Goal: Task Accomplishment & Management: Use online tool/utility

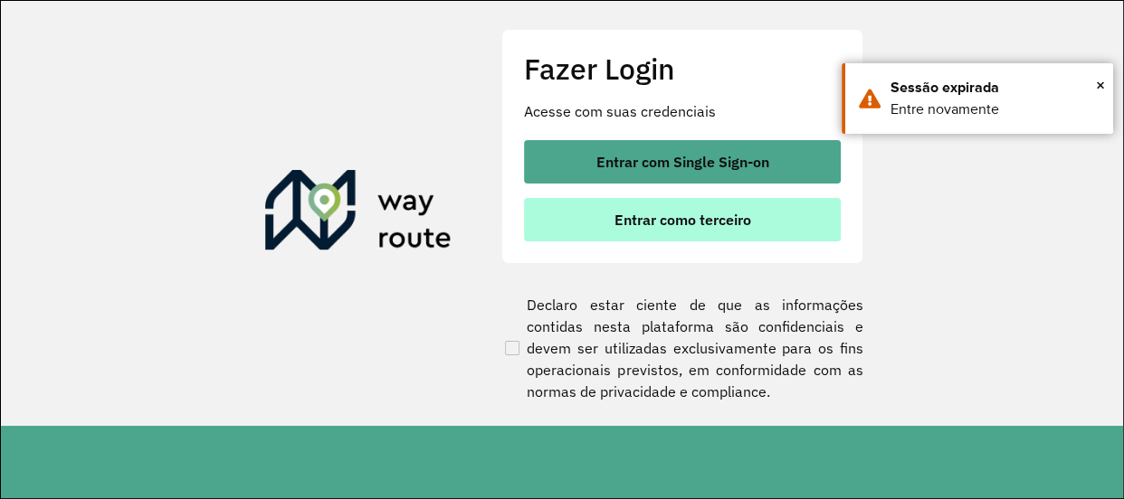
click at [734, 204] on button "Entrar como terceiro" at bounding box center [682, 219] width 317 height 43
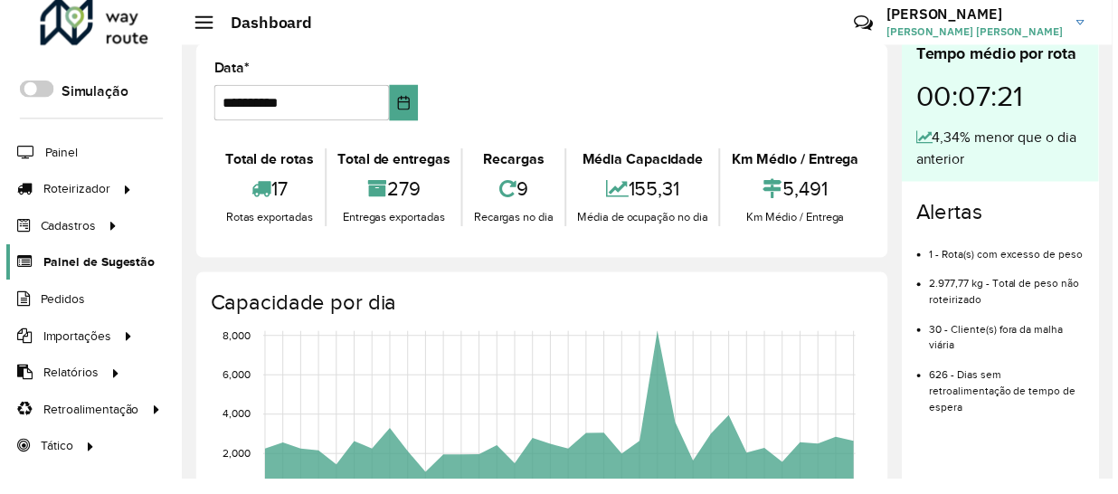
scroll to position [15, 0]
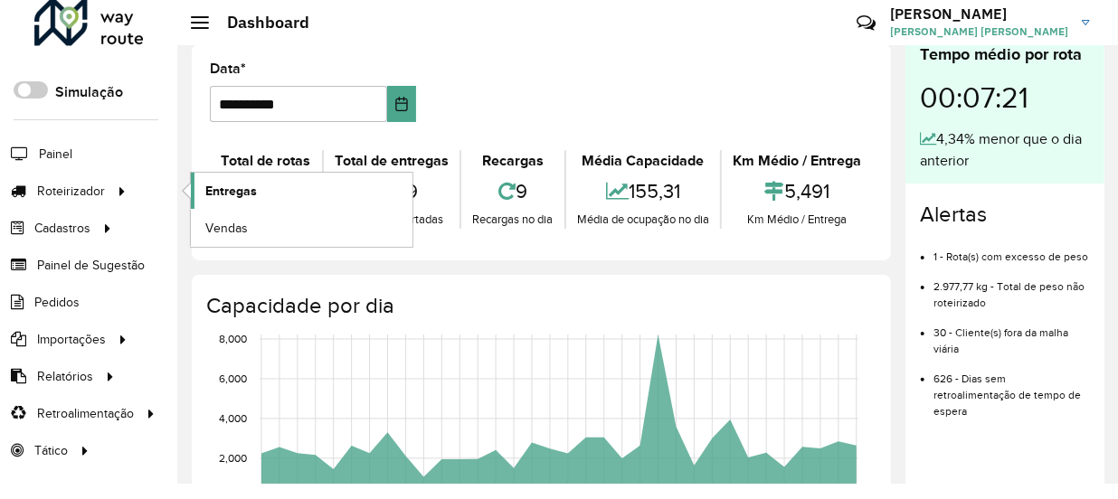
click at [252, 188] on span "Entregas" at bounding box center [231, 191] width 52 height 19
click at [58, 192] on span "Roteirizador" at bounding box center [72, 191] width 71 height 19
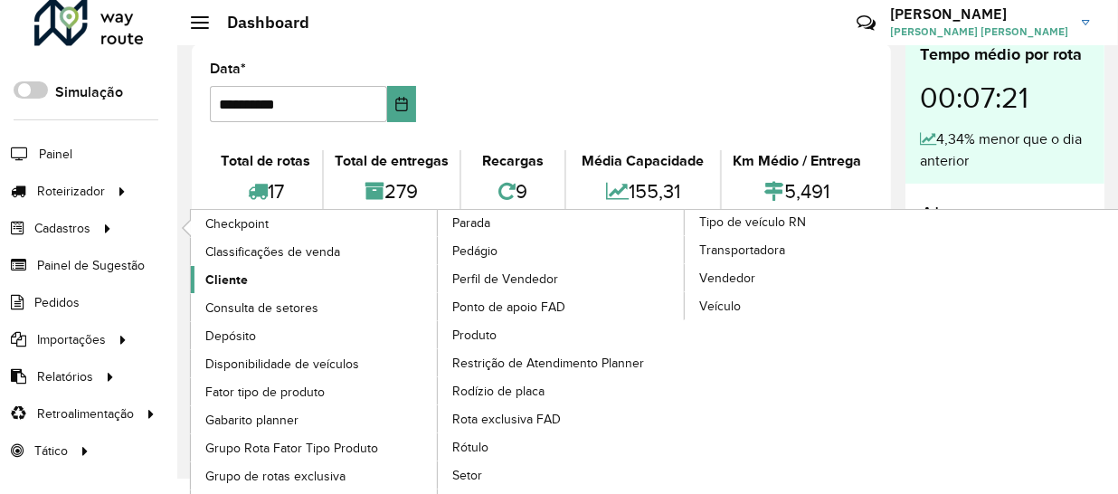
click at [216, 275] on span "Cliente" at bounding box center [226, 279] width 43 height 19
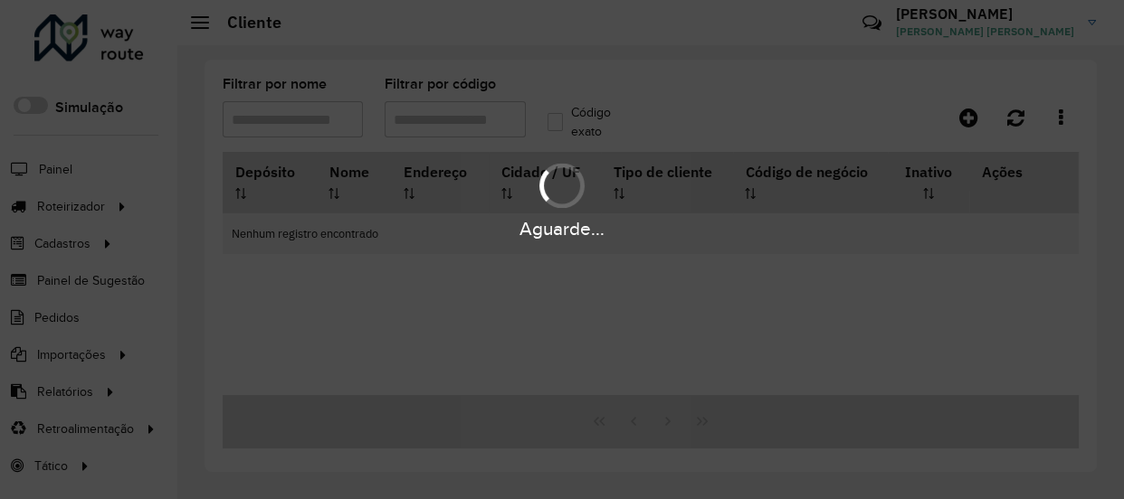
click at [286, 123] on div "Aguarde..." at bounding box center [562, 249] width 1124 height 499
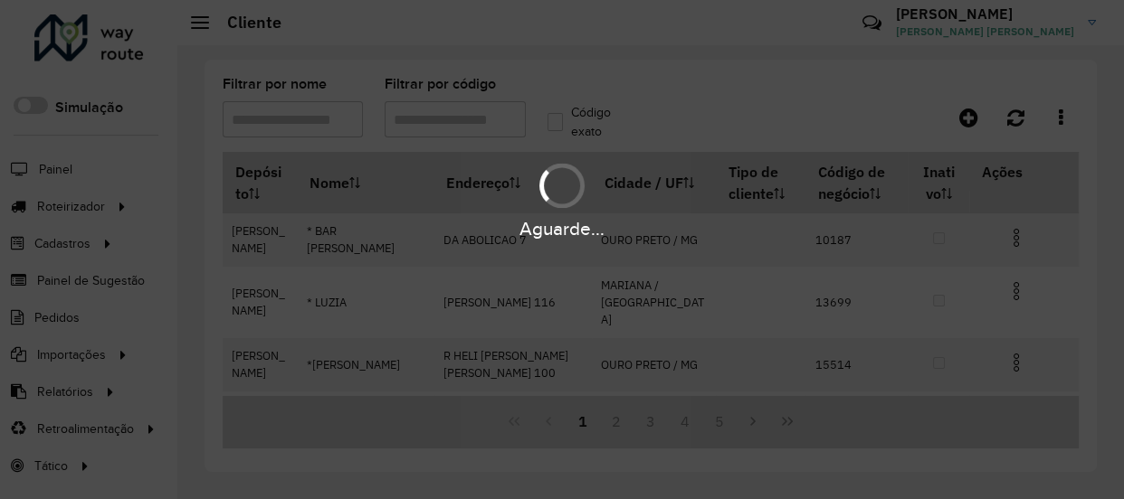
click at [293, 122] on div "Aguarde..." at bounding box center [562, 249] width 1124 height 499
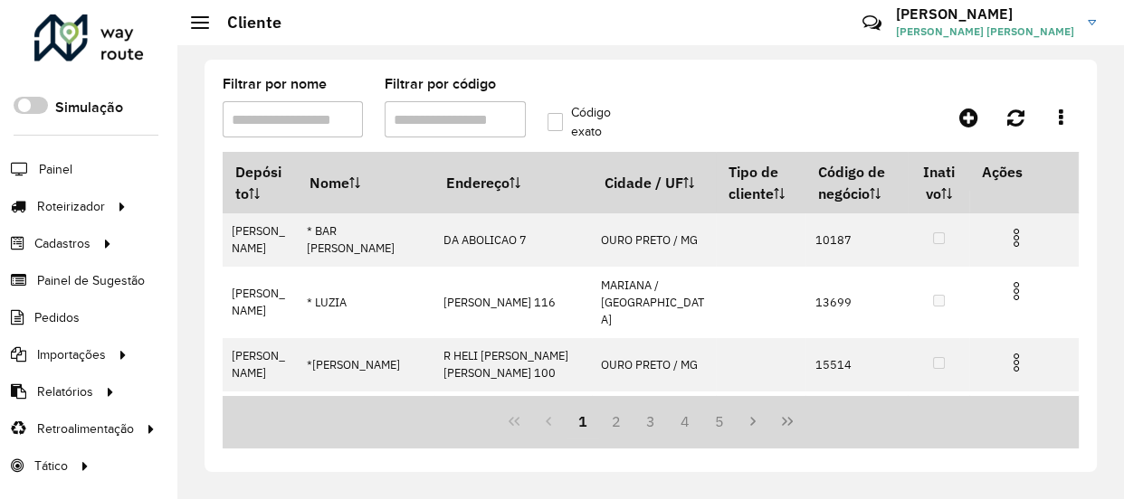
click at [293, 122] on input "Filtrar por nome" at bounding box center [293, 119] width 140 height 36
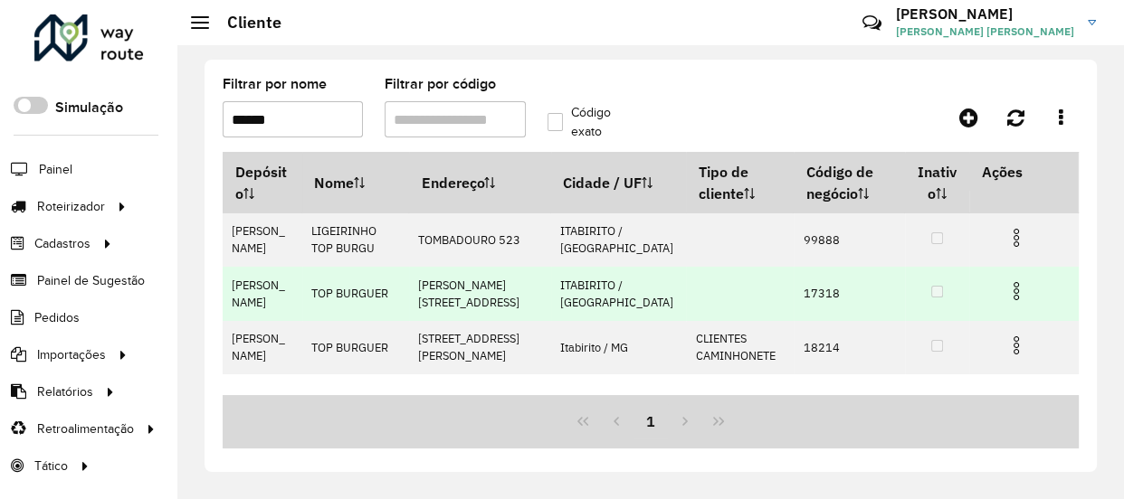
type input "******"
click at [793, 291] on td "17318" at bounding box center [848, 293] width 111 height 53
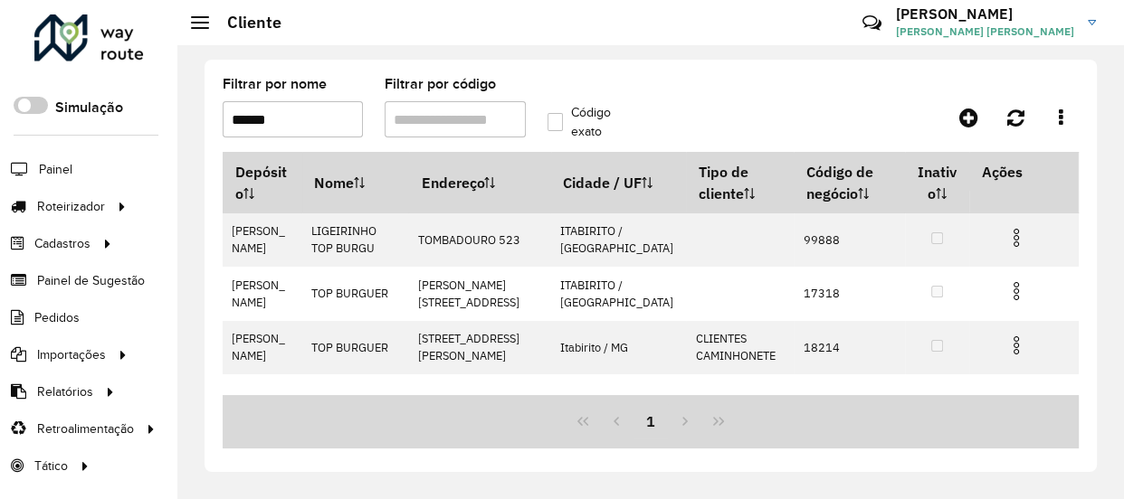
copy td "17318"
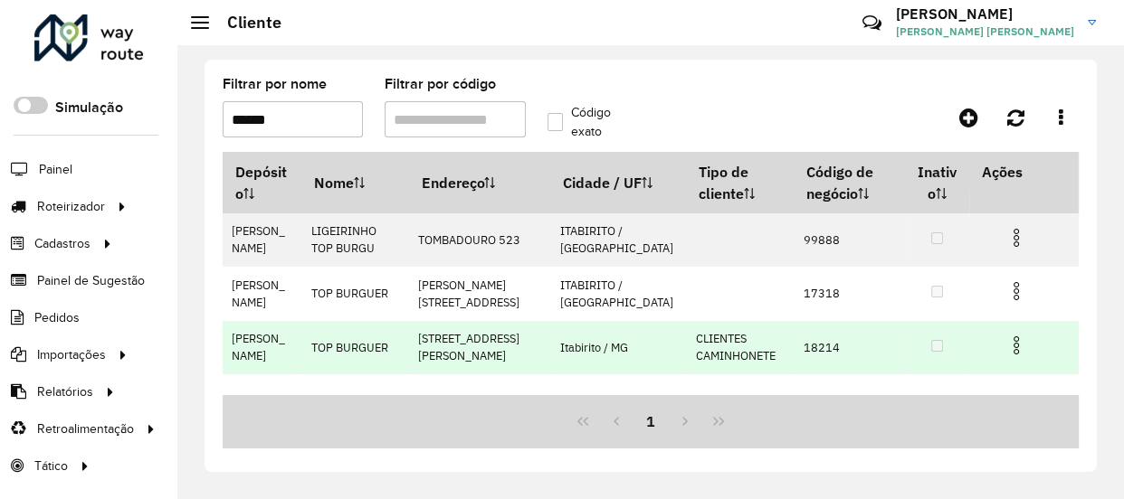
click at [810, 353] on td "18214" at bounding box center [848, 347] width 111 height 53
click at [802, 346] on td "18214" at bounding box center [848, 347] width 111 height 53
copy td "18214"
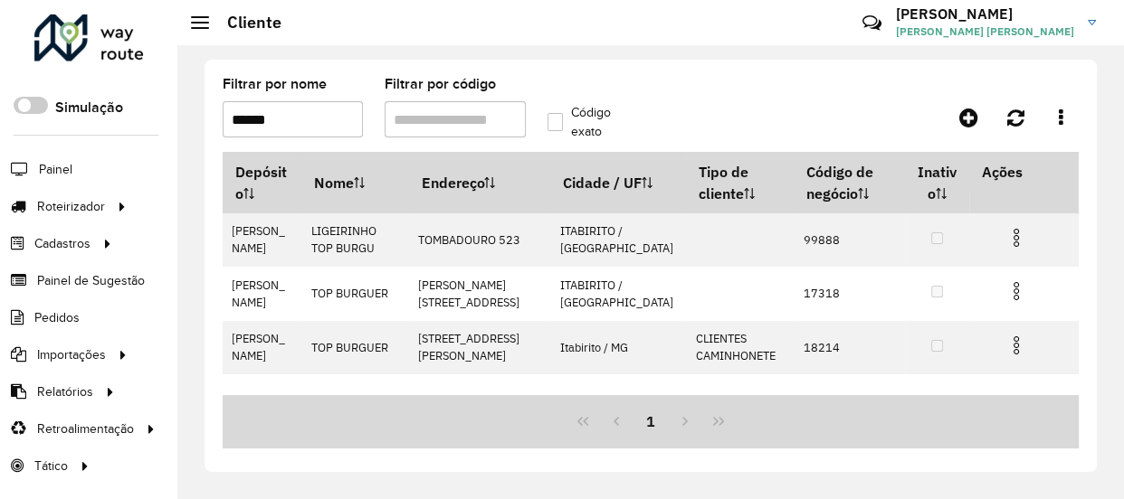
click at [293, 127] on input "******" at bounding box center [293, 119] width 140 height 36
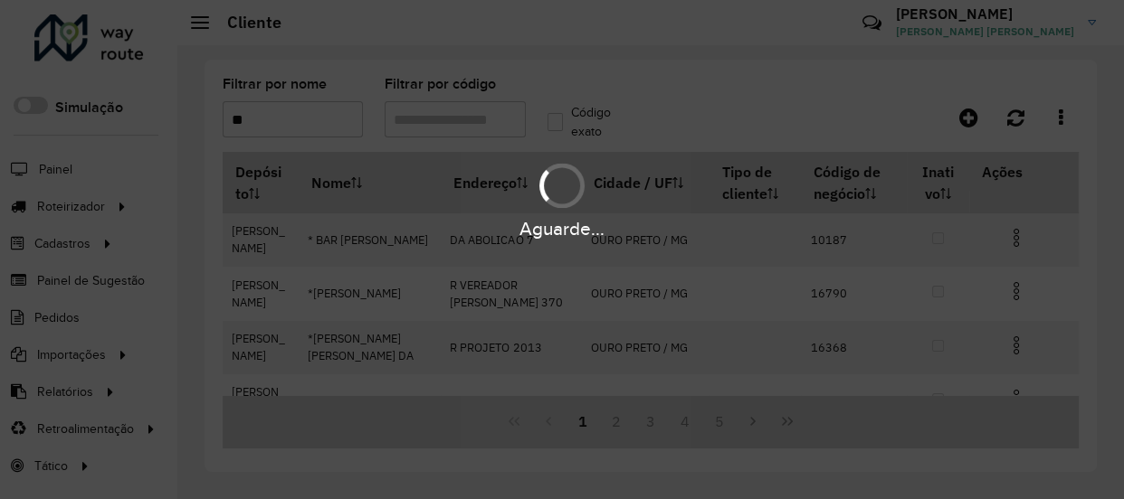
type input "*"
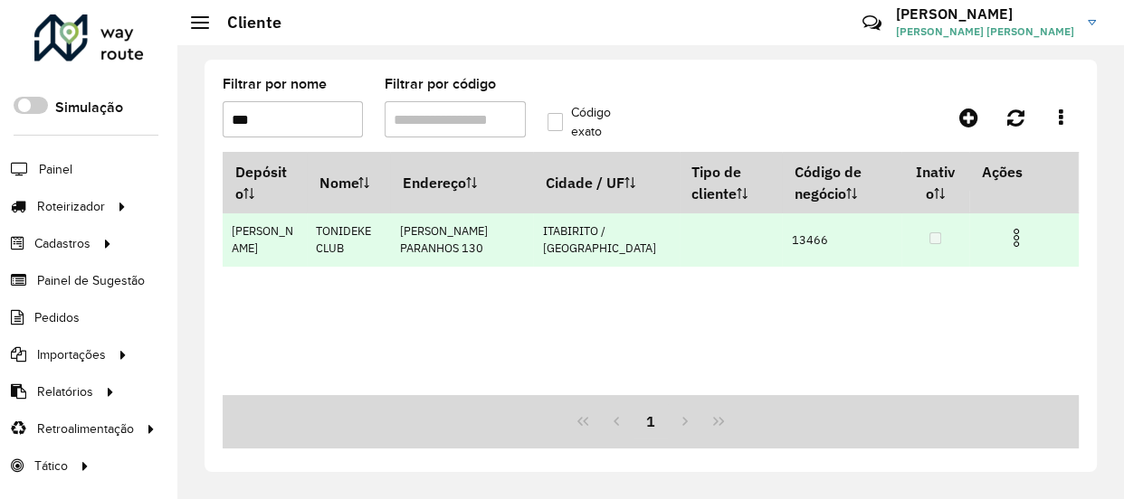
type input "***"
click at [782, 243] on td "13466" at bounding box center [841, 240] width 119 height 53
click at [782, 242] on td "13466" at bounding box center [841, 240] width 119 height 53
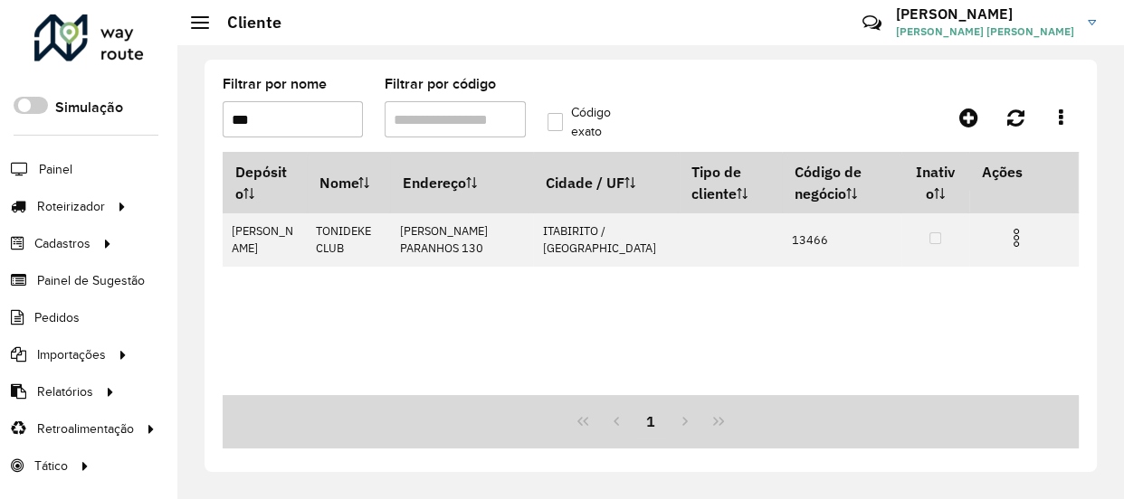
copy td "13466"
click at [275, 115] on input "***" at bounding box center [293, 119] width 140 height 36
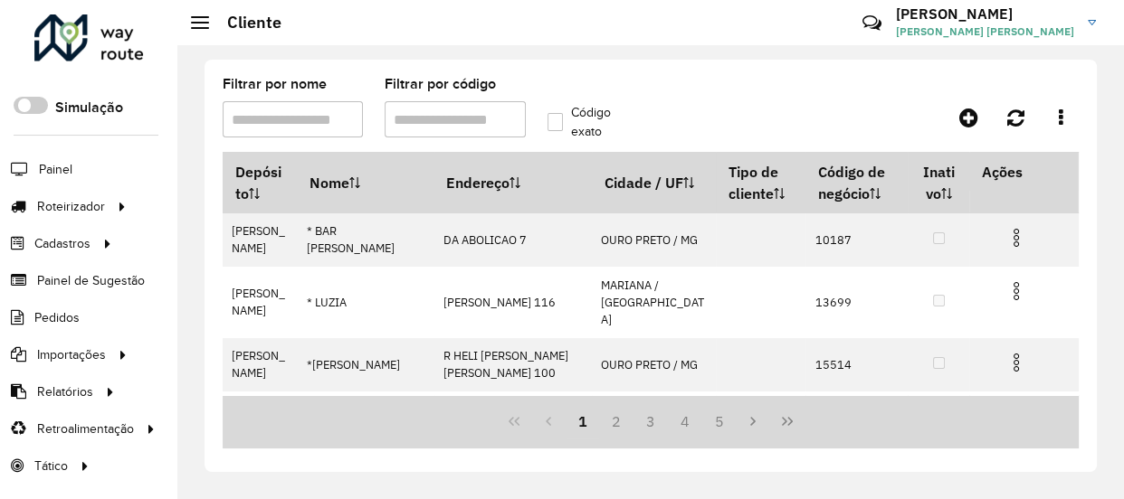
click at [269, 112] on input "Filtrar por nome" at bounding box center [293, 119] width 140 height 36
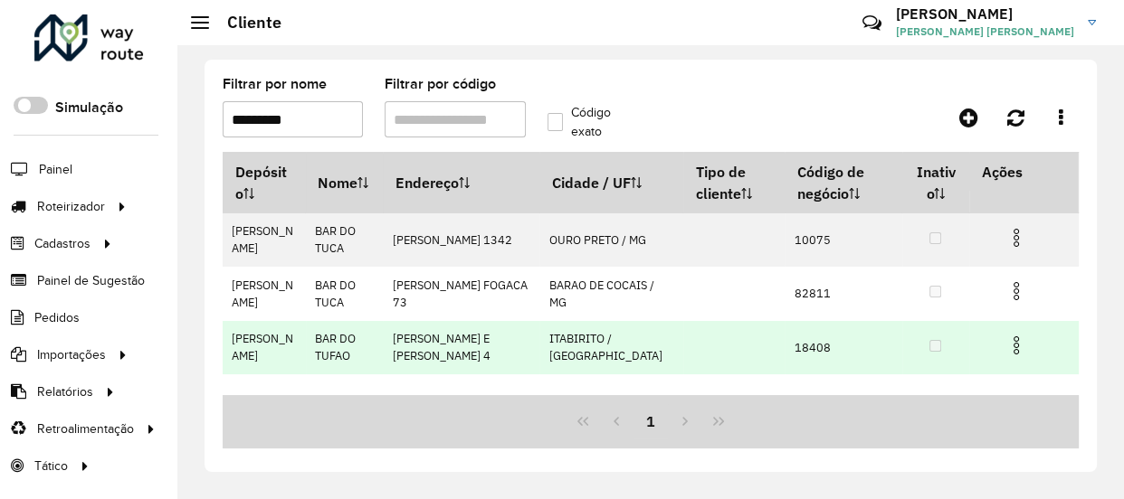
type input "*********"
click at [803, 344] on td "18408" at bounding box center [843, 347] width 118 height 53
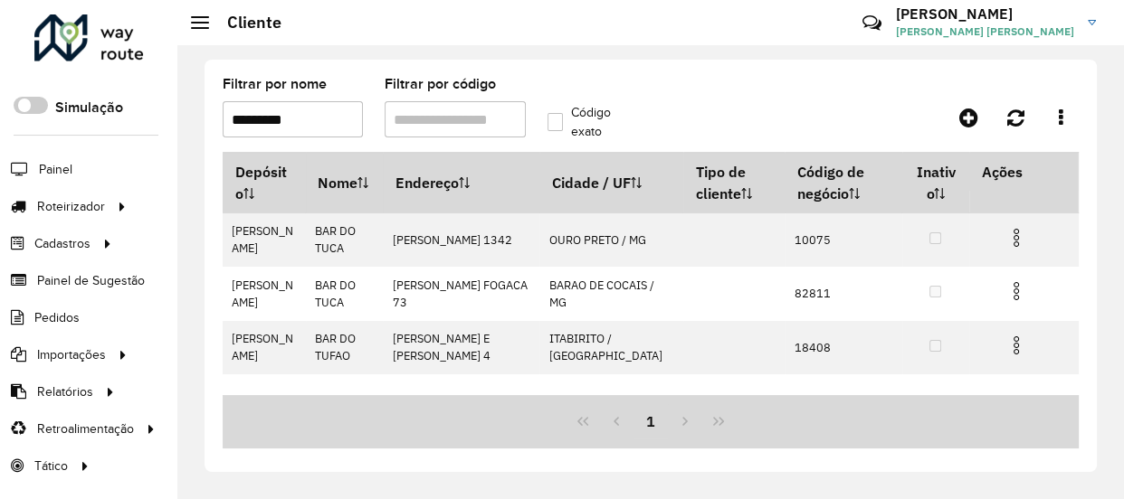
copy td "18408"
click at [299, 125] on input "*********" at bounding box center [293, 119] width 140 height 36
click at [299, 124] on input "*********" at bounding box center [293, 119] width 140 height 36
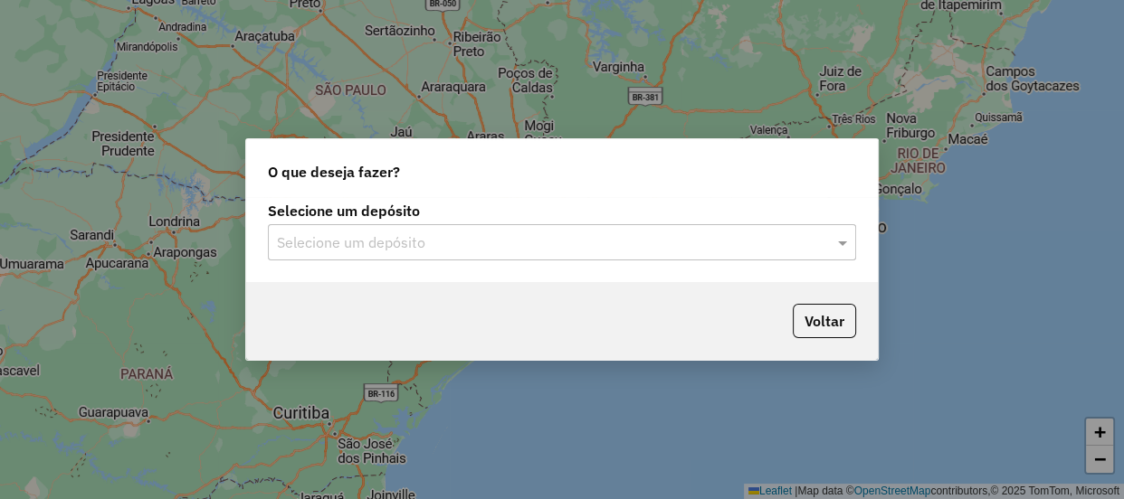
click at [464, 233] on input "text" at bounding box center [544, 244] width 534 height 22
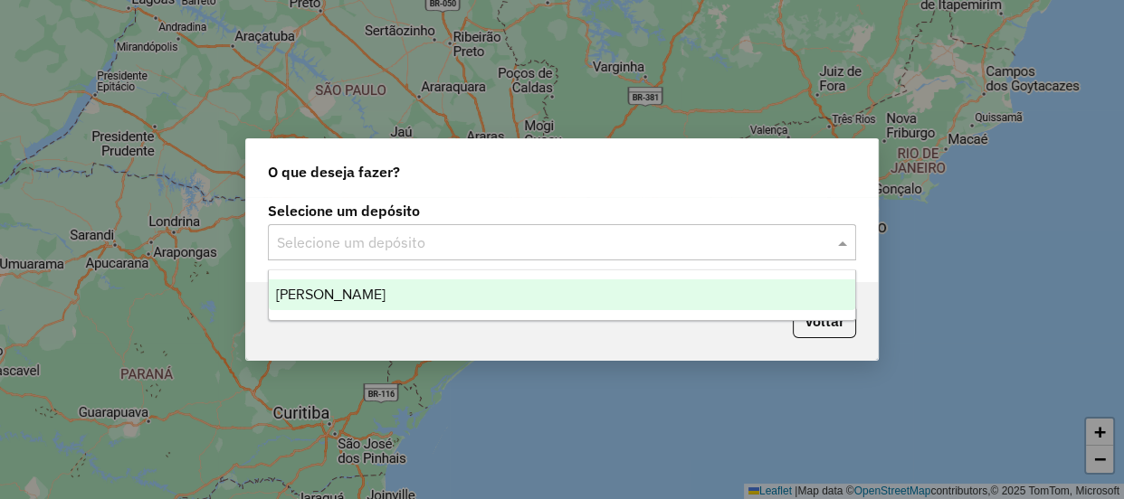
click at [429, 297] on div "[PERSON_NAME]" at bounding box center [562, 295] width 586 height 31
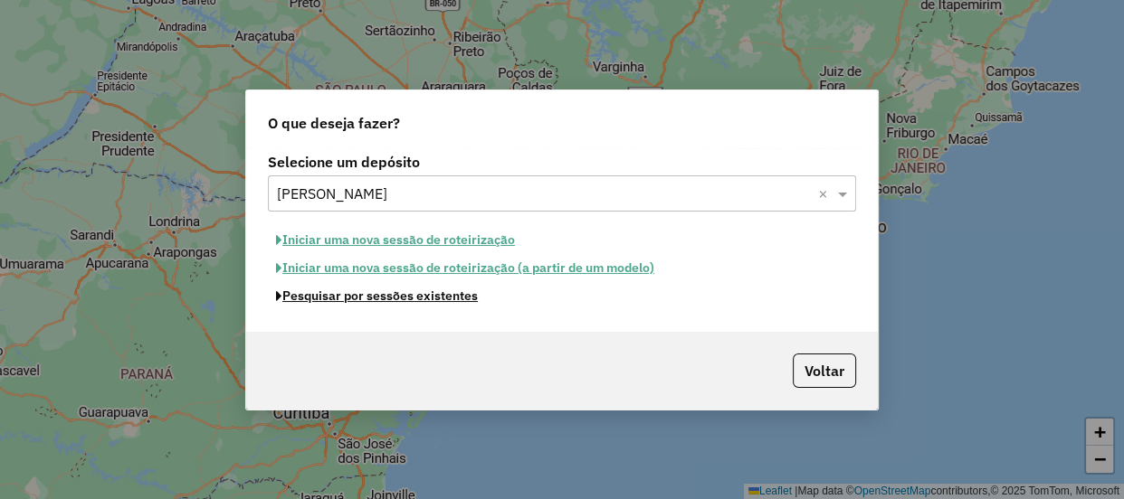
click at [428, 299] on button "Pesquisar por sessões existentes" at bounding box center [377, 296] width 218 height 28
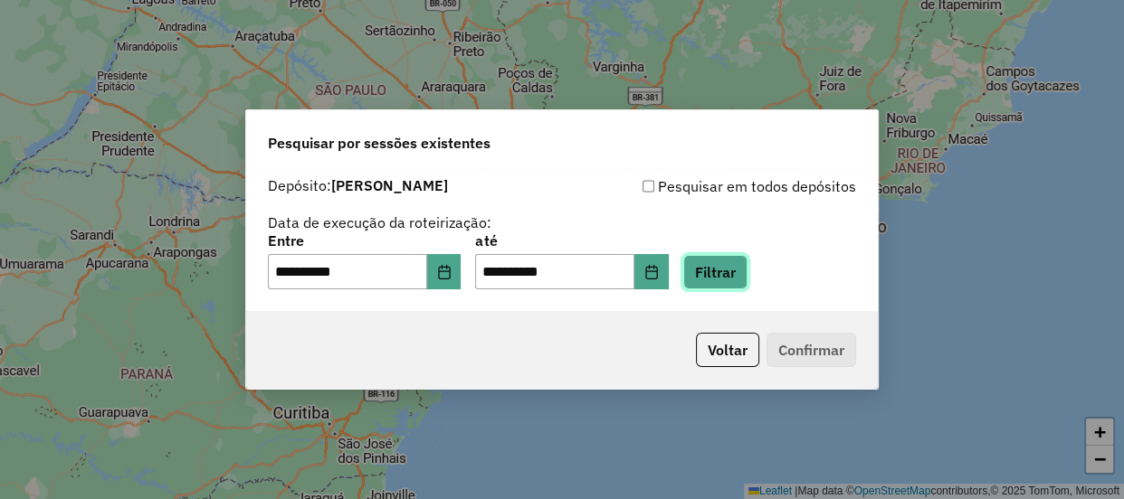
click at [732, 267] on button "Filtrar" at bounding box center [715, 272] width 64 height 34
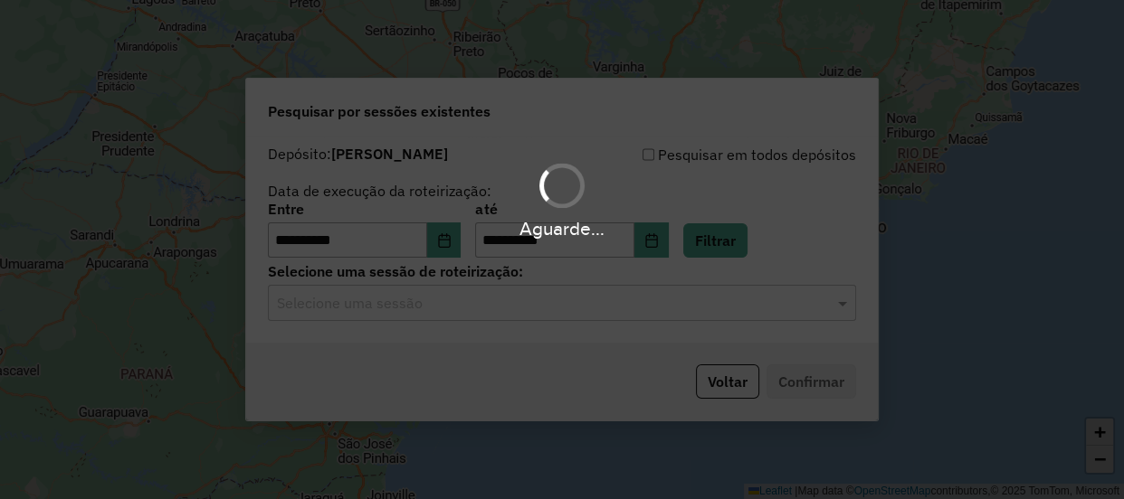
click at [474, 308] on hb-app "**********" at bounding box center [562, 249] width 1124 height 499
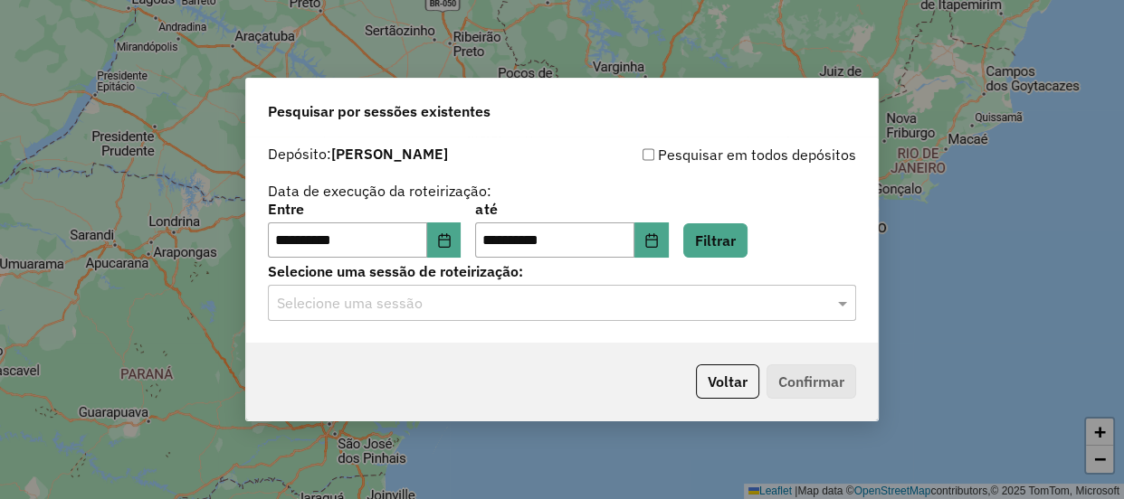
click at [470, 308] on input "text" at bounding box center [544, 304] width 534 height 22
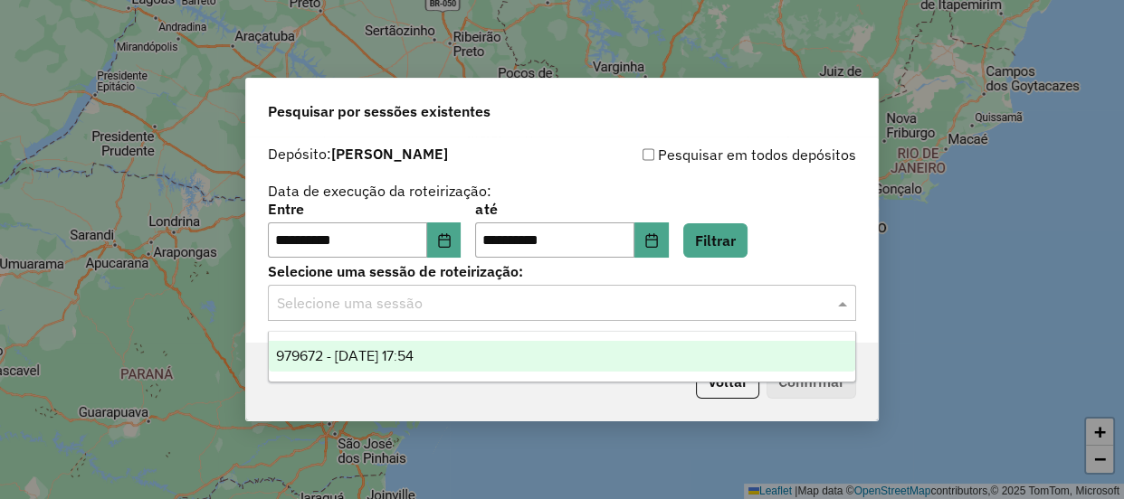
click at [460, 353] on div "979672 - 15/08/2025 17:54" at bounding box center [562, 356] width 586 height 31
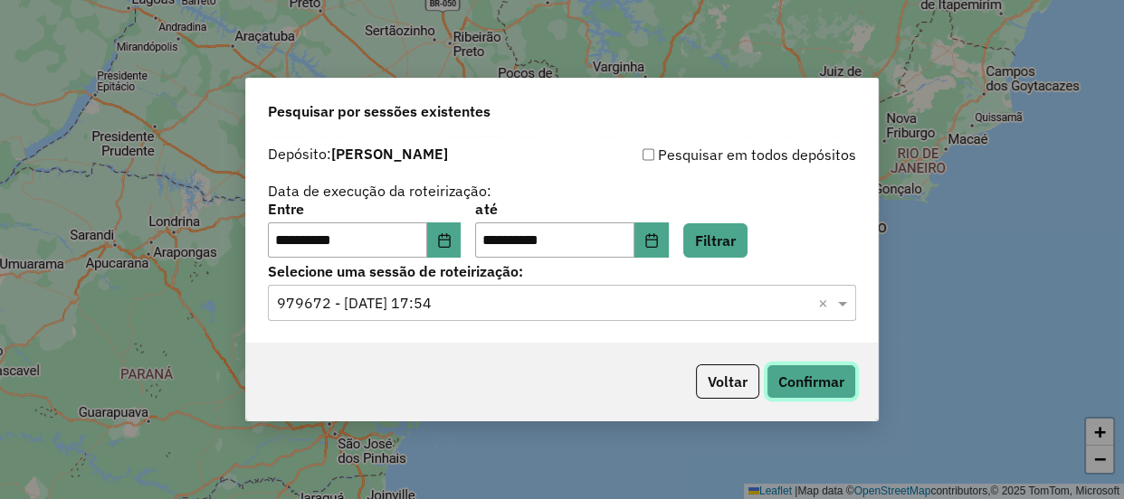
click at [783, 388] on button "Confirmar" at bounding box center [811, 382] width 90 height 34
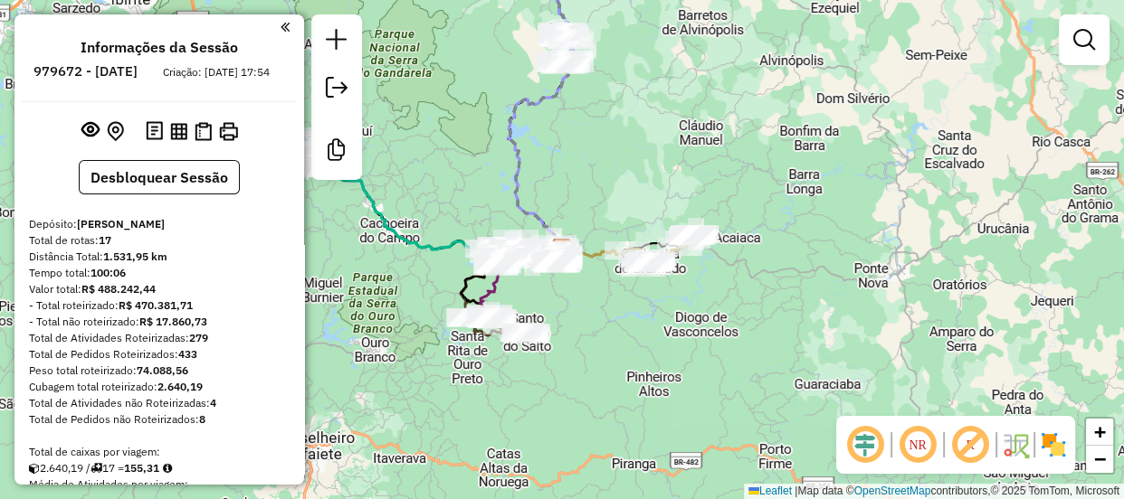
click at [470, 195] on div "Janela de atendimento Grade de atendimento Capacidade Transportadoras Veículos …" at bounding box center [562, 249] width 1124 height 499
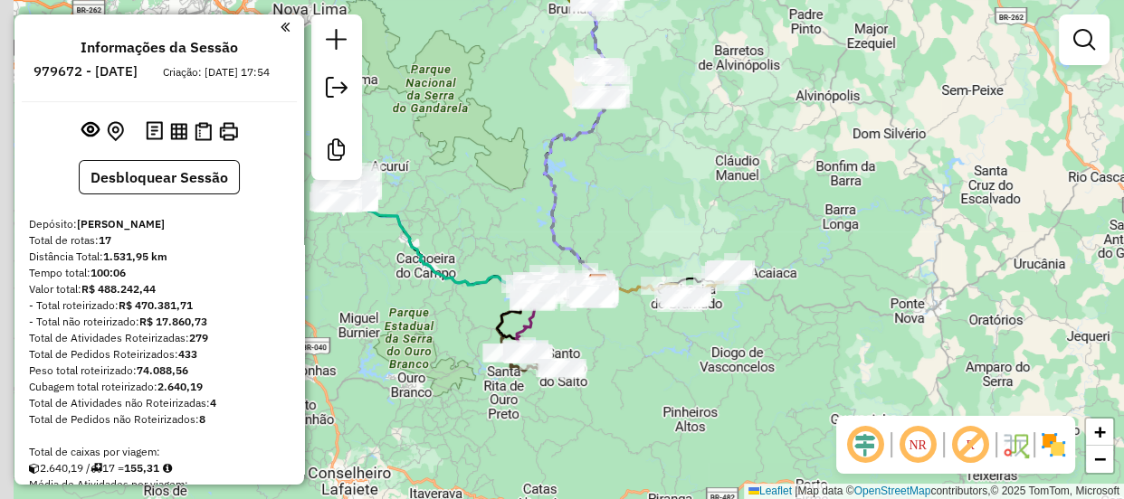
drag, startPoint x: 470, startPoint y: 195, endPoint x: 572, endPoint y: 277, distance: 130.7
click at [568, 275] on div "Janela de atendimento Grade de atendimento Capacidade Transportadoras Veículos …" at bounding box center [562, 249] width 1124 height 499
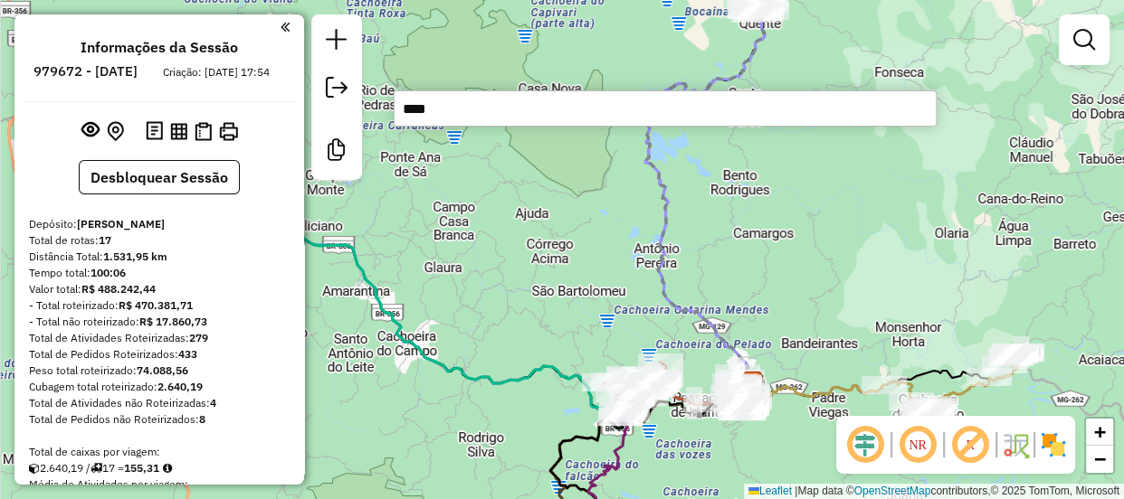
type input "*****"
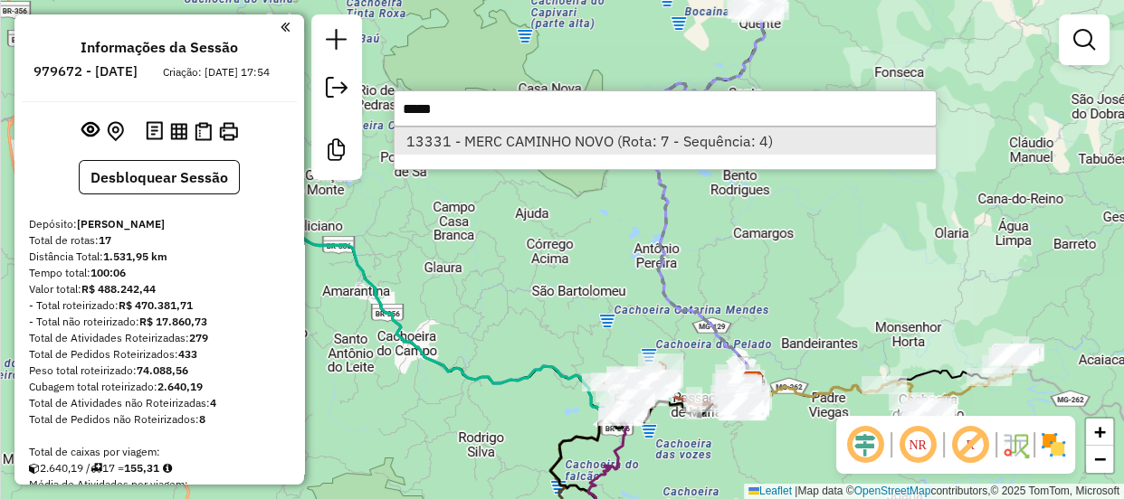
click at [688, 141] on li "13331 - MERC CAMINHO NOVO (Rota: 7 - Sequência: 4)" at bounding box center [664, 141] width 541 height 27
select select "**********"
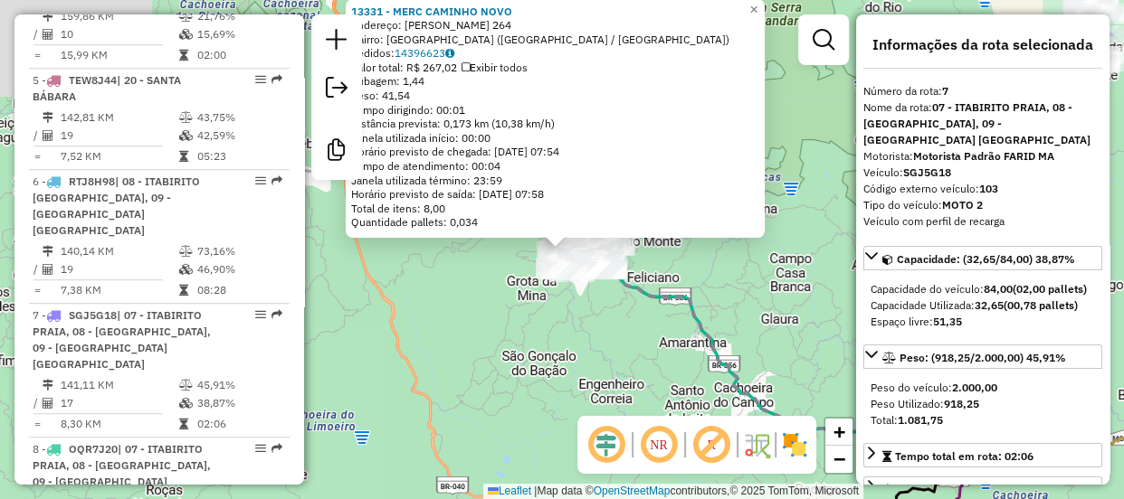
scroll to position [1358, 0]
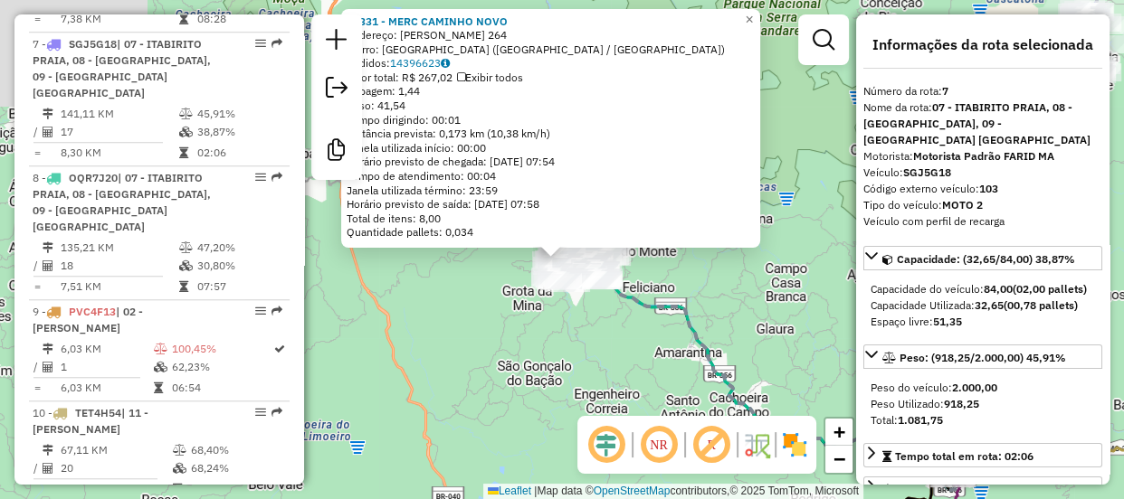
drag, startPoint x: 529, startPoint y: 308, endPoint x: 525, endPoint y: 318, distance: 11.8
click at [522, 323] on div "13331 - MERC CAMINHO NOVO Endereço: CAPITAO ANTONIO MARQUES 264 Bairro: VILA GO…" at bounding box center [562, 249] width 1124 height 499
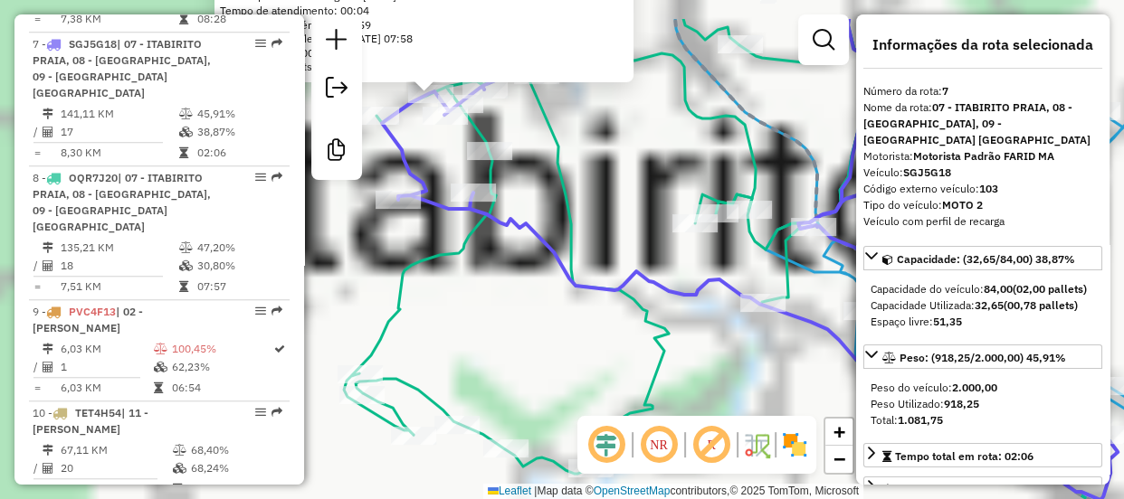
drag, startPoint x: 466, startPoint y: 268, endPoint x: 517, endPoint y: 318, distance: 71.6
click at [529, 349] on div "13331 - MERC CAMINHO NOVO Endereço: CAPITAO ANTONIO MARQUES 264 Bairro: VILA GO…" at bounding box center [562, 249] width 1124 height 499
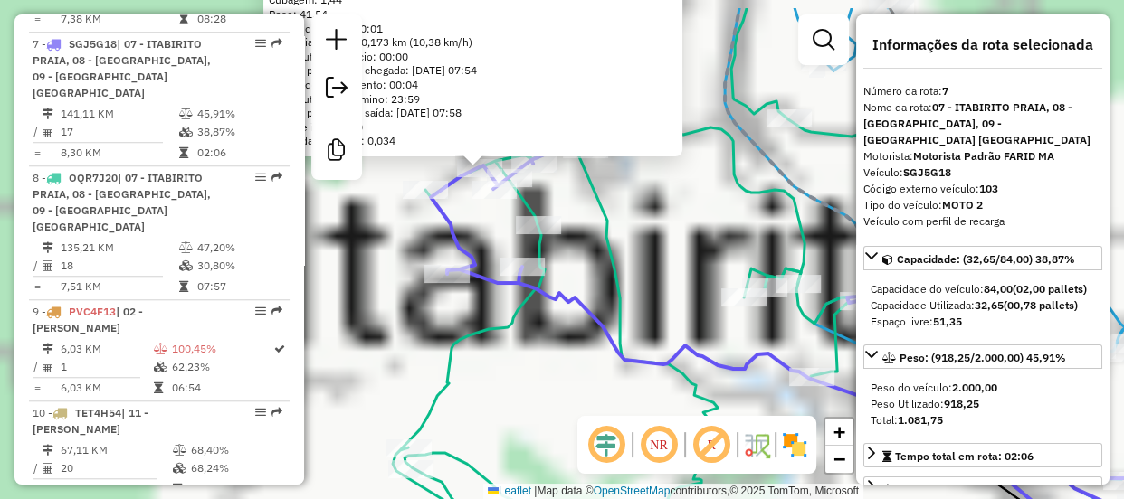
drag, startPoint x: 451, startPoint y: 165, endPoint x: 527, endPoint y: 281, distance: 138.8
click at [525, 278] on div "13331 - MERC CAMINHO NOVO Endereço: CAPITAO ANTONIO MARQUES 264 Bairro: VILA GO…" at bounding box center [562, 249] width 1124 height 499
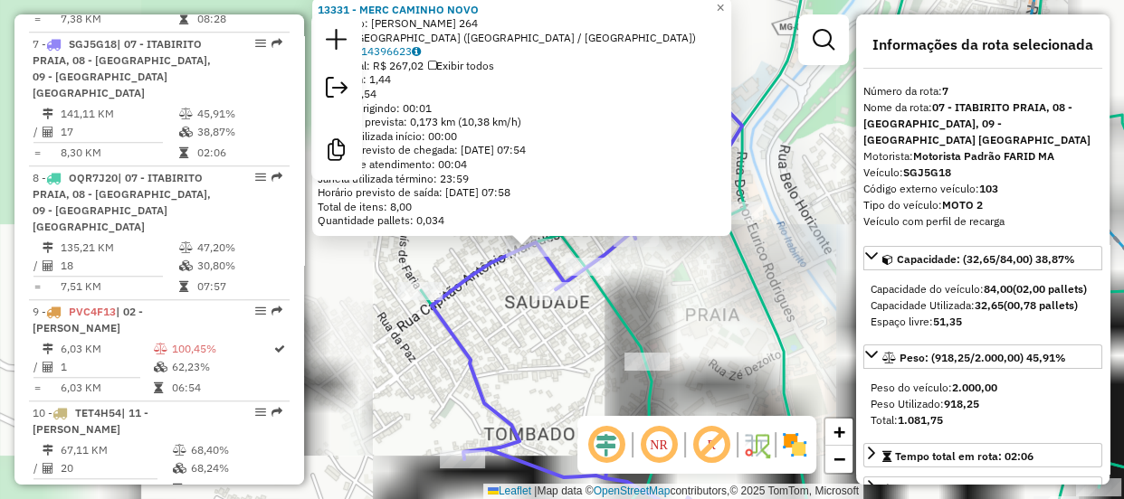
click at [503, 283] on div "13331 - MERC CAMINHO NOVO Endereço: CAPITAO ANTONIO MARQUES 264 Bairro: VILA GO…" at bounding box center [562, 249] width 1124 height 499
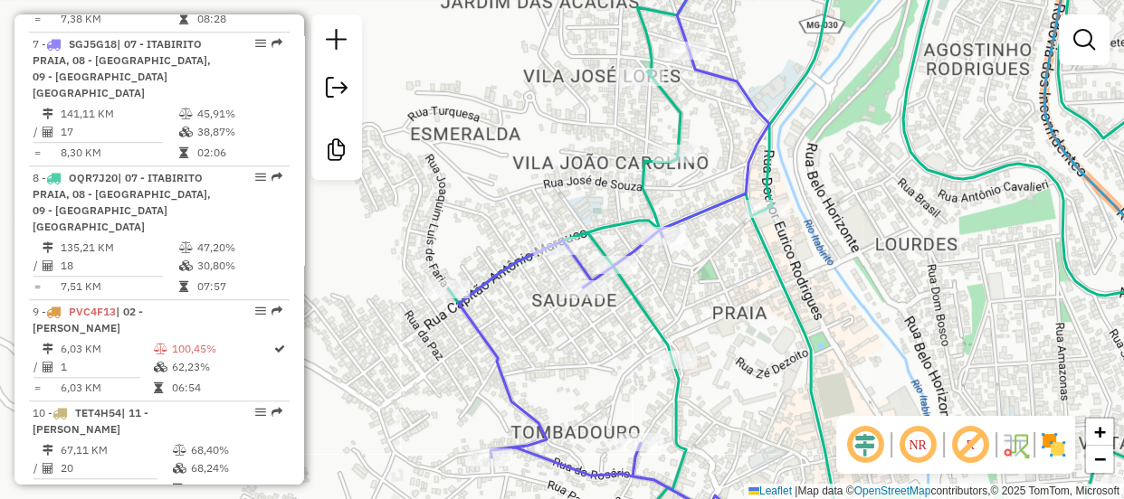
drag, startPoint x: 493, startPoint y: 309, endPoint x: 528, endPoint y: 308, distance: 35.3
click at [528, 308] on div "Janela de atendimento Grade de atendimento Capacidade Transportadoras Veículos …" at bounding box center [562, 249] width 1124 height 499
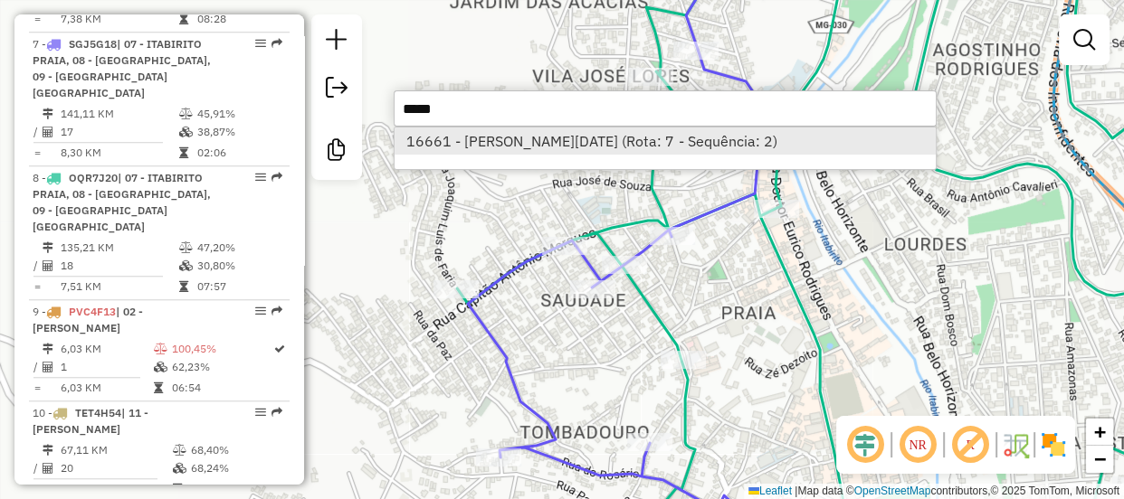
type input "*****"
click at [620, 142] on li "16661 - ANA LUCIA DE OLIVEIR (Rota: 7 - Sequência: 2)" at bounding box center [664, 141] width 541 height 27
select select "**********"
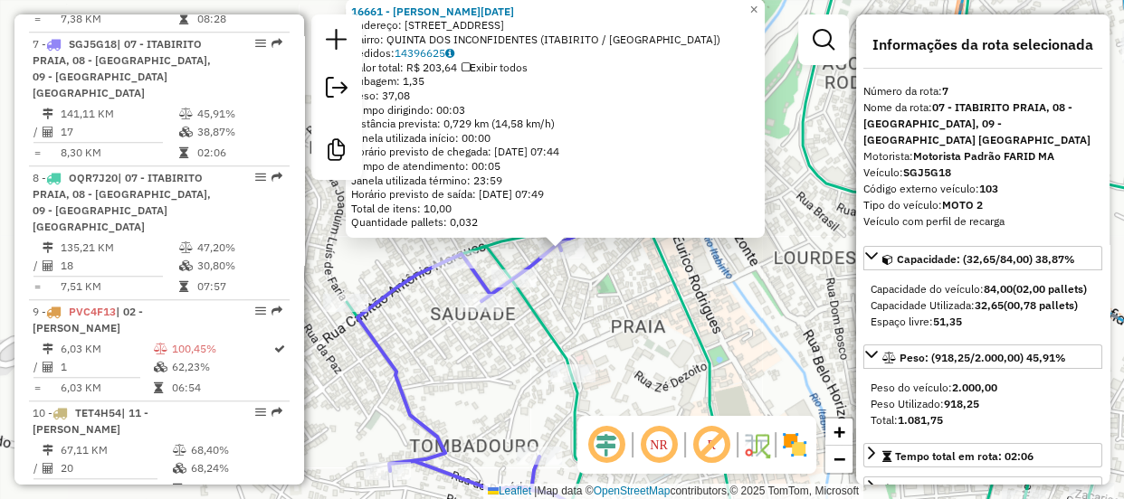
drag, startPoint x: 588, startPoint y: 303, endPoint x: 642, endPoint y: 321, distance: 57.2
click at [641, 320] on div "16661 - ANA LUCIA DE OLIVEIR Endereço: Alameda Alvarenga Peixoto 606 Bairro: QU…" at bounding box center [562, 249] width 1124 height 499
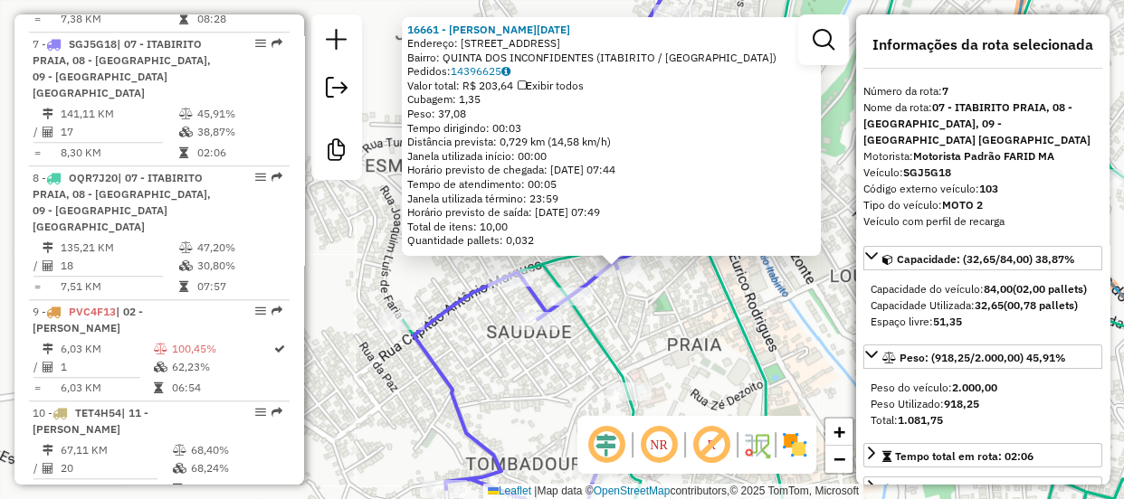
click at [551, 371] on div "16661 - ANA LUCIA DE OLIVEIR Endereço: Alameda Alvarenga Peixoto 606 Bairro: QU…" at bounding box center [562, 249] width 1124 height 499
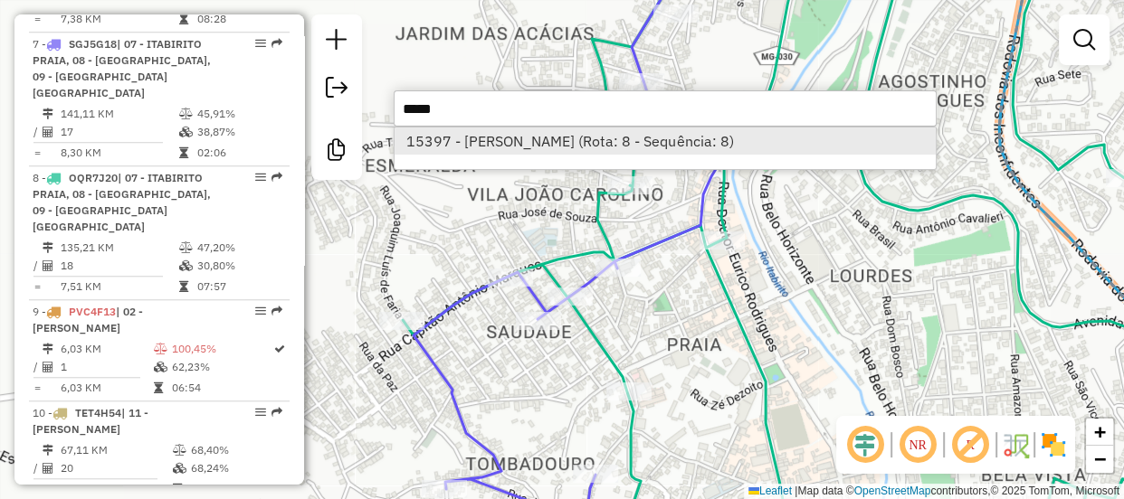
type input "*****"
click at [510, 136] on li "15397 - BAR FARIA (Rota: 8 - Sequência: 8)" at bounding box center [664, 141] width 541 height 27
select select "**********"
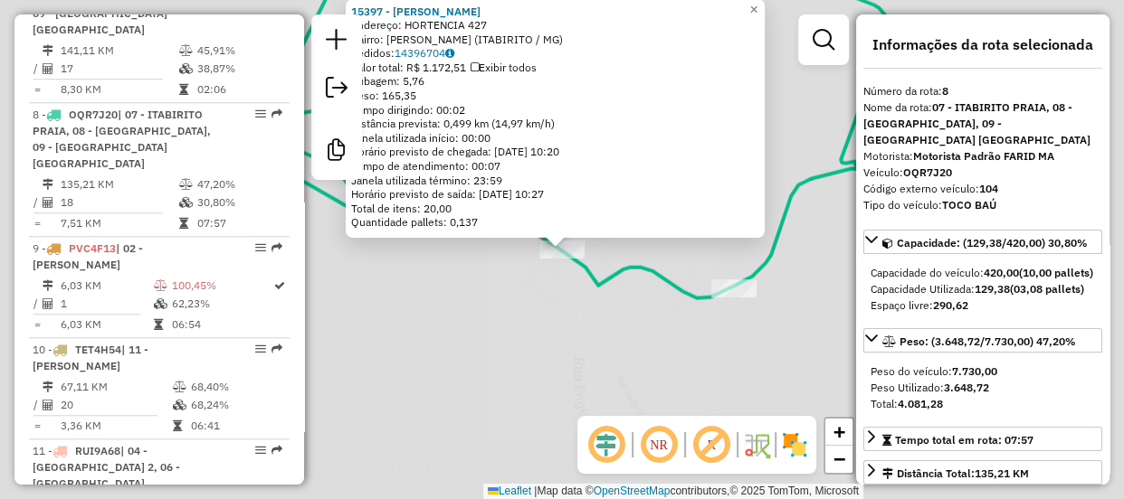
scroll to position [1476, 0]
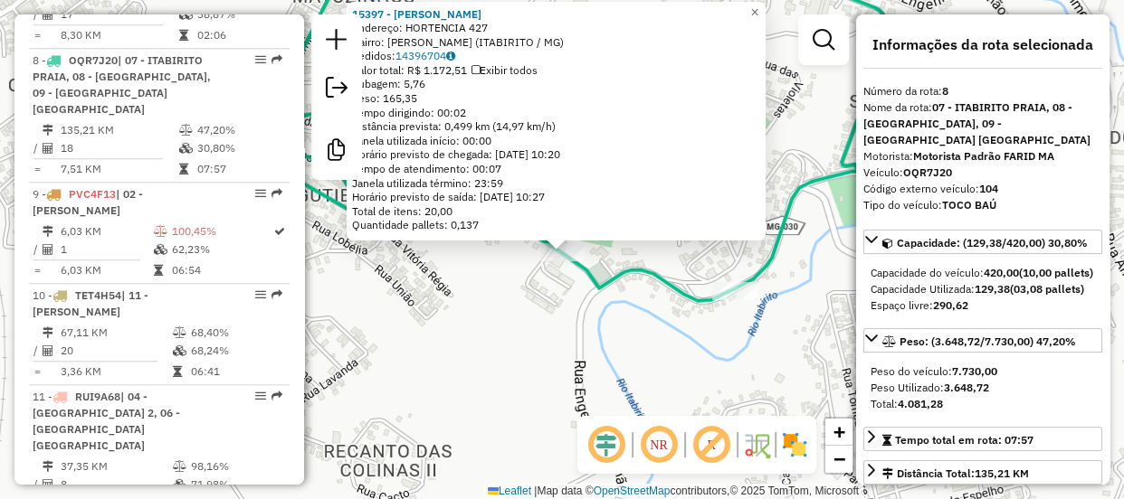
drag, startPoint x: 463, startPoint y: 304, endPoint x: 506, endPoint y: 362, distance: 71.8
click at [506, 362] on div "15397 - BAR FARIA Endereço: HORTENCIA 427 Bairro: GUTIERREZ (ITABIRITO / MG) Pe…" at bounding box center [562, 249] width 1124 height 499
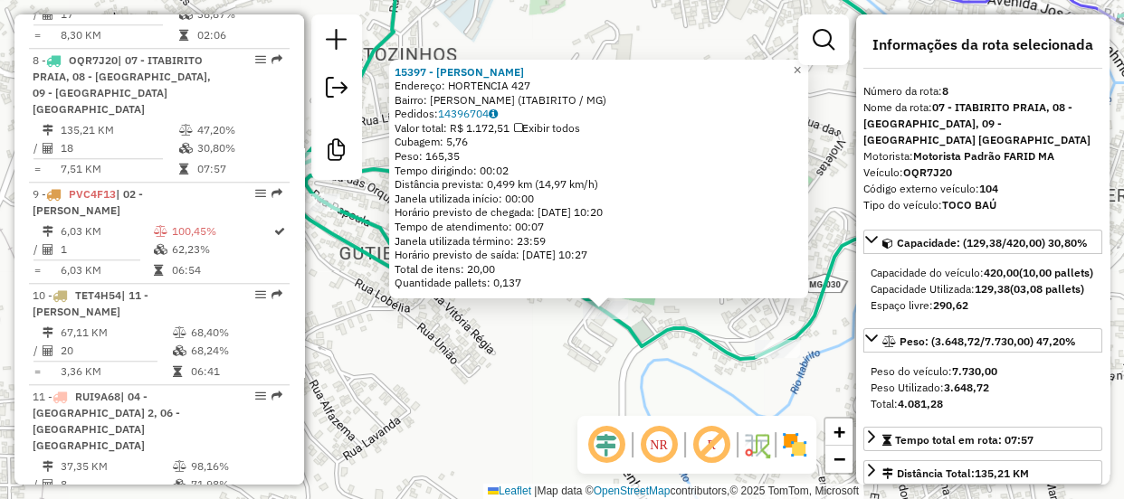
click at [511, 360] on div "Rota 8 - Placa OQR7J20 15397 - BAR FARIA 15397 - BAR FARIA Endereço: HORTENCIA …" at bounding box center [562, 249] width 1124 height 499
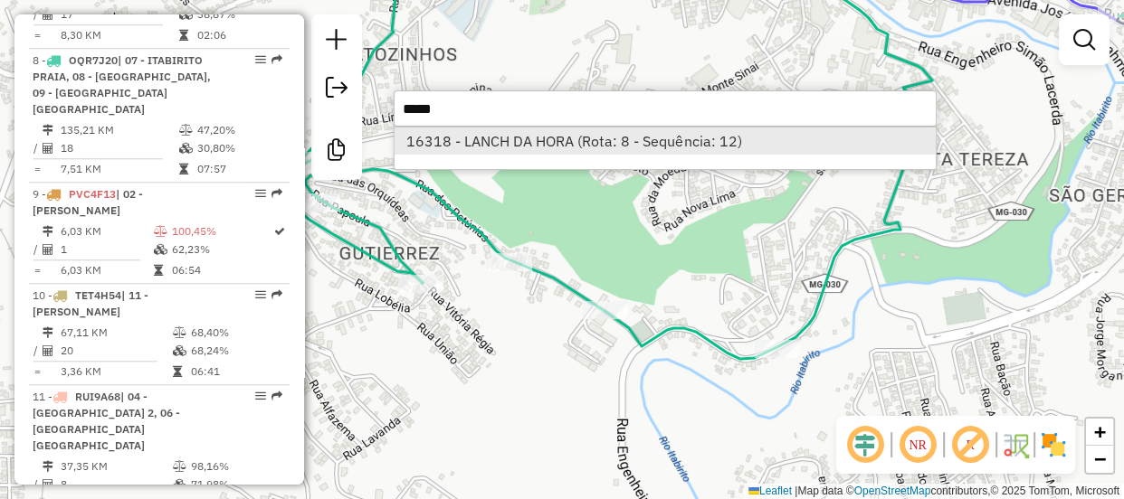
type input "*****"
click at [675, 136] on li "16318 - LANCH DA HORA (Rota: 8 - Sequência: 12)" at bounding box center [664, 141] width 541 height 27
select select "**********"
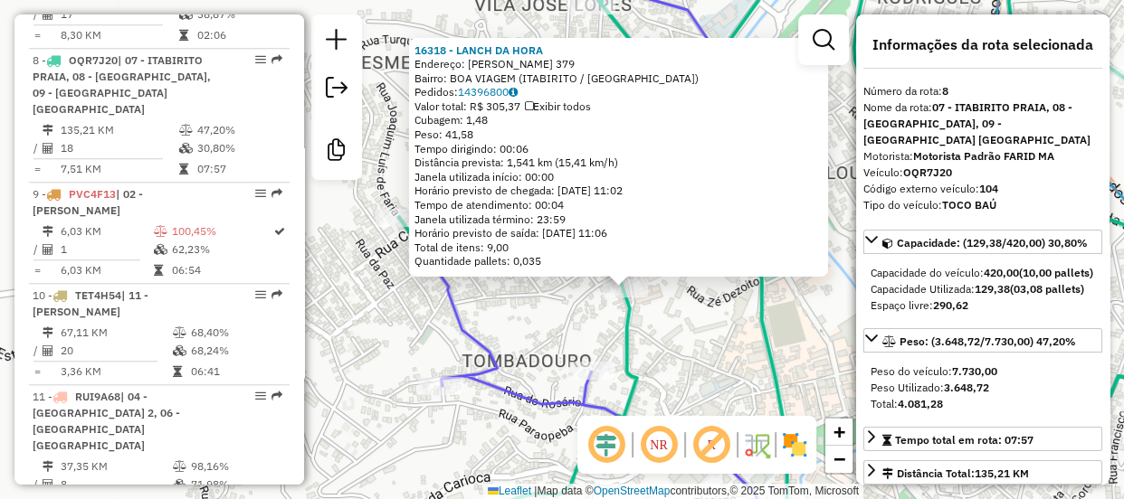
drag, startPoint x: 677, startPoint y: 305, endPoint x: 698, endPoint y: 315, distance: 23.1
click at [698, 315] on div "16318 - LANCH DA HORA Endereço: ANTONIO CARLOS 379 Bairro: BOA VIAGEM (ITABIRIT…" at bounding box center [562, 249] width 1124 height 499
click at [715, 329] on div "Rota 8 - Placa OQR7J20 16318 - LANCH DA HORA 16318 - LANCH DA HORA Endereço: AN…" at bounding box center [562, 249] width 1124 height 499
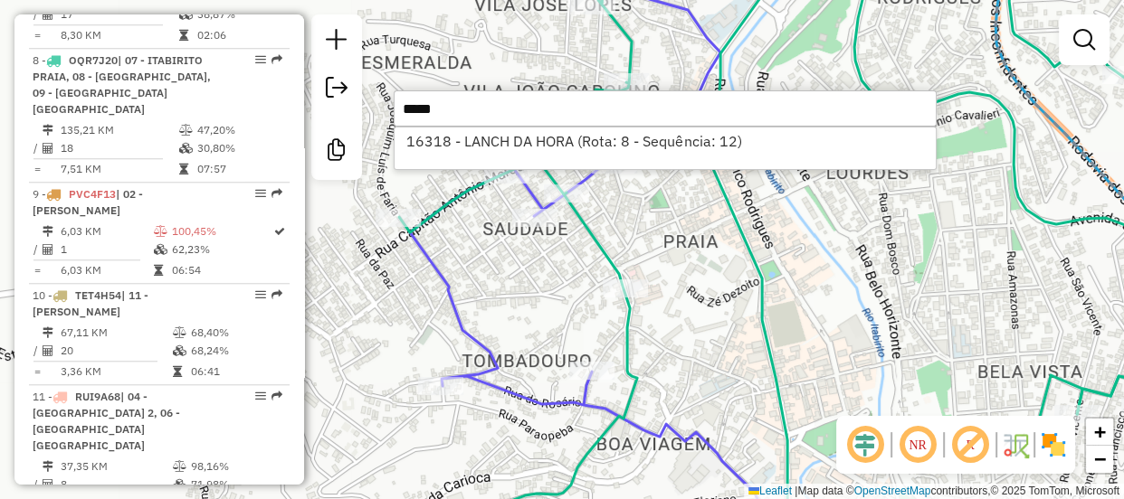
type input "*****"
click at [488, 118] on input "*****" at bounding box center [665, 108] width 543 height 36
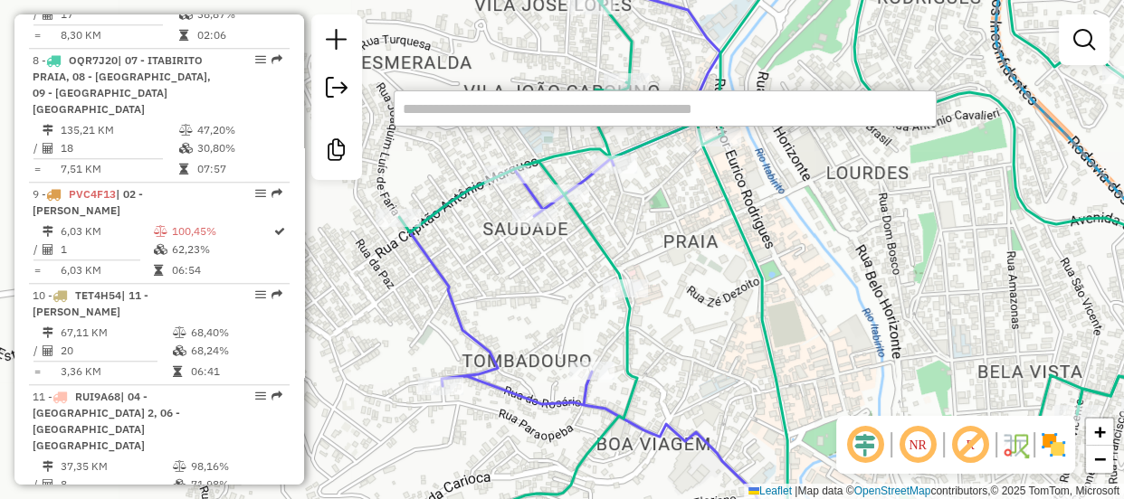
drag, startPoint x: 478, startPoint y: 215, endPoint x: 497, endPoint y: 236, distance: 28.2
click at [477, 215] on div "Rota 7 - Placa SGJ5G18 13331 - MERC CAMINHO NOVO Janela de atendimento Grade de…" at bounding box center [562, 249] width 1124 height 499
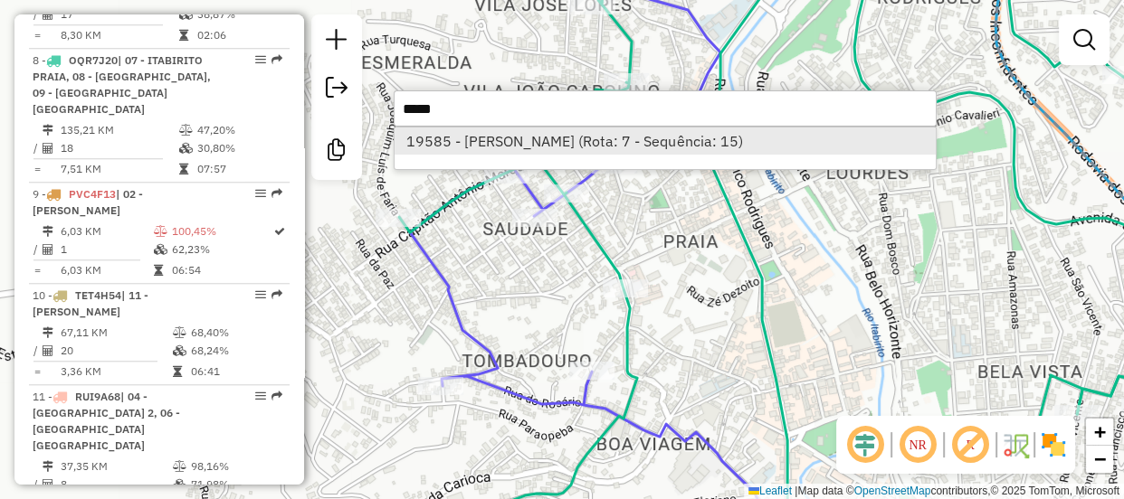
type input "*****"
click at [611, 141] on li "19585 - JEAN SILVA (Rota: 7 - Sequência: 15)" at bounding box center [664, 141] width 541 height 27
select select "**********"
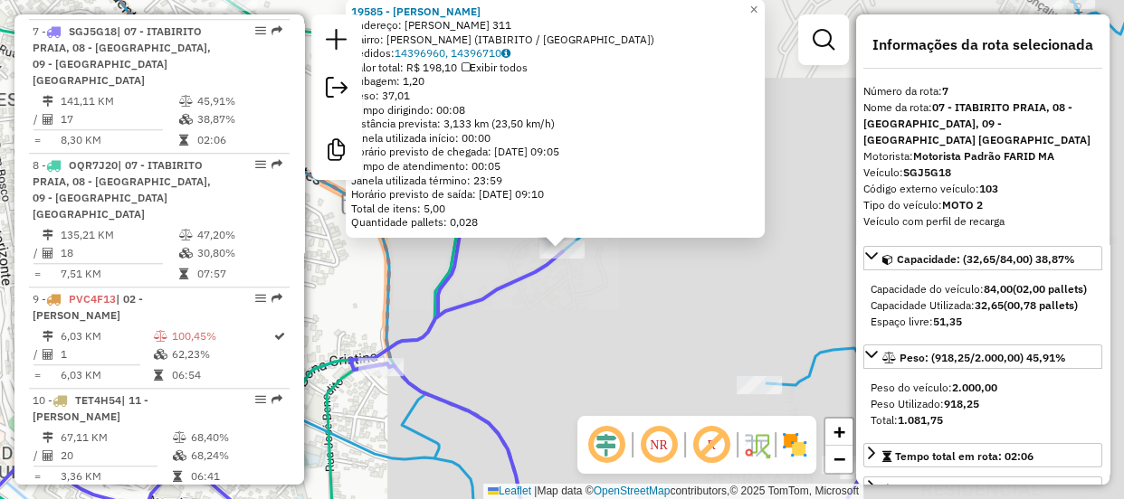
scroll to position [1358, 0]
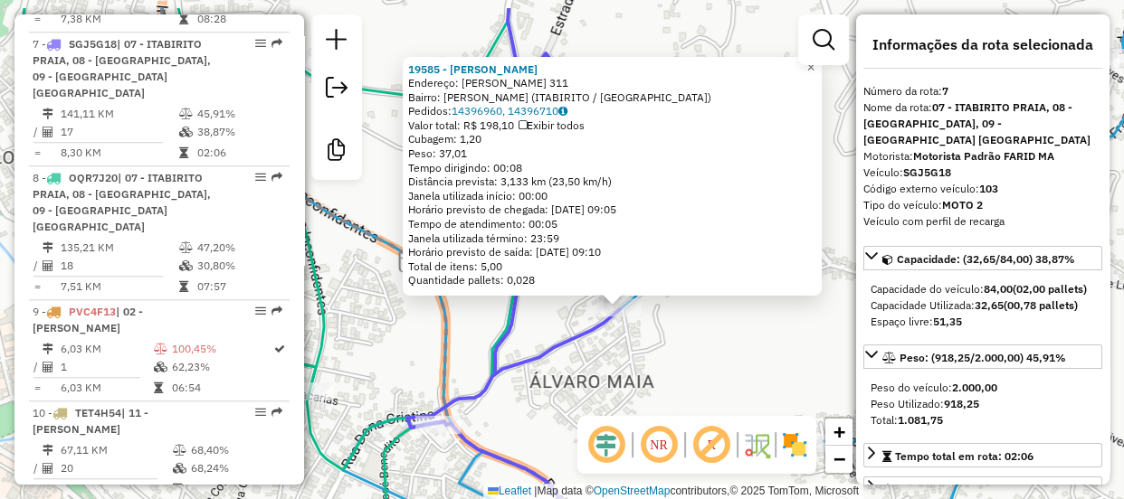
drag, startPoint x: 623, startPoint y: 317, endPoint x: 648, endPoint y: 342, distance: 35.2
click at [648, 342] on div "19585 - JEAN SILVA Endereço: ANTONIA AUGUSTA ANDRADE 311 Bairro: ALVARO MAIA (I…" at bounding box center [562, 249] width 1124 height 499
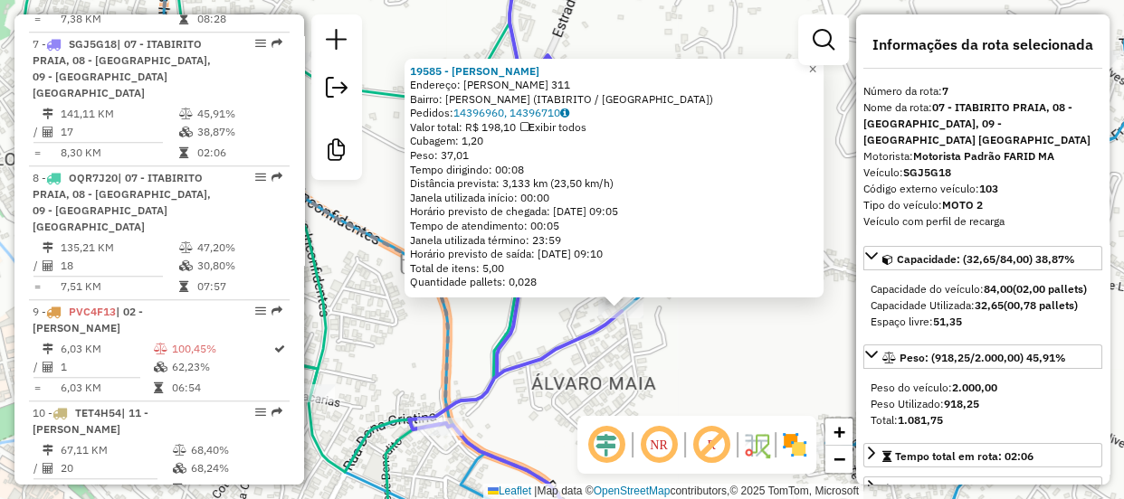
click at [522, 317] on icon at bounding box center [409, 249] width 1042 height 599
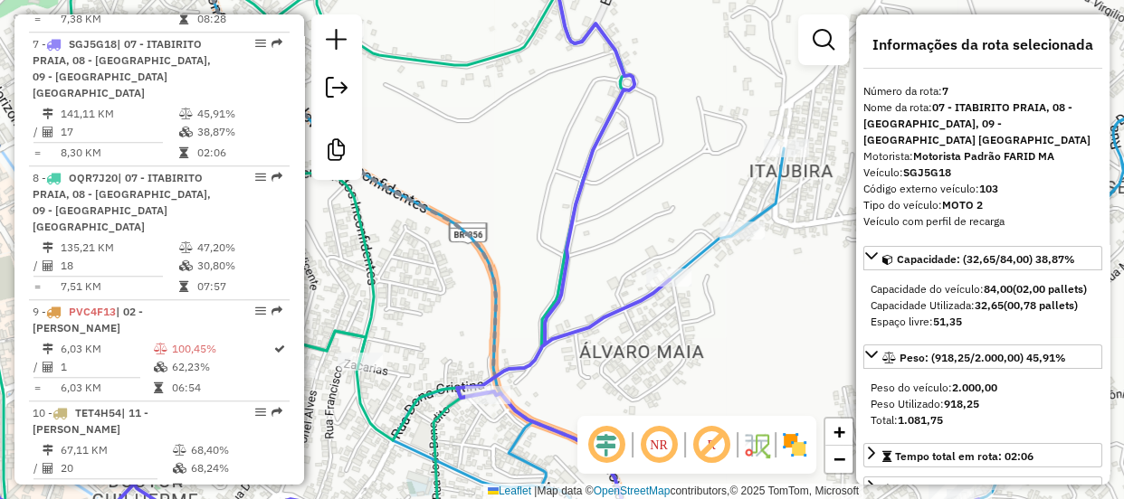
click at [653, 342] on div "Janela de atendimento Grade de atendimento Capacidade Transportadoras Veículos …" at bounding box center [562, 249] width 1124 height 499
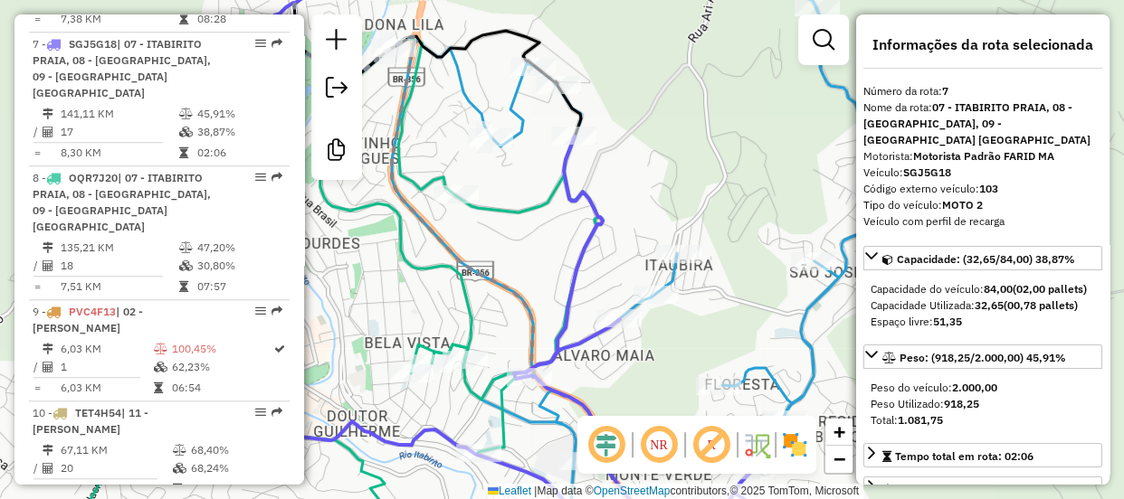
drag, startPoint x: 689, startPoint y: 353, endPoint x: 647, endPoint y: 363, distance: 43.7
click at [647, 363] on div "Janela de atendimento Grade de atendimento Capacidade Transportadoras Veículos …" at bounding box center [562, 249] width 1124 height 499
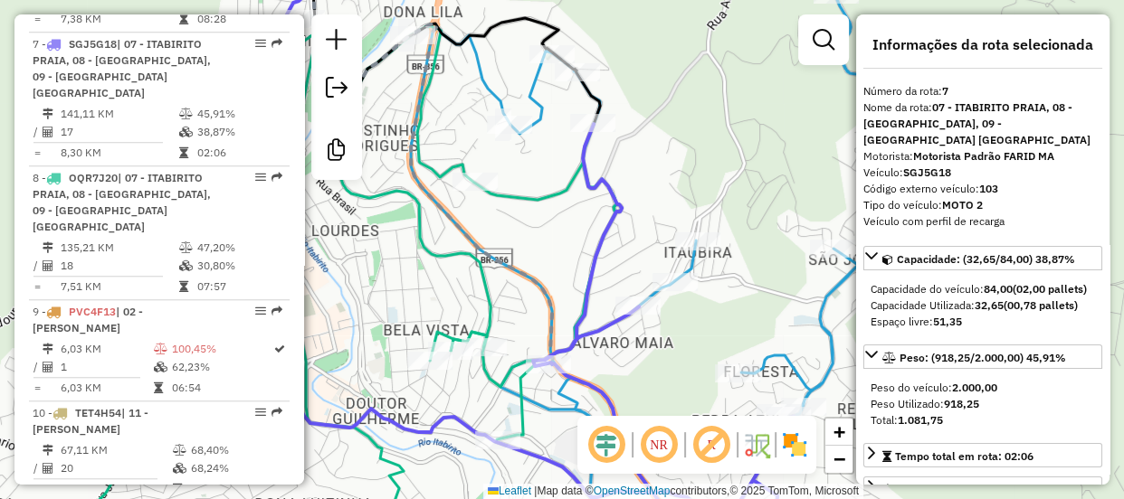
drag, startPoint x: 651, startPoint y: 371, endPoint x: 670, endPoint y: 358, distance: 22.8
click at [670, 358] on div "Janela de atendimento Grade de atendimento Capacidade Transportadoras Veículos …" at bounding box center [562, 249] width 1124 height 499
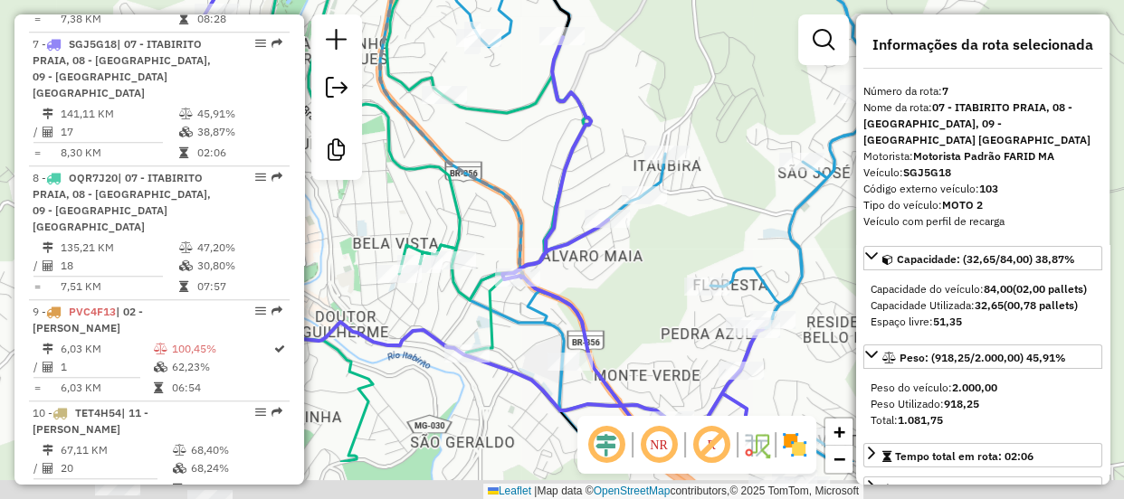
drag, startPoint x: 681, startPoint y: 313, endPoint x: 610, endPoint y: 126, distance: 200.4
click at [610, 126] on div "Janela de atendimento Grade de atendimento Capacidade Transportadoras Veículos …" at bounding box center [562, 249] width 1124 height 499
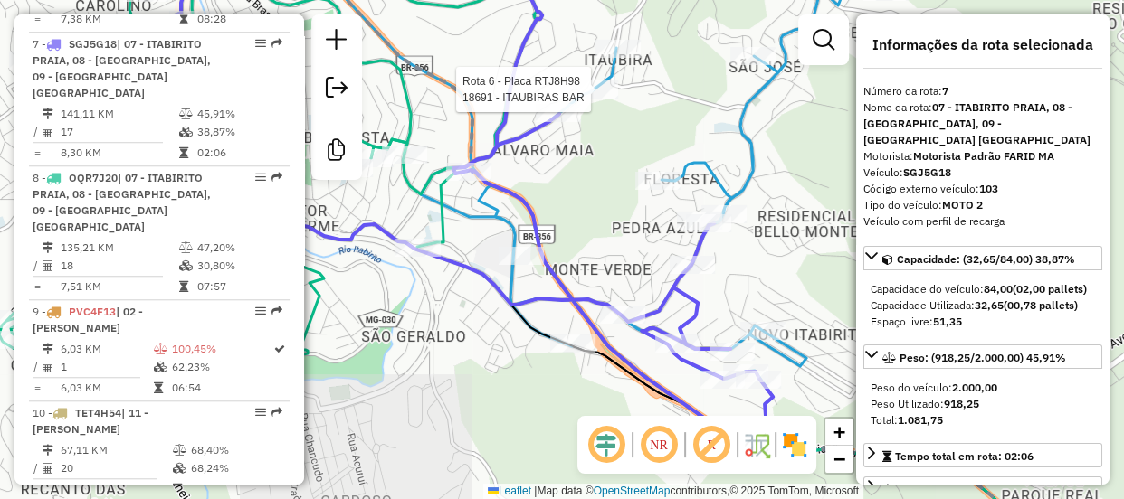
drag, startPoint x: 615, startPoint y: 163, endPoint x: 475, endPoint y: 253, distance: 166.9
click at [475, 253] on div "Rota 6 - Placa RTJ8H98 18691 - ITAUBIRAS BAR Janela de atendimento Grade de ate…" at bounding box center [562, 249] width 1124 height 499
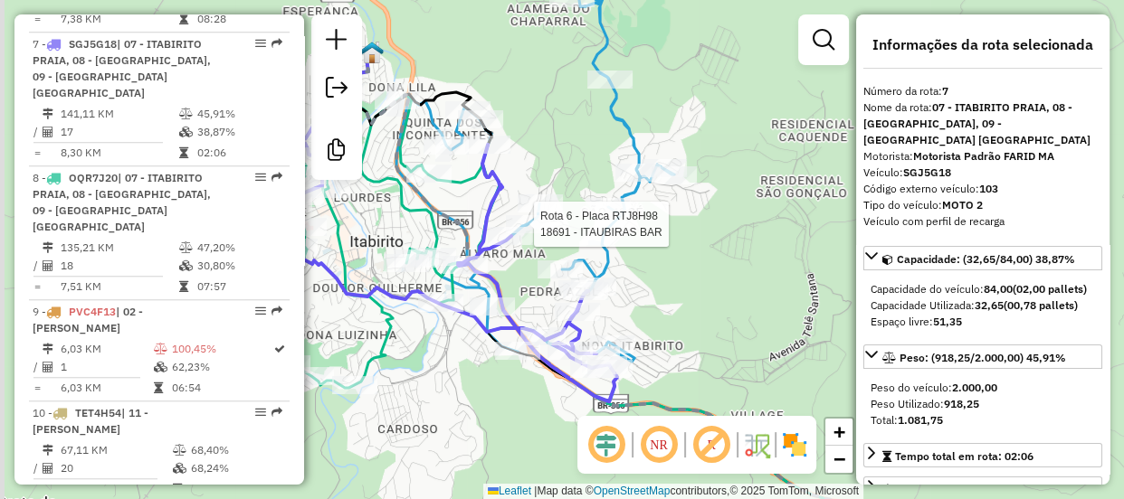
drag, startPoint x: 470, startPoint y: 262, endPoint x: 532, endPoint y: 271, distance: 62.2
click at [532, 271] on div "Rota 6 - Placa RTJ8H98 18691 - ITAUBIRAS BAR Rota 6 - Placa RTJ8H98 19377 - MAX…" at bounding box center [562, 249] width 1124 height 499
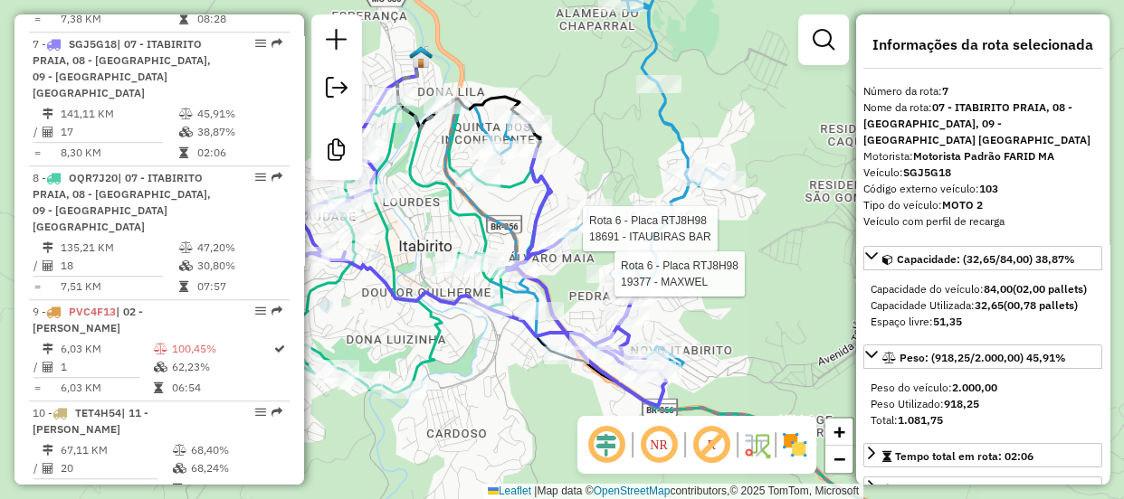
drag, startPoint x: 376, startPoint y: 242, endPoint x: 429, endPoint y: 263, distance: 56.8
click at [428, 263] on icon at bounding box center [414, 246] width 268 height 292
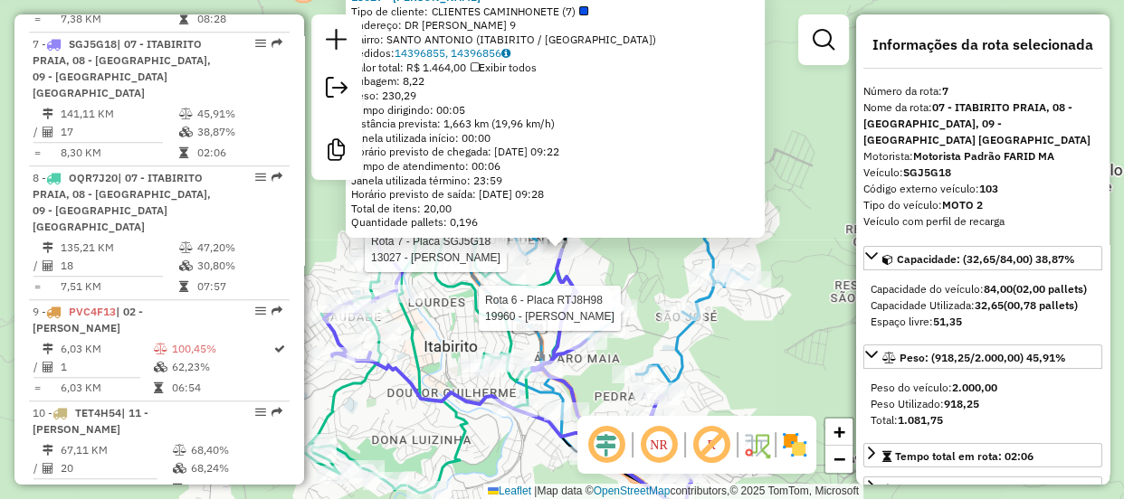
click at [586, 286] on div "Rota 7 - Placa SGJ5G18 13027 - WANDERLEY ANTONIO MA Rota 7 - Placa SGJ5G18 1958…" at bounding box center [562, 249] width 1124 height 499
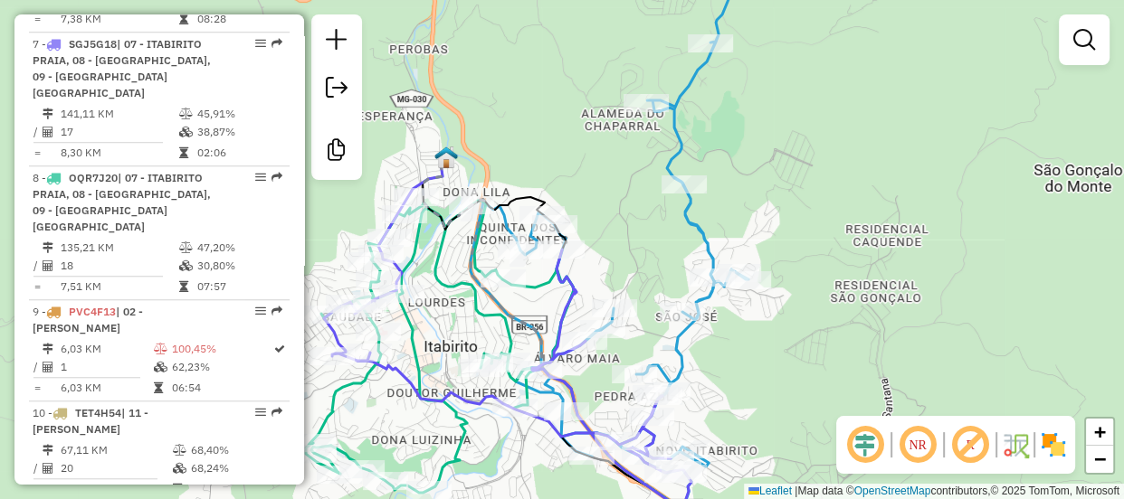
drag, startPoint x: 617, startPoint y: 270, endPoint x: 574, endPoint y: 201, distance: 82.1
click at [574, 201] on div "Janela de atendimento Grade de atendimento Capacidade Transportadoras Veículos …" at bounding box center [562, 249] width 1124 height 499
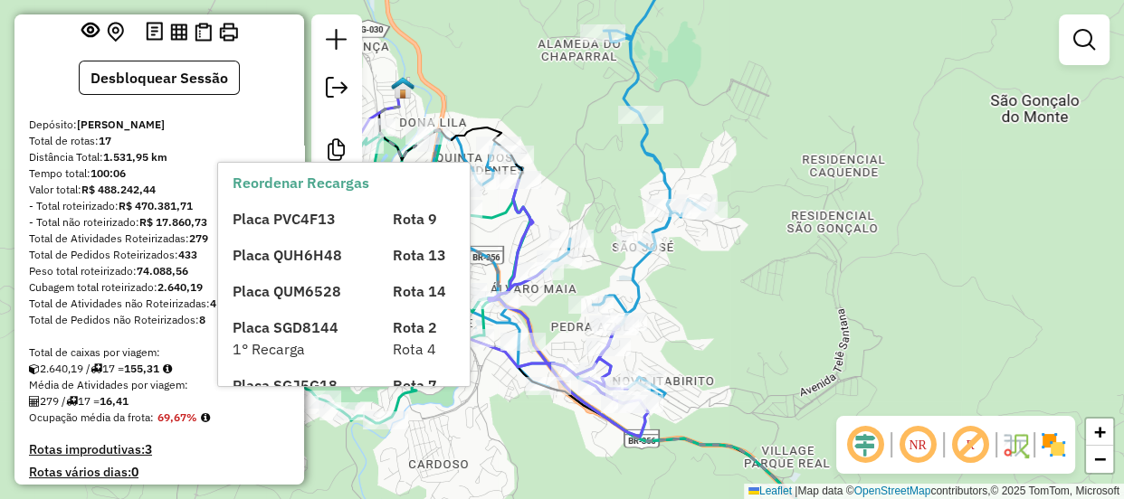
scroll to position [0, 0]
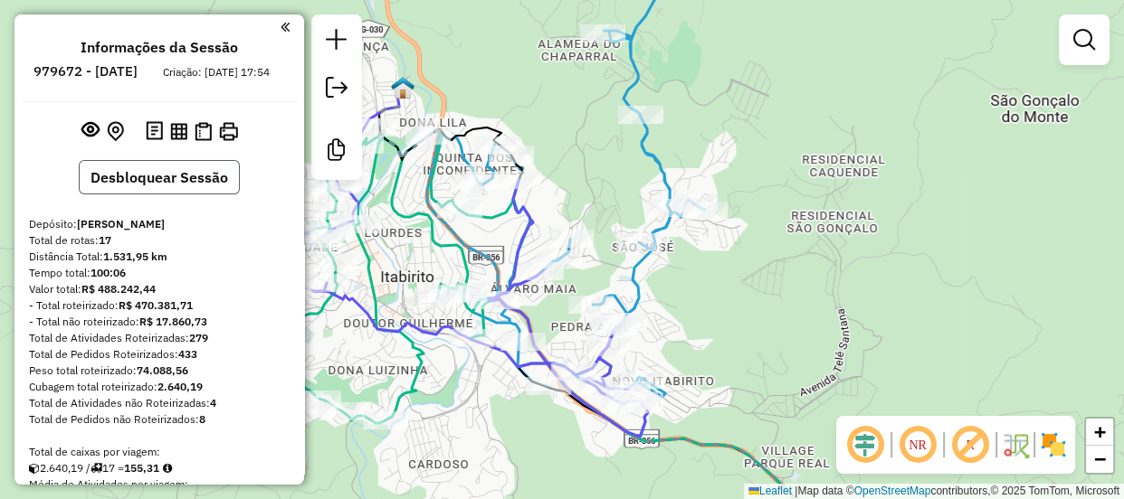
click at [203, 195] on button "Desbloquear Sessão" at bounding box center [159, 177] width 161 height 34
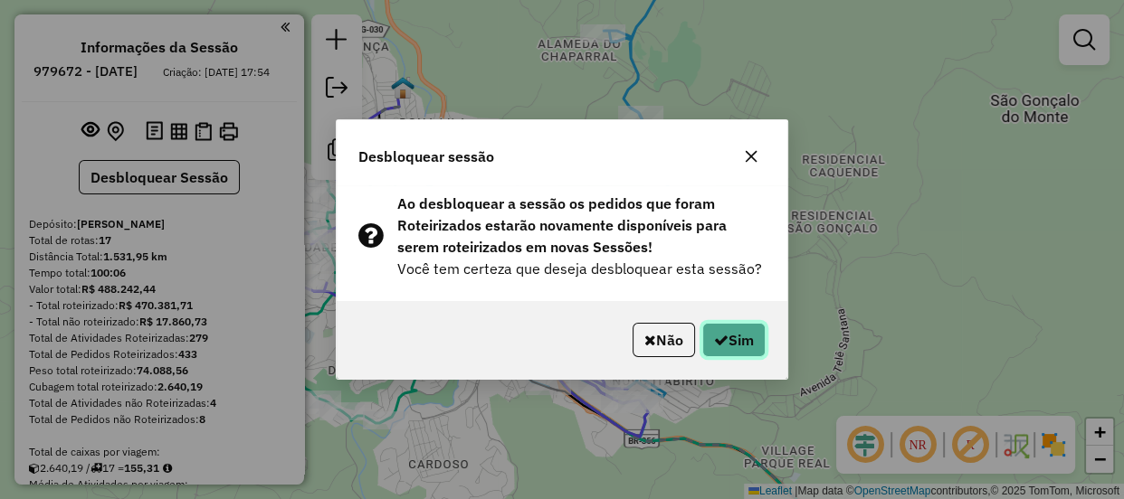
click at [726, 337] on button "Sim" at bounding box center [733, 340] width 63 height 34
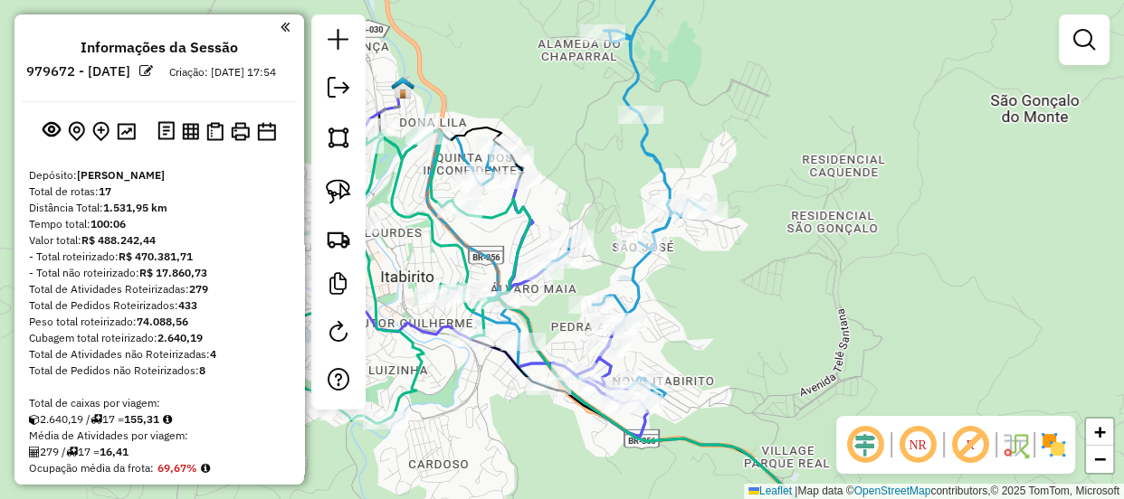
click at [566, 198] on div "Rota 6 - Placa RTJ8H98 20075 - MR NORDESTINA Rota 7 - Placa SGJ5G18 13027 - WAN…" at bounding box center [562, 249] width 1124 height 499
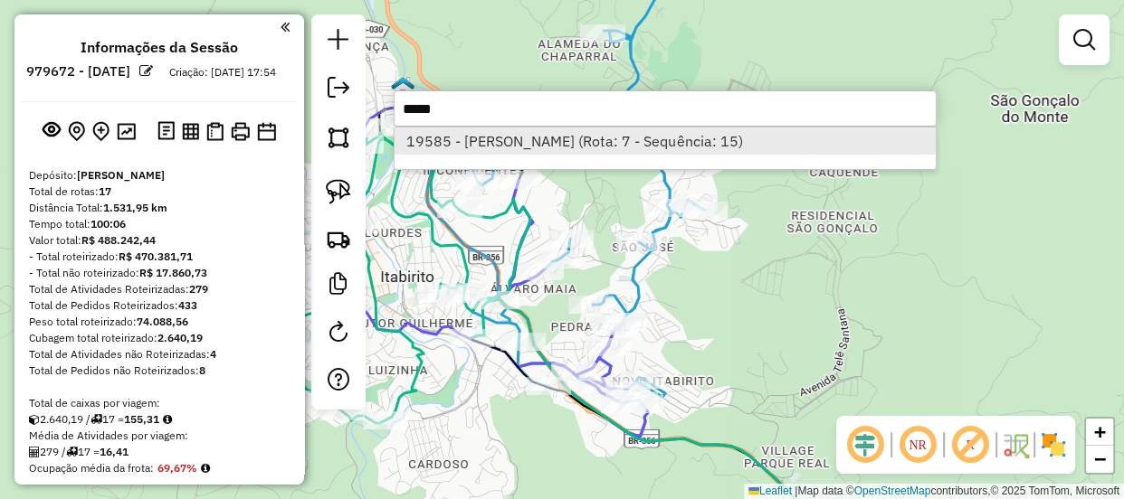
type input "*****"
click at [615, 145] on li "19585 - JEAN SILVA (Rota: 7 - Sequência: 15)" at bounding box center [664, 141] width 541 height 27
select select "**********"
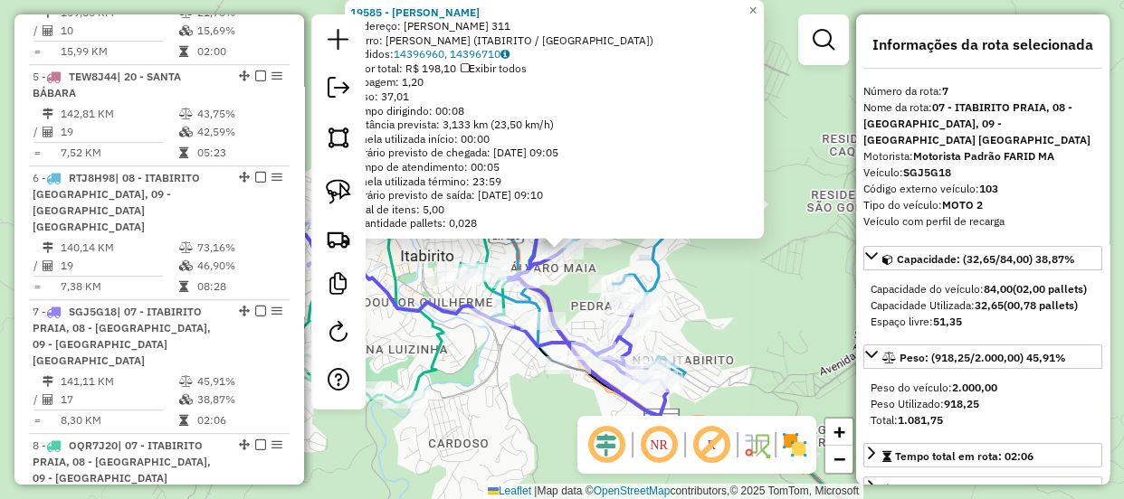
scroll to position [1346, 0]
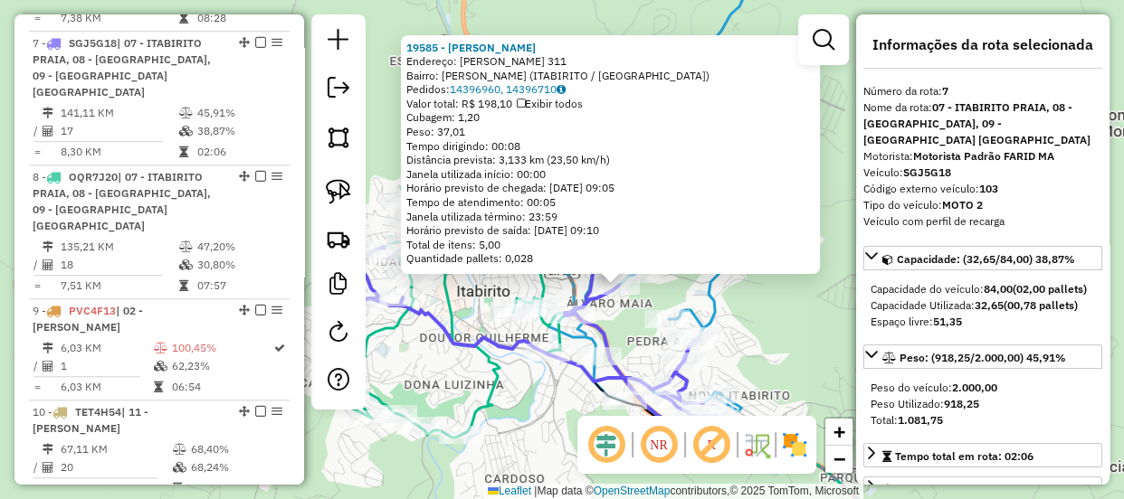
drag, startPoint x: 440, startPoint y: 386, endPoint x: 508, endPoint y: 430, distance: 81.3
click at [508, 429] on div "19585 - JEAN SILVA Endereço: ANTONIA AUGUSTA ANDRADE 311 Bairro: ALVARO MAIA (I…" at bounding box center [562, 249] width 1124 height 499
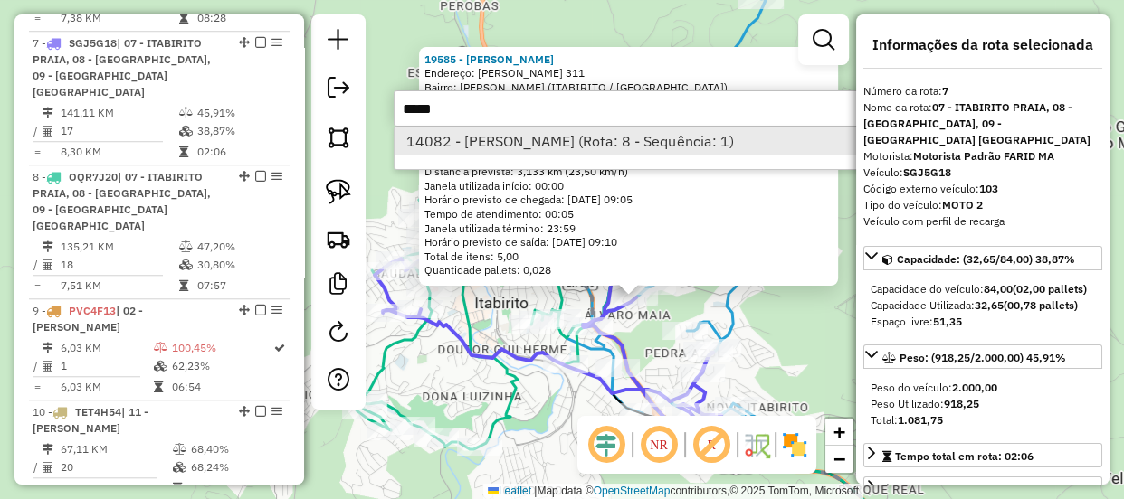
type input "*****"
click at [483, 148] on li "14082 - MARIA TERESINHA VIAN (Rota: 8 - Sequência: 1)" at bounding box center [664, 141] width 541 height 27
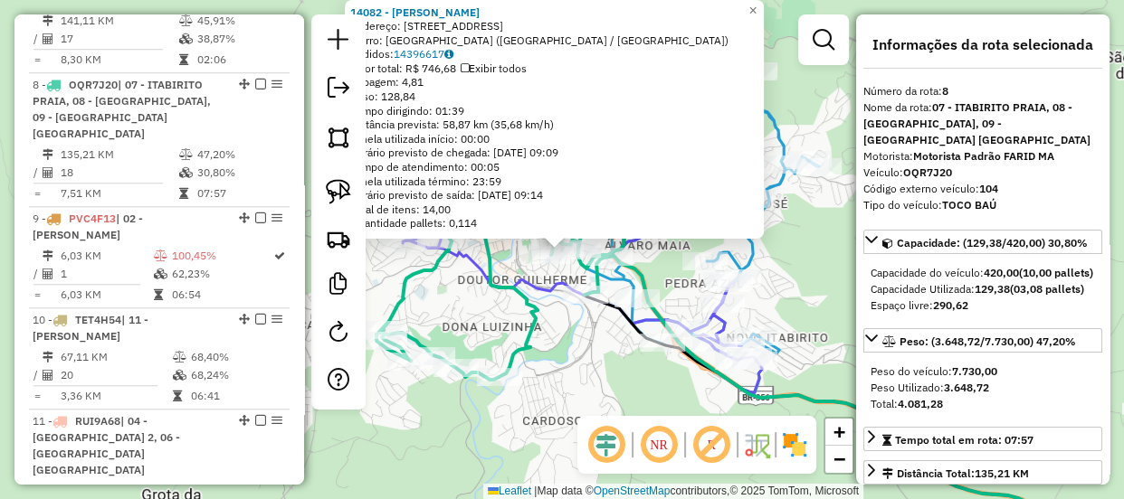
scroll to position [1464, 0]
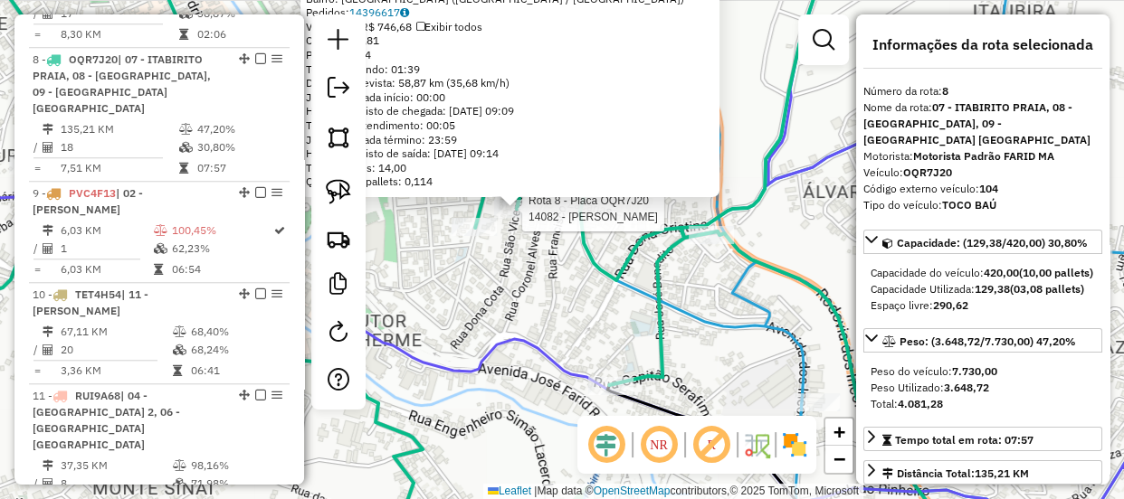
click at [537, 270] on div "Rota 8 - Placa OQR7J20 14082 - MARIA TERESINHA VIAN 14082 - MARIA TERESINHA VIA…" at bounding box center [562, 249] width 1124 height 499
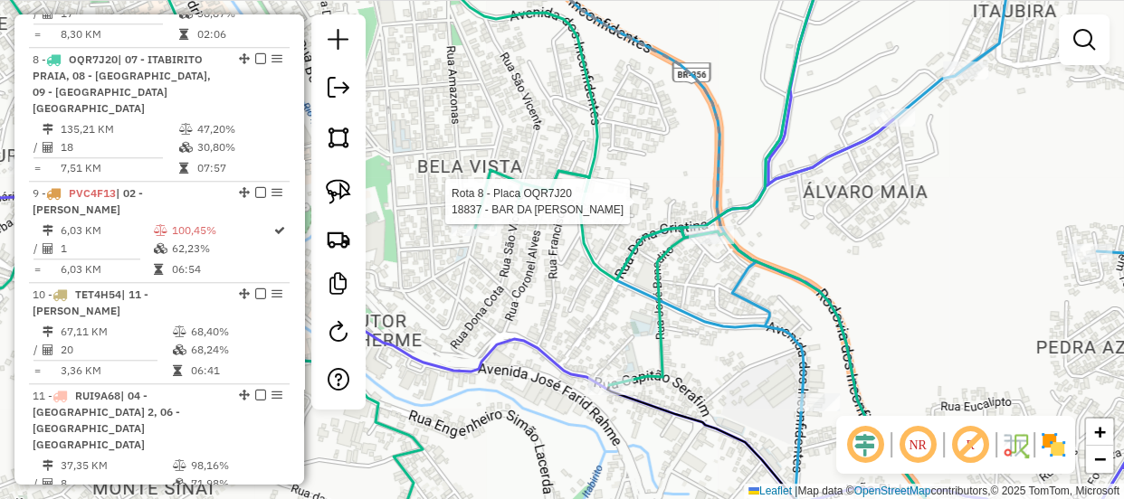
click at [598, 211] on div at bounding box center [583, 202] width 45 height 18
select select "**********"
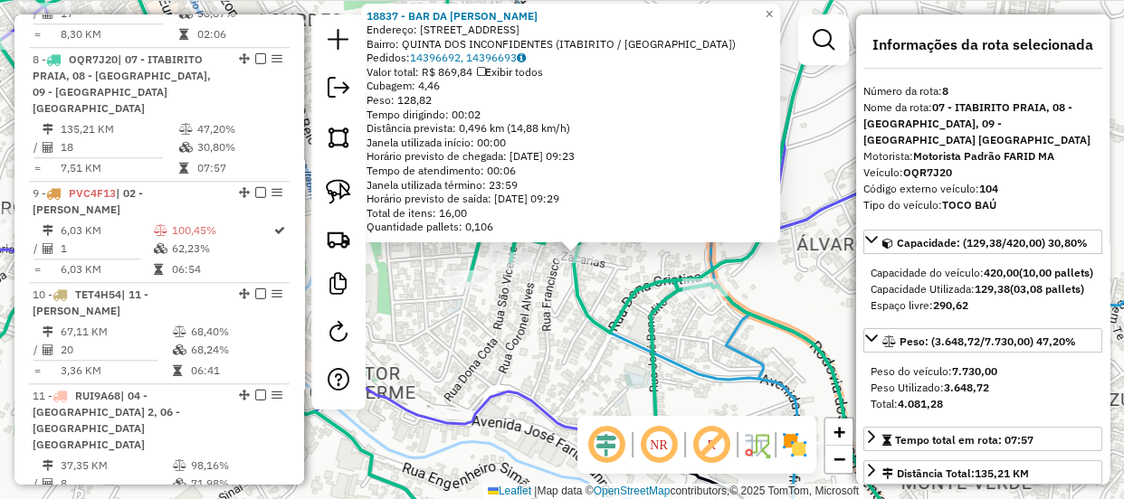
drag, startPoint x: 554, startPoint y: 270, endPoint x: 624, endPoint y: 280, distance: 71.3
click at [624, 280] on icon at bounding box center [715, 388] width 410 height 330
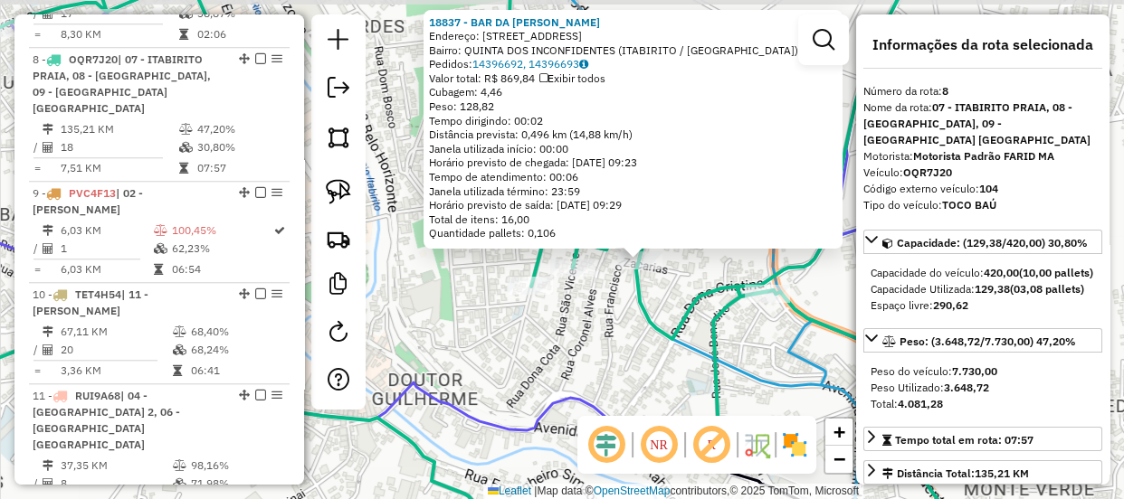
click at [600, 319] on div "18837 - BAR DA EDNA Endereço: ALAMEDA ALVARENGA PEIXOTO 352 Bairro: QUINTA DOS …" at bounding box center [562, 249] width 1124 height 499
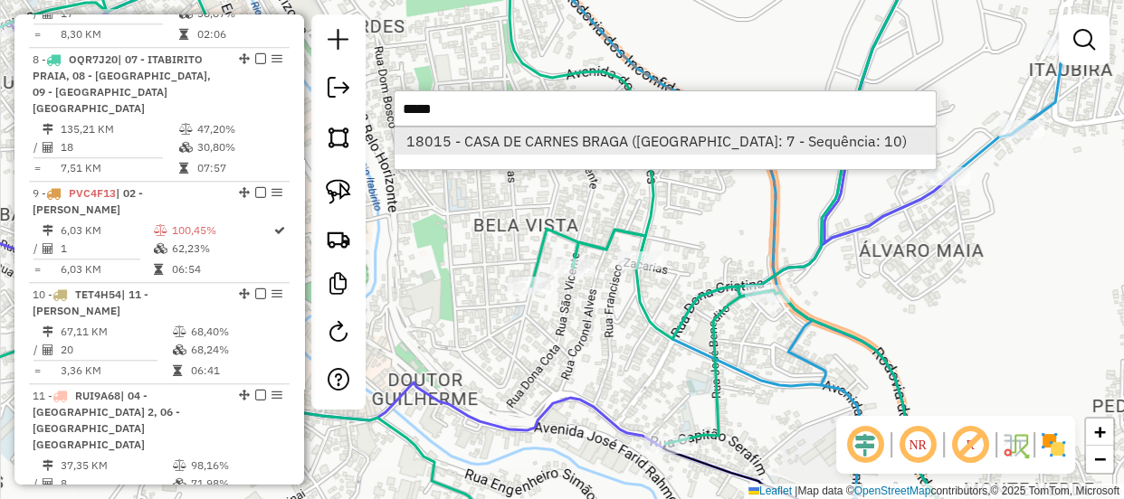
type input "*****"
click at [552, 144] on li "18015 - CASA DE CARNES BRAGA (Rota: 7 - Sequência: 10)" at bounding box center [664, 141] width 541 height 27
select select "**********"
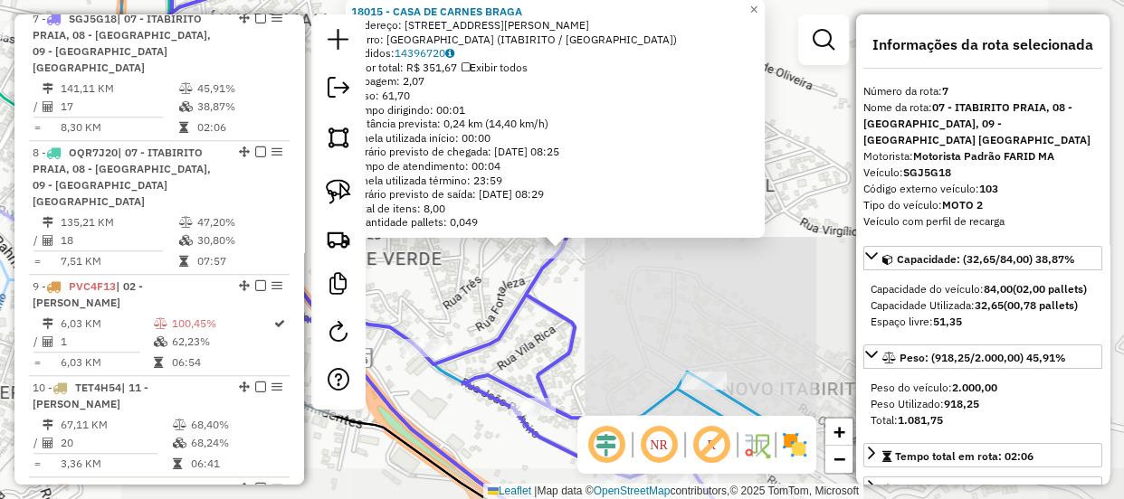
scroll to position [1346, 0]
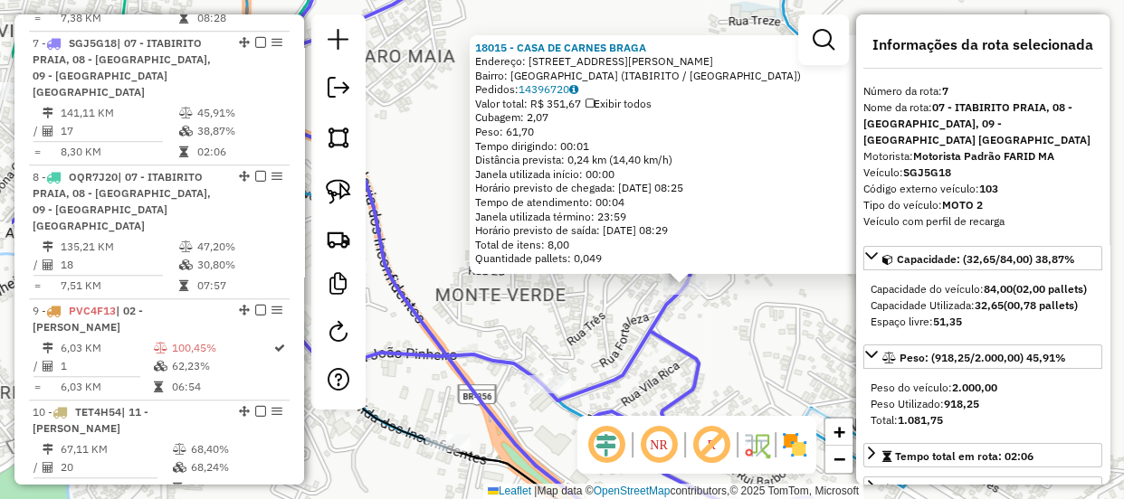
drag, startPoint x: 519, startPoint y: 289, endPoint x: 622, endPoint y: 317, distance: 106.0
click at [622, 317] on div "18015 - CASA DE CARNES BRAGA Endereço: Rua Francisco Jose de Carvalho 391 Bairr…" at bounding box center [562, 249] width 1124 height 499
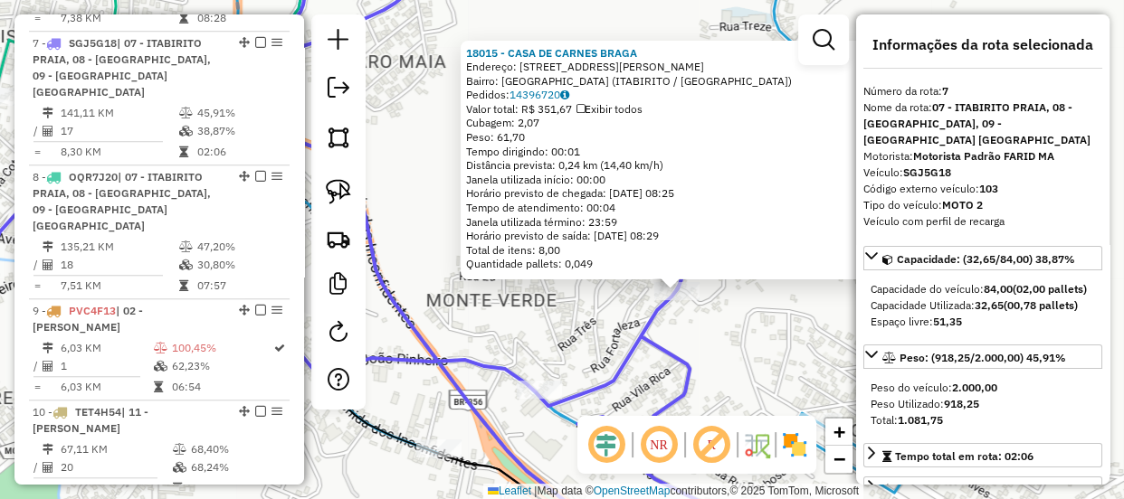
drag, startPoint x: 651, startPoint y: 295, endPoint x: 642, endPoint y: 300, distance: 10.6
click at [642, 300] on div "18015 - CASA DE CARNES BRAGA Endereço: Rua Francisco Jose de Carvalho 391 Bairr…" at bounding box center [562, 249] width 1124 height 499
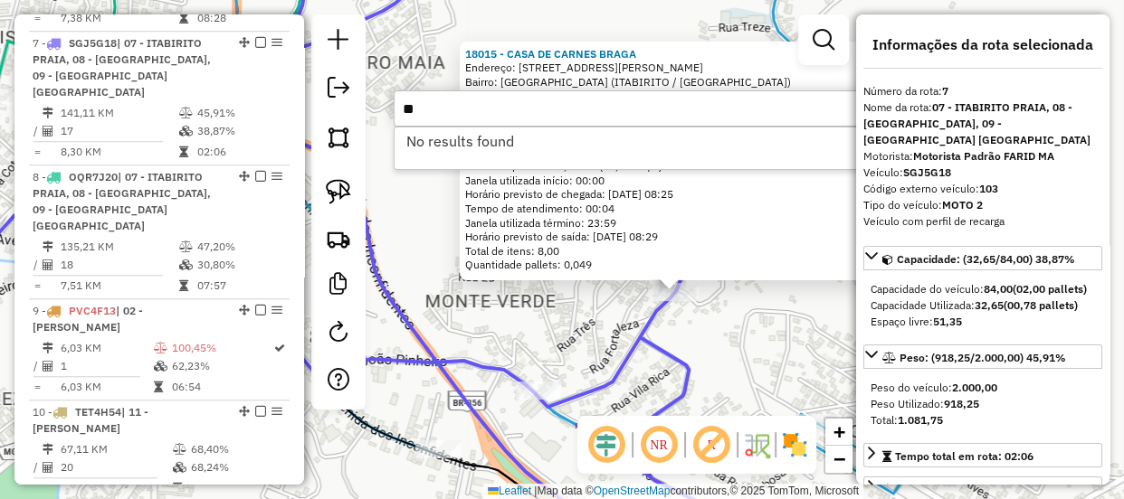
type input "*"
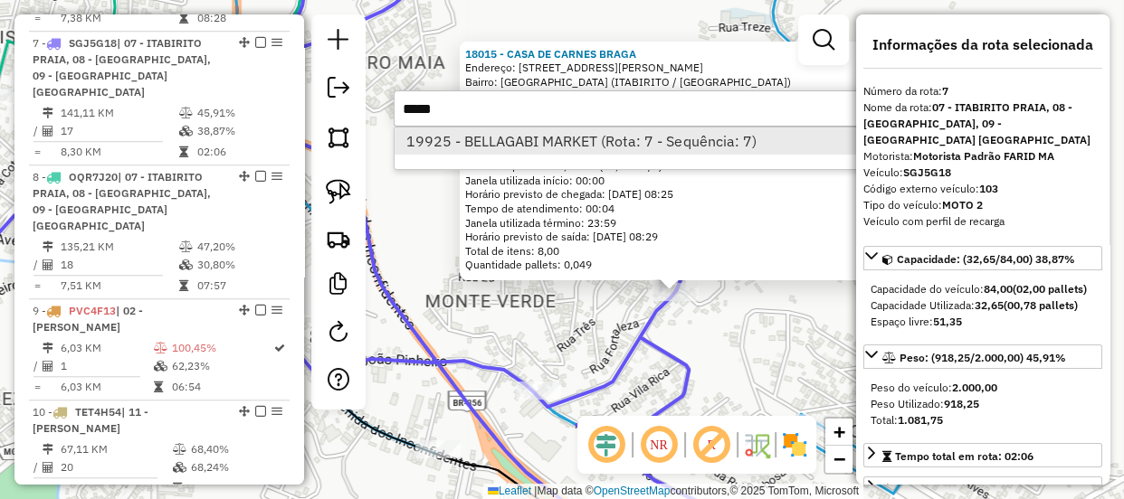
type input "*****"
click at [580, 129] on li "19925 - BELLAGABI MARKET (Rota: 7 - Sequência: 7)" at bounding box center [664, 141] width 541 height 27
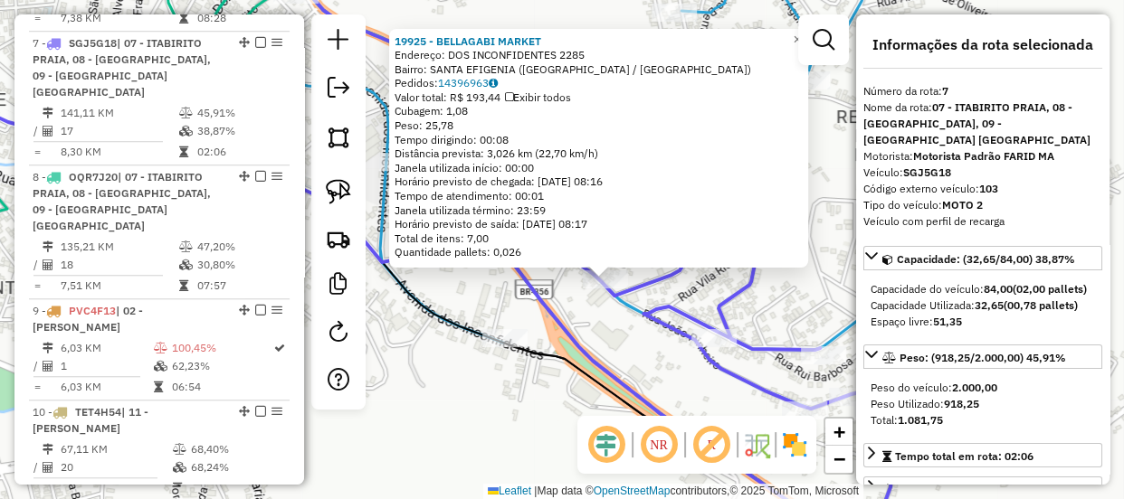
drag, startPoint x: 553, startPoint y: 302, endPoint x: 586, endPoint y: 323, distance: 39.4
click at [586, 323] on div "19925 - BELLAGABI MARKET Endereço: DOS INCONFIDENTES 2285 Bairro: SANTA EFIGENI…" at bounding box center [562, 249] width 1124 height 499
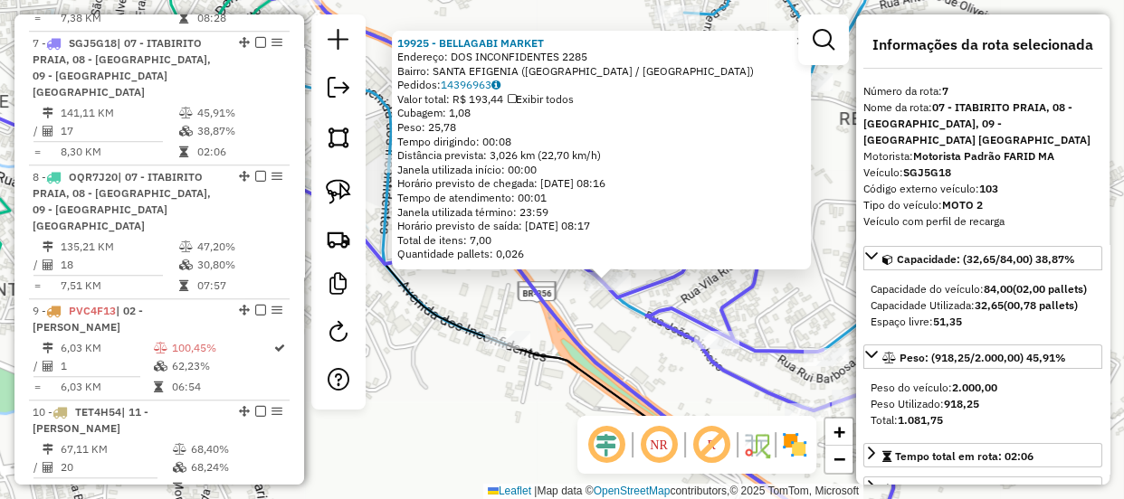
click at [587, 336] on div "19925 - BELLAGABI MARKET Endereço: DOS INCONFIDENTES 2285 Bairro: SANTA EFIGENI…" at bounding box center [562, 249] width 1124 height 499
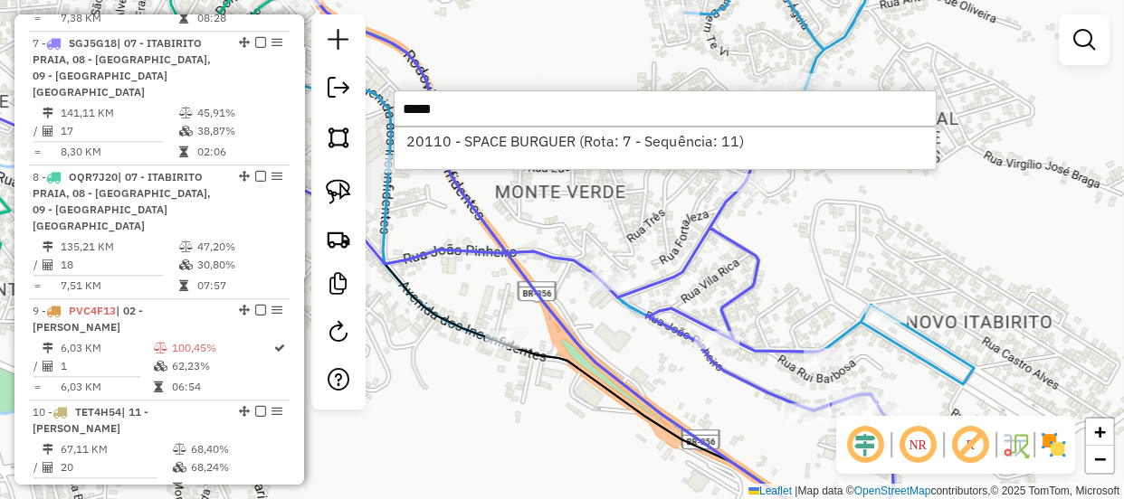
type input "*****"
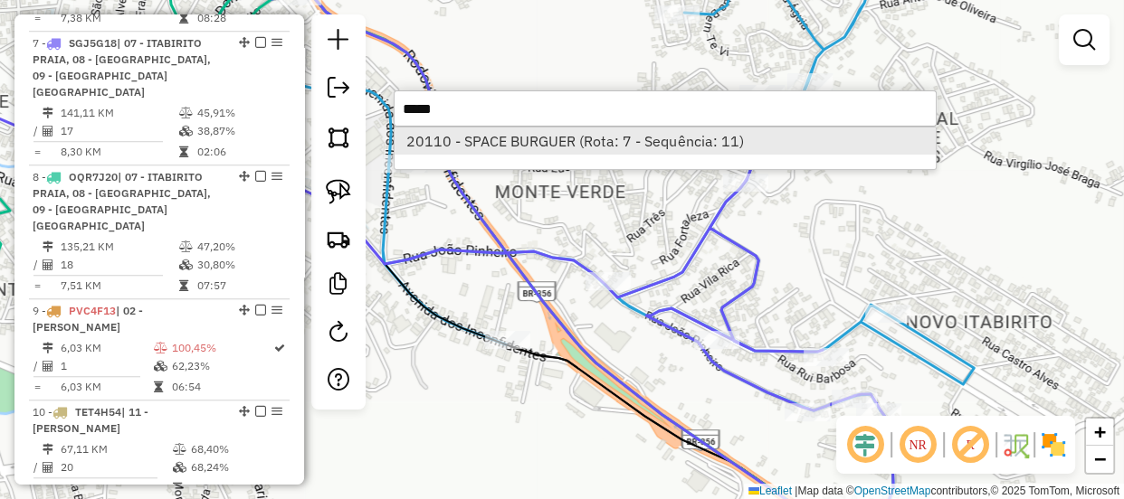
click at [556, 147] on li "20110 - SPACE BURGUER (Rota: 7 - Sequência: 11)" at bounding box center [664, 141] width 541 height 27
select select "**********"
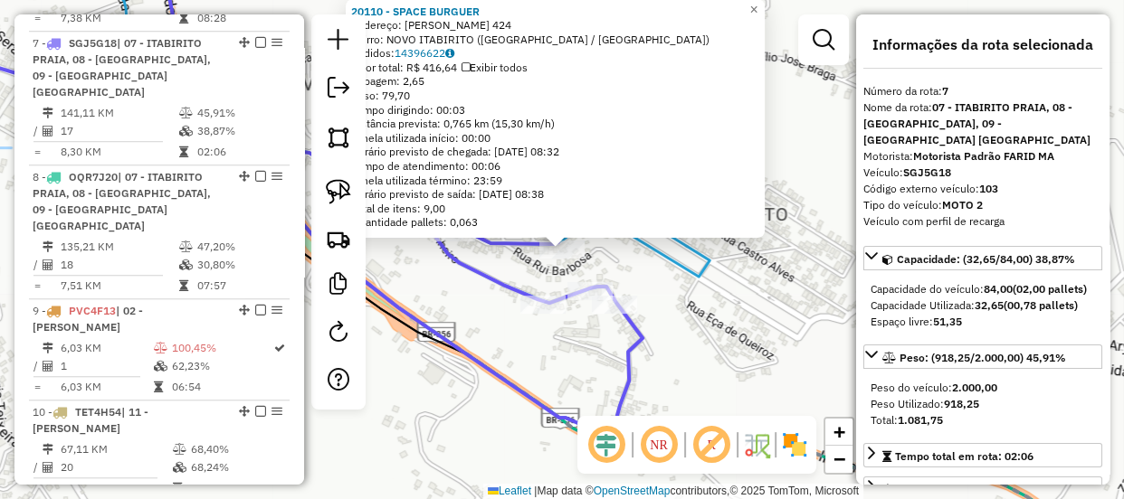
drag, startPoint x: 498, startPoint y: 265, endPoint x: 570, endPoint y: 305, distance: 82.6
click at [570, 305] on div "Rota 7 - Placa SGJ5G18 20110 - SPACE BURGUER 20110 - SPACE BURGUER Endereço: LA…" at bounding box center [562, 249] width 1124 height 499
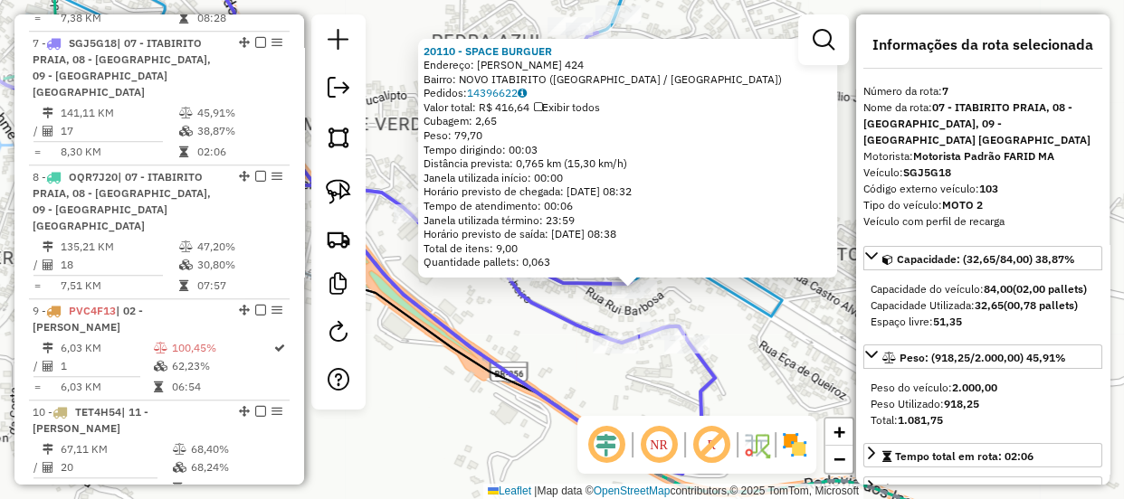
click at [521, 337] on div "20110 - SPACE BURGUER Endereço: LAUDICENA SILVA OLIVEIRA 424 Bairro: NOVO ITABI…" at bounding box center [562, 249] width 1124 height 499
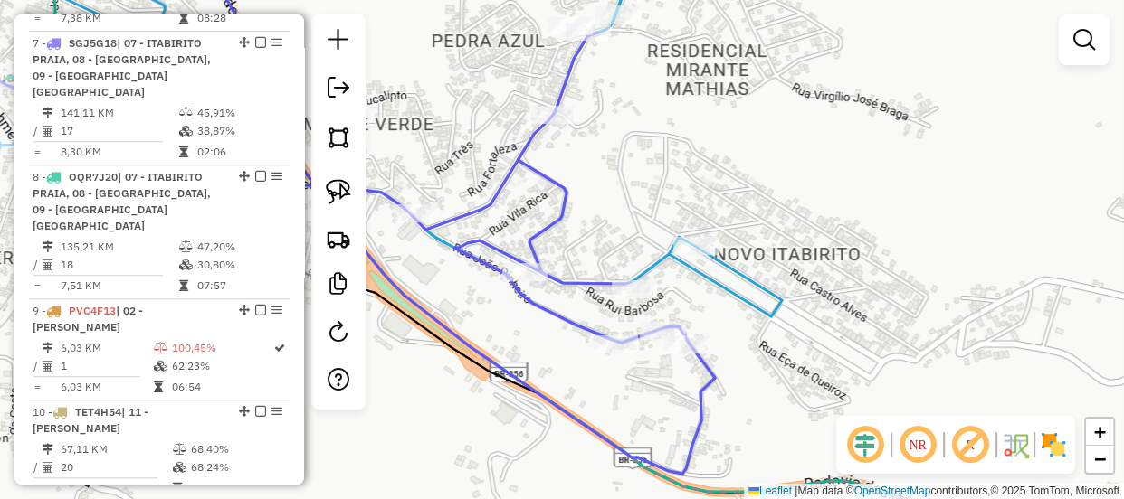
click at [628, 181] on div "Janela de atendimento Grade de atendimento Capacidade Transportadoras Veículos …" at bounding box center [562, 249] width 1124 height 499
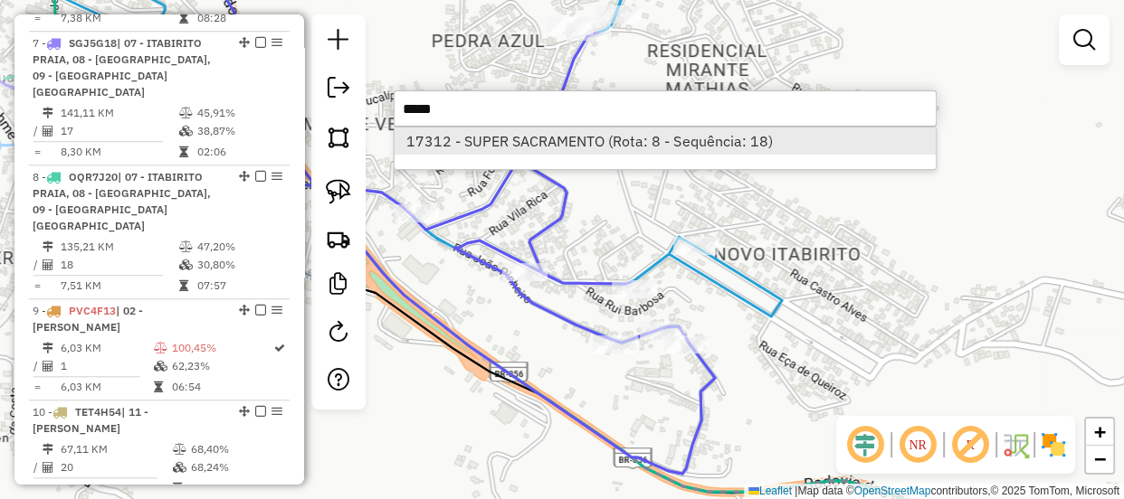
type input "*****"
click at [623, 144] on li "17312 - SUPER SACRAMENTO (Rota: 8 - Sequência: 18)" at bounding box center [664, 141] width 541 height 27
select select "**********"
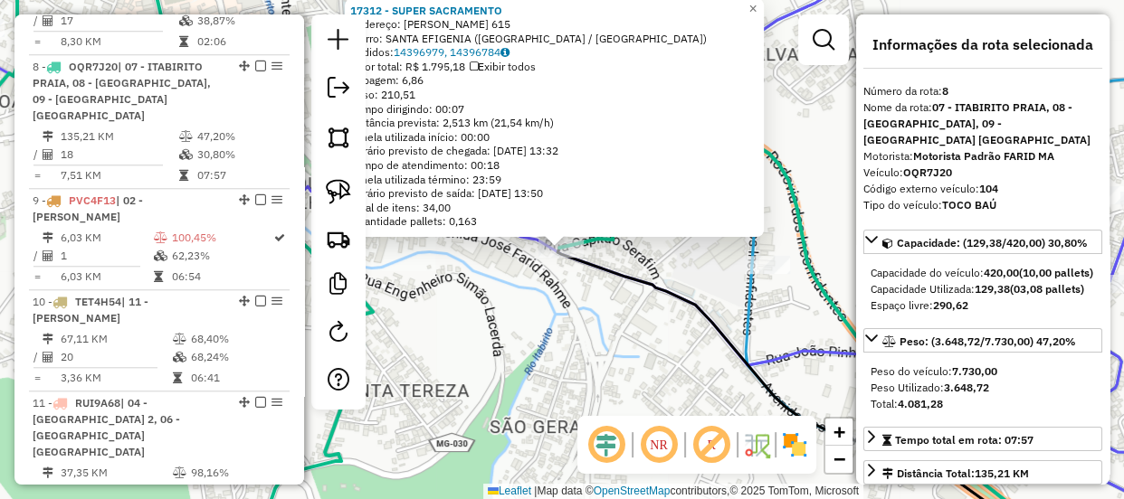
scroll to position [1464, 0]
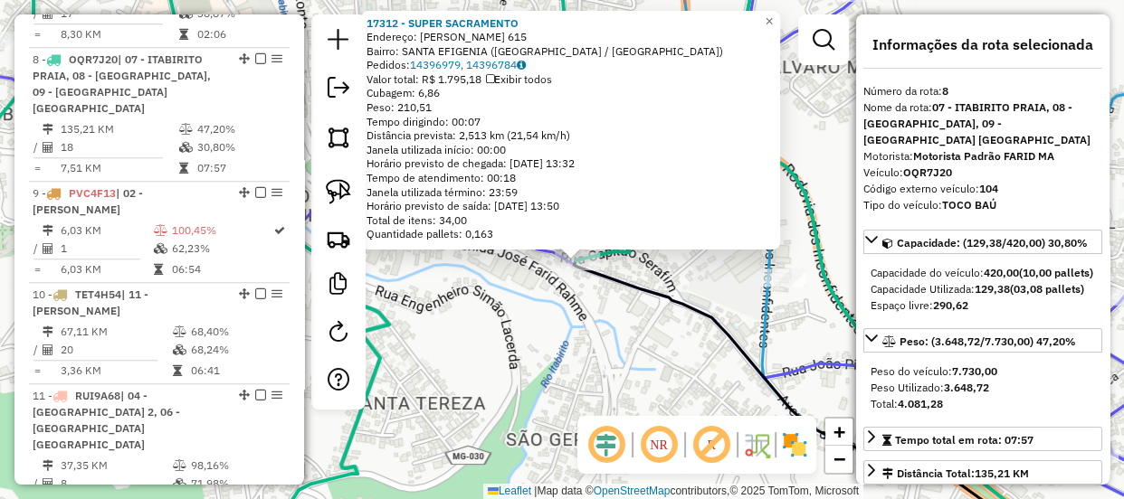
drag, startPoint x: 539, startPoint y: 326, endPoint x: 565, endPoint y: 343, distance: 31.4
click at [565, 343] on div "17312 - SUPER SACRAMENTO Endereço: JOAO PINHEIRO 615 Bairro: SANTA EFIGENIA (IT…" at bounding box center [562, 249] width 1124 height 499
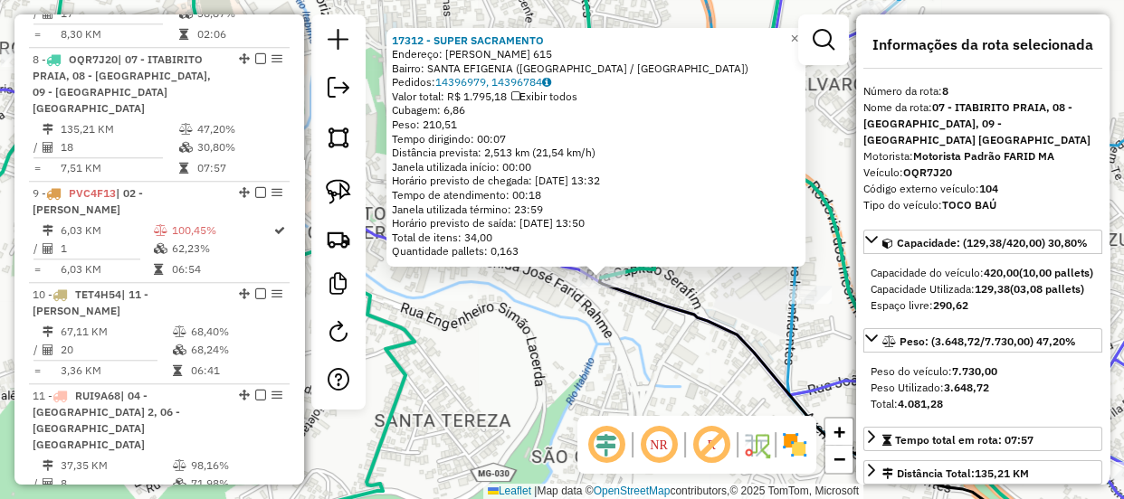
drag, startPoint x: 574, startPoint y: 331, endPoint x: 577, endPoint y: 355, distance: 23.8
click at [577, 355] on div "17312 - SUPER SACRAMENTO Endereço: JOAO PINHEIRO 615 Bairro: SANTA EFIGENIA (IT…" at bounding box center [562, 249] width 1124 height 499
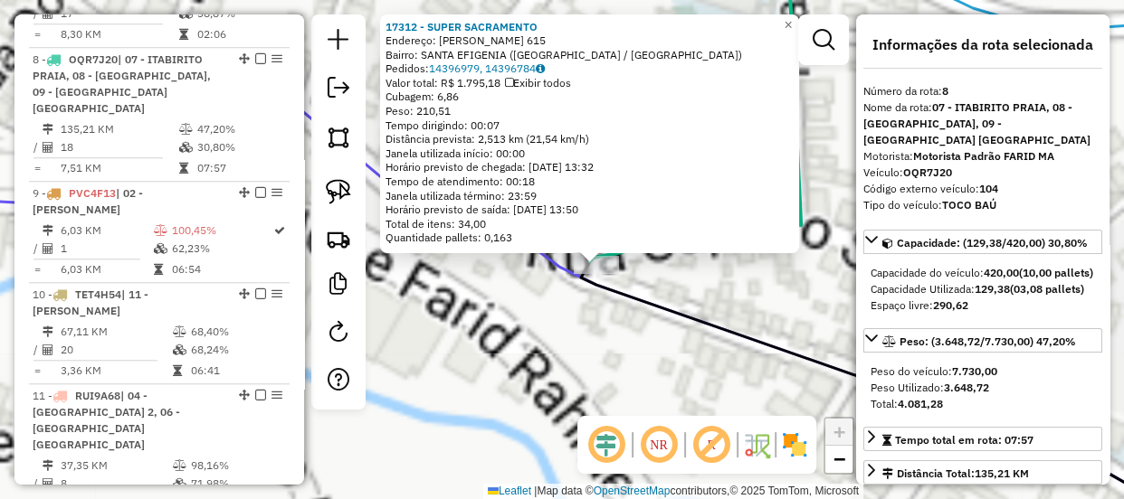
drag, startPoint x: 609, startPoint y: 343, endPoint x: 611, endPoint y: 355, distance: 11.9
click at [612, 360] on div "17312 - SUPER SACRAMENTO Endereço: JOAO PINHEIRO 615 Bairro: SANTA EFIGENIA (IT…" at bounding box center [562, 249] width 1124 height 499
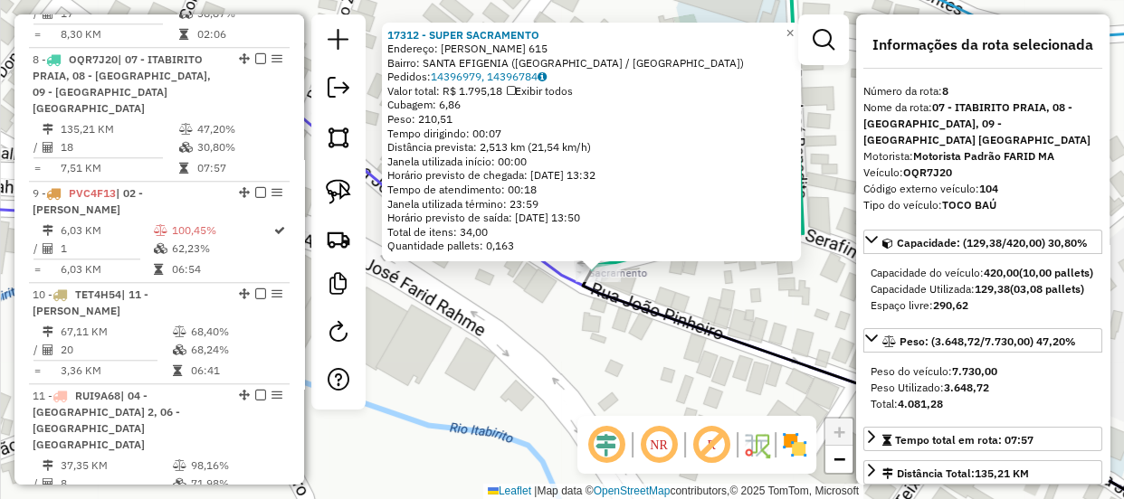
click at [539, 352] on div "17312 - SUPER SACRAMENTO Endereço: JOAO PINHEIRO 615 Bairro: SANTA EFIGENIA (IT…" at bounding box center [562, 249] width 1124 height 499
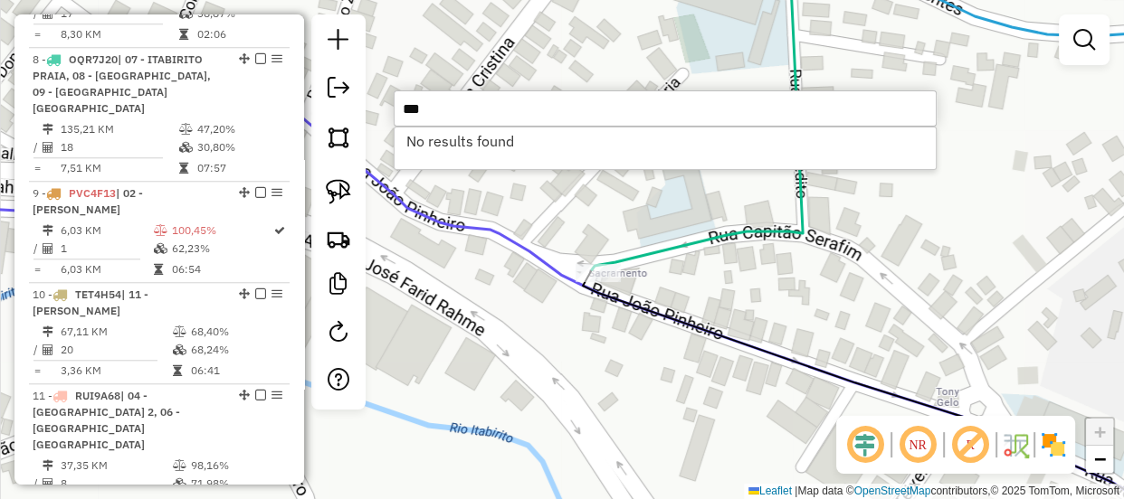
type input "*"
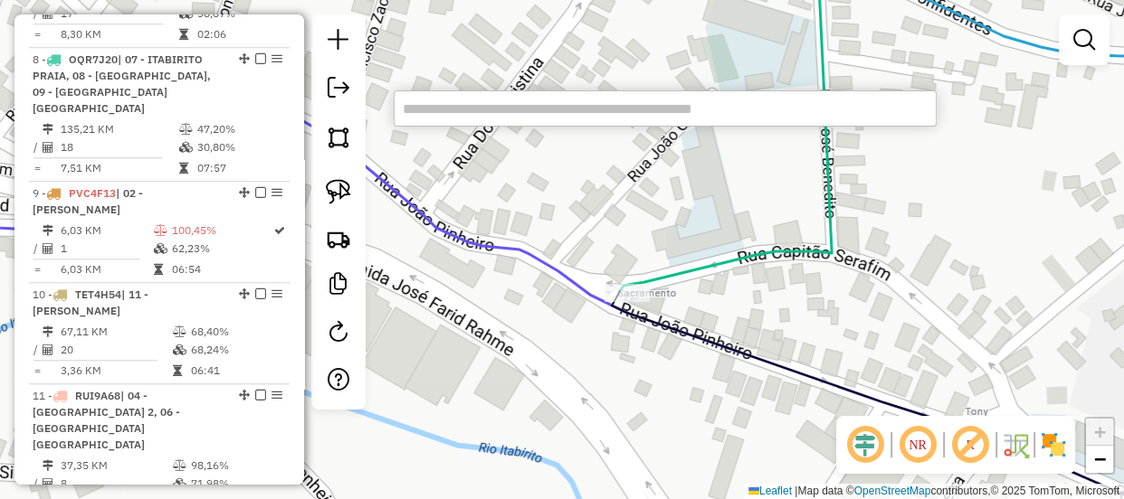
drag, startPoint x: 541, startPoint y: 317, endPoint x: 743, endPoint y: 411, distance: 222.6
click at [743, 411] on div "Janela de atendimento Grade de atendimento Capacidade Transportadoras Veículos …" at bounding box center [562, 249] width 1124 height 499
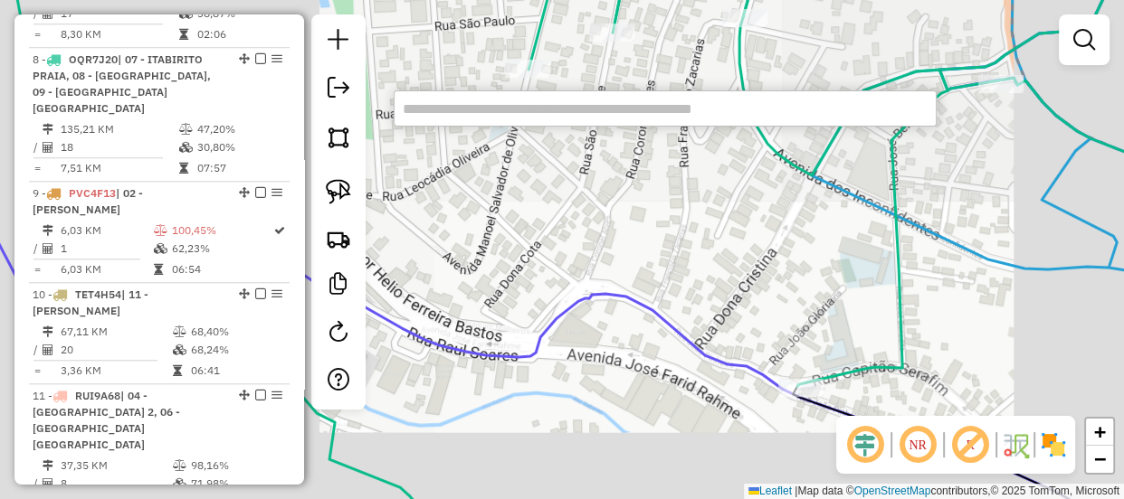
drag, startPoint x: 593, startPoint y: 362, endPoint x: 824, endPoint y: 364, distance: 231.6
click at [821, 364] on div "Janela de atendimento Grade de atendimento Capacidade Transportadoras Veículos …" at bounding box center [562, 249] width 1124 height 499
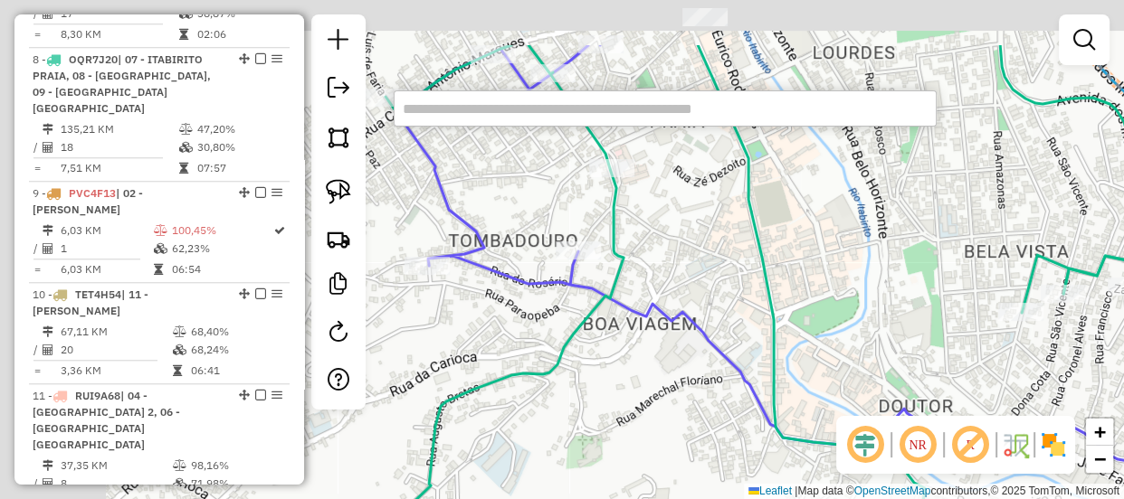
drag, startPoint x: 679, startPoint y: 302, endPoint x: 795, endPoint y: 384, distance: 142.3
click at [856, 402] on div "Janela de atendimento Grade de atendimento Capacidade Transportadoras Veículos …" at bounding box center [562, 249] width 1124 height 499
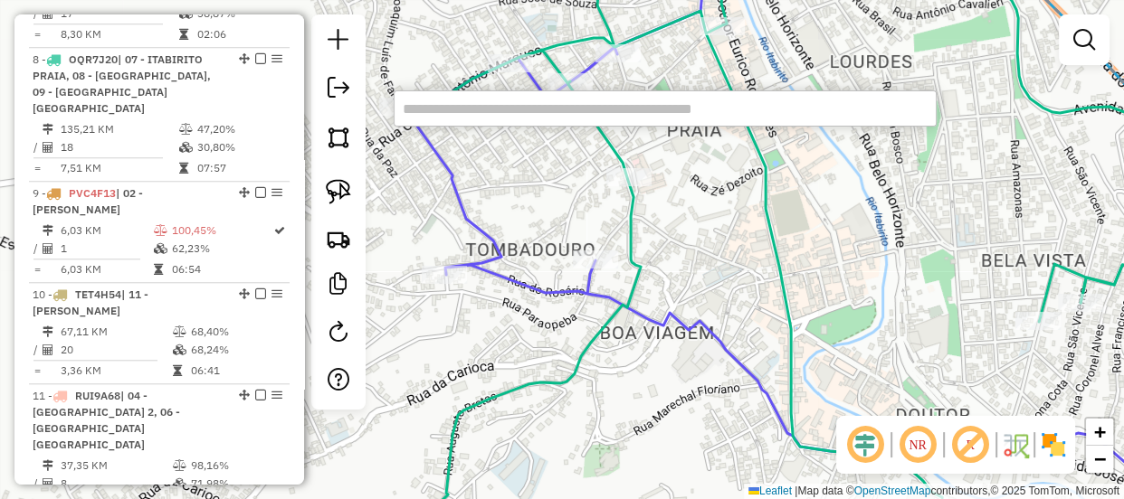
drag, startPoint x: 582, startPoint y: 383, endPoint x: 667, endPoint y: 406, distance: 88.2
click at [663, 405] on div "Janela de atendimento Grade de atendimento Capacidade Transportadoras Veículos …" at bounding box center [562, 249] width 1124 height 499
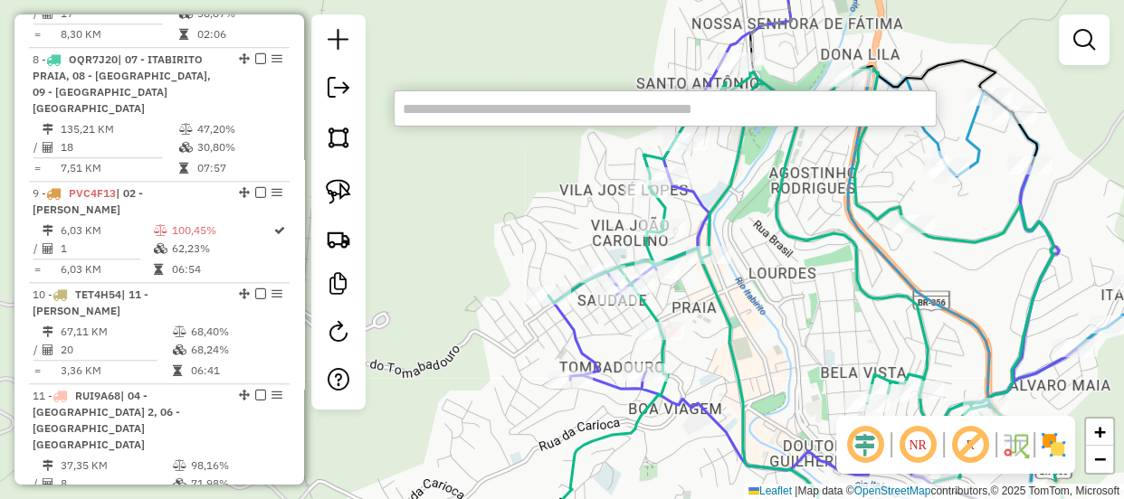
drag, startPoint x: 727, startPoint y: 323, endPoint x: 618, endPoint y: 359, distance: 115.3
click at [620, 359] on div "Janela de atendimento Grade de atendimento Capacidade Transportadoras Veículos …" at bounding box center [562, 249] width 1124 height 499
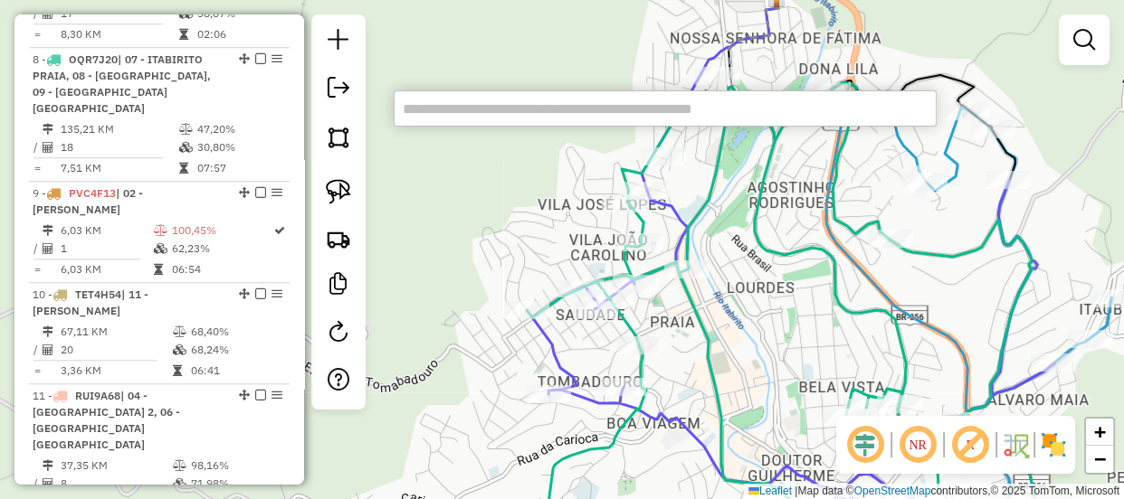
drag, startPoint x: 804, startPoint y: 289, endPoint x: 726, endPoint y: 321, distance: 84.8
click at [726, 321] on div "Rota 8 - Placa OQR7J20 16318 - LANCH DA HORA Janela de atendimento Grade de ate…" at bounding box center [562, 249] width 1124 height 499
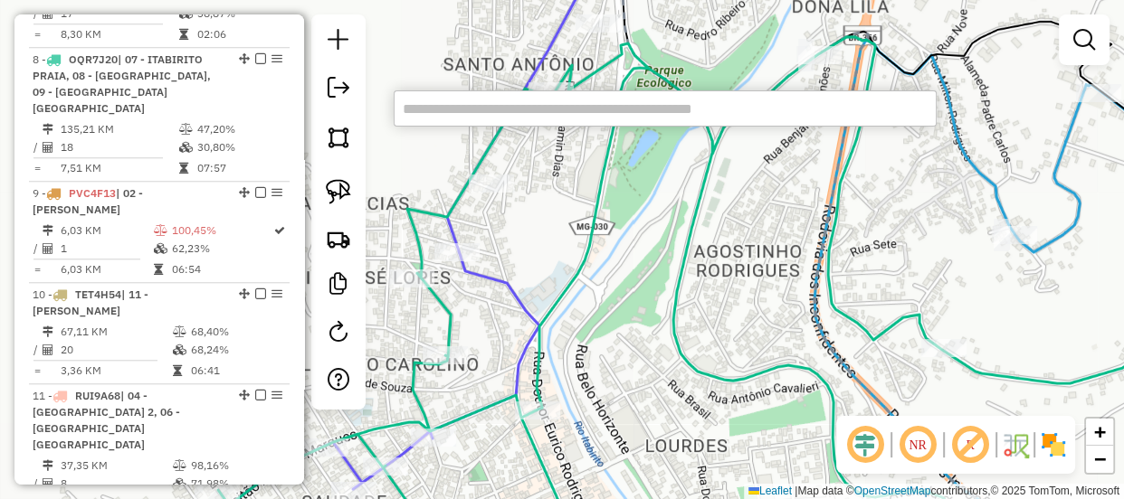
drag, startPoint x: 674, startPoint y: 200, endPoint x: 646, endPoint y: 327, distance: 129.7
click at [646, 327] on div "Janela de atendimento Grade de atendimento Capacidade Transportadoras Veículos …" at bounding box center [562, 249] width 1124 height 499
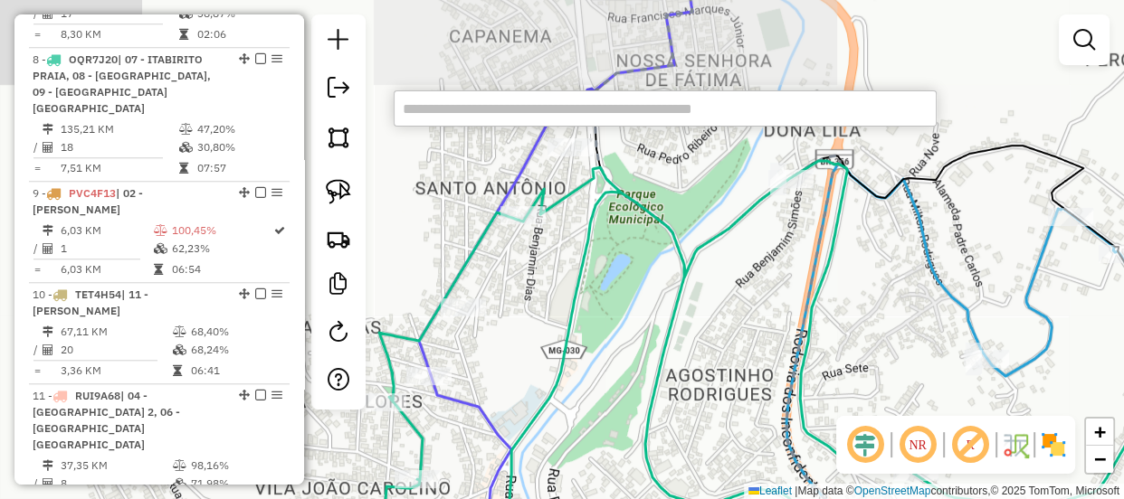
click at [609, 291] on div "Janela de atendimento Grade de atendimento Capacidade Transportadoras Veículos …" at bounding box center [562, 249] width 1124 height 499
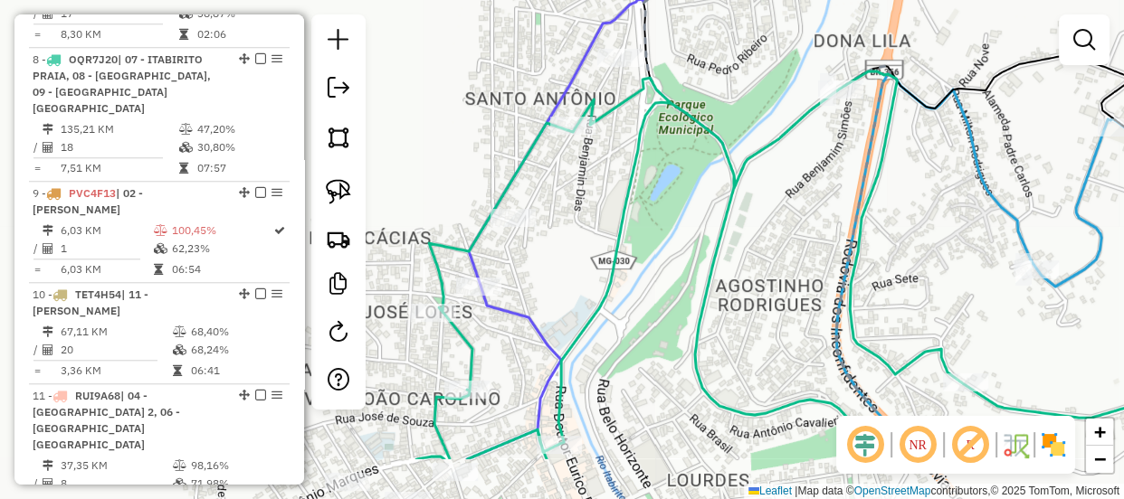
drag, startPoint x: 630, startPoint y: 346, endPoint x: 705, endPoint y: 220, distance: 147.2
click at [705, 223] on div "Janela de atendimento Grade de atendimento Capacidade Transportadoras Veículos …" at bounding box center [562, 249] width 1124 height 499
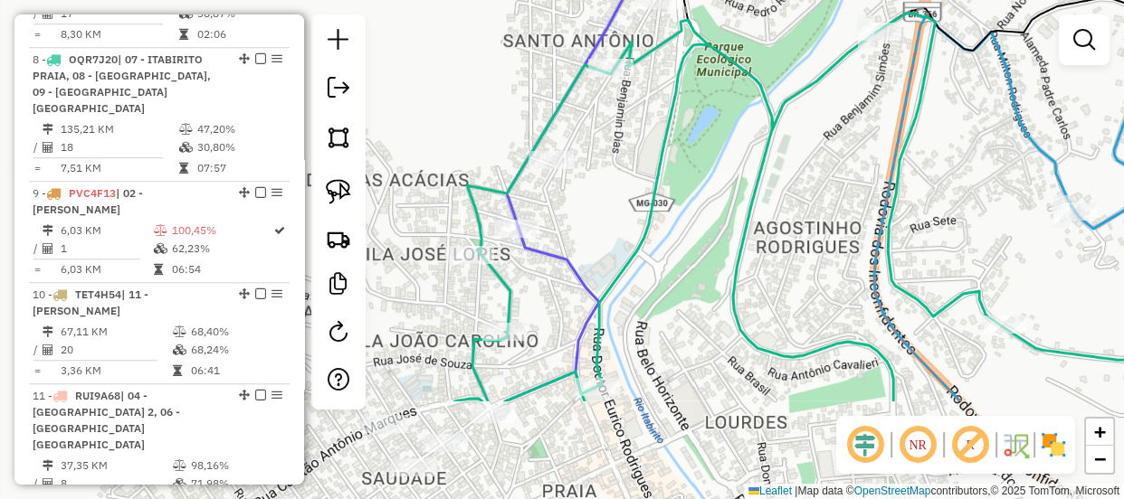
drag, startPoint x: 642, startPoint y: 265, endPoint x: 631, endPoint y: 245, distance: 23.1
click at [632, 247] on div "Janela de atendimento Grade de atendimento Capacidade Transportadoras Veículos …" at bounding box center [562, 249] width 1124 height 499
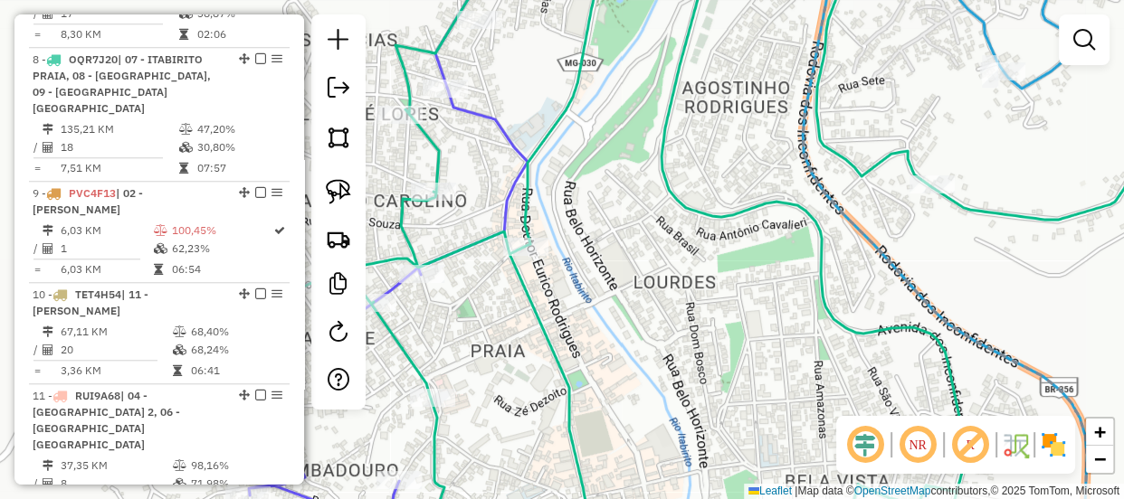
drag, startPoint x: 466, startPoint y: 358, endPoint x: 655, endPoint y: 334, distance: 190.6
click at [655, 334] on div "Rota 8 - Placa OQR7J20 10710 - MEDEIROS BAR Janela de atendimento Grade de aten…" at bounding box center [562, 249] width 1124 height 499
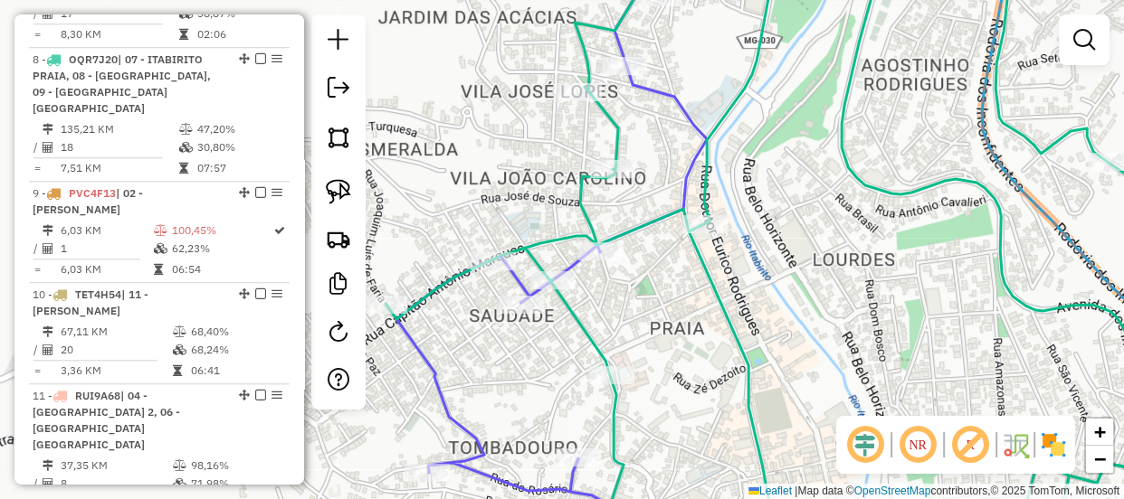
drag, startPoint x: 640, startPoint y: 329, endPoint x: 715, endPoint y: 305, distance: 79.0
click at [715, 305] on div "Rota 8 - Placa OQR7J20 16318 - LANCH DA HORA Janela de atendimento Grade de ate…" at bounding box center [562, 249] width 1124 height 499
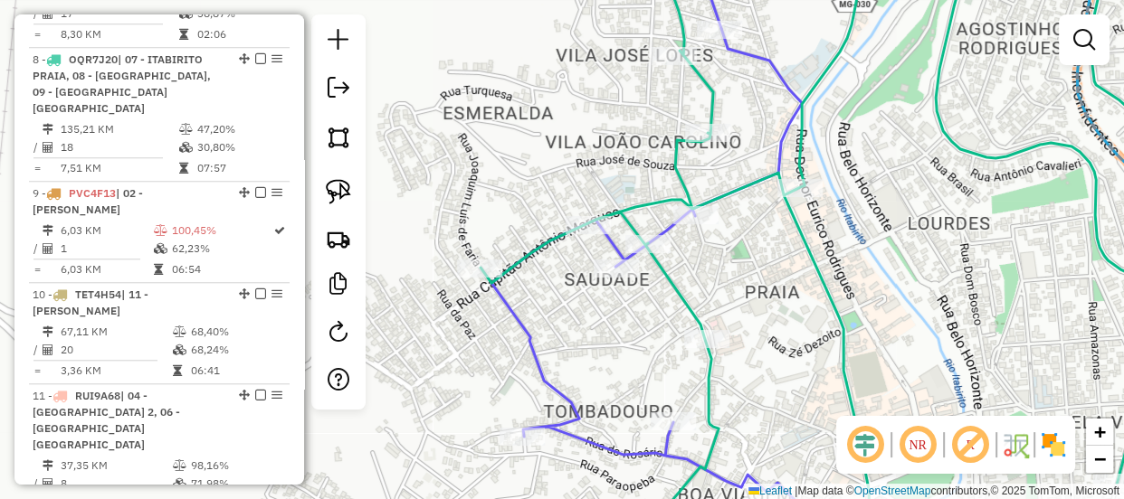
click at [718, 282] on div "Janela de atendimento Grade de atendimento Capacidade Transportadoras Veículos …" at bounding box center [562, 249] width 1124 height 499
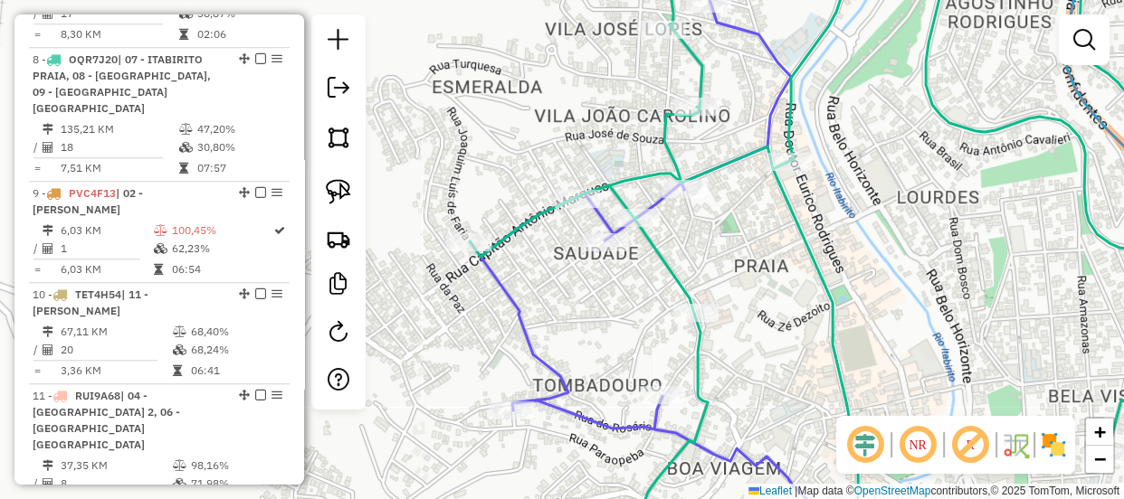
drag, startPoint x: 744, startPoint y: 117, endPoint x: 724, endPoint y: 213, distance: 97.9
click at [724, 213] on div "Rota 8 - Placa OQR7J20 10710 - MEDEIROS BAR Janela de atendimento Grade de aten…" at bounding box center [562, 249] width 1124 height 499
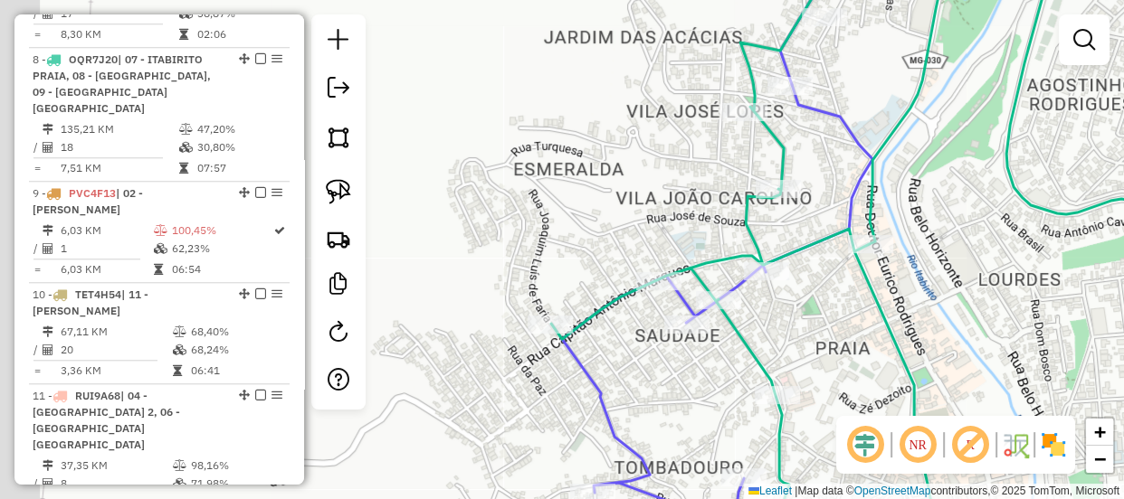
drag, startPoint x: 666, startPoint y: 375, endPoint x: 707, endPoint y: 365, distance: 42.6
click at [707, 365] on div "Janela de atendimento Grade de atendimento Capacidade Transportadoras Veículos …" at bounding box center [562, 249] width 1124 height 499
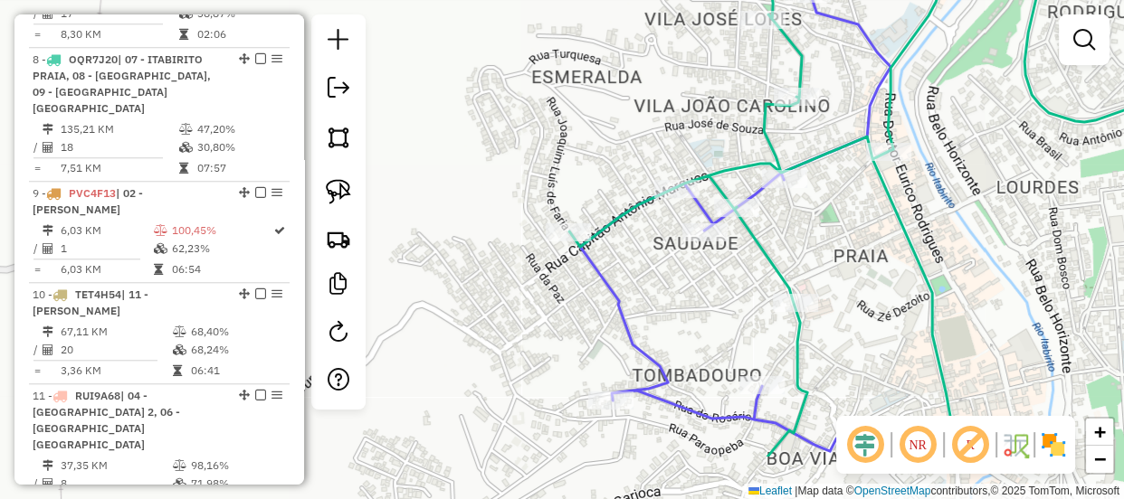
click at [796, 266] on div "Janela de atendimento Grade de atendimento Capacidade Transportadoras Veículos …" at bounding box center [562, 249] width 1124 height 499
drag, startPoint x: 840, startPoint y: 242, endPoint x: 805, endPoint y: 287, distance: 56.8
click at [805, 287] on div "Janela de atendimento Grade de atendimento Capacidade Transportadoras Veículos …" at bounding box center [562, 249] width 1124 height 499
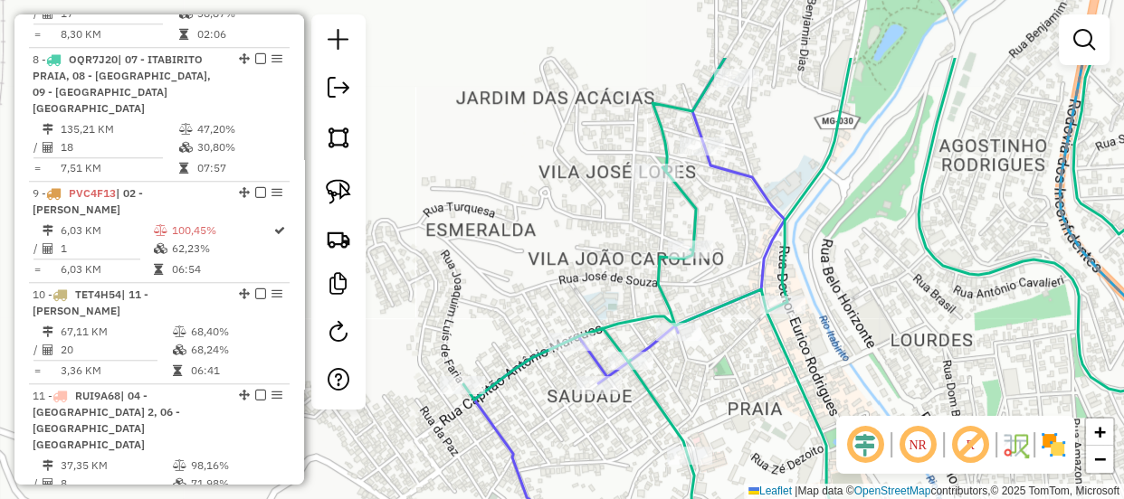
drag, startPoint x: 804, startPoint y: 136, endPoint x: 717, endPoint y: 241, distance: 136.8
click at [716, 241] on div "Janela de atendimento Grade de atendimento Capacidade Transportadoras Veículos …" at bounding box center [562, 249] width 1124 height 499
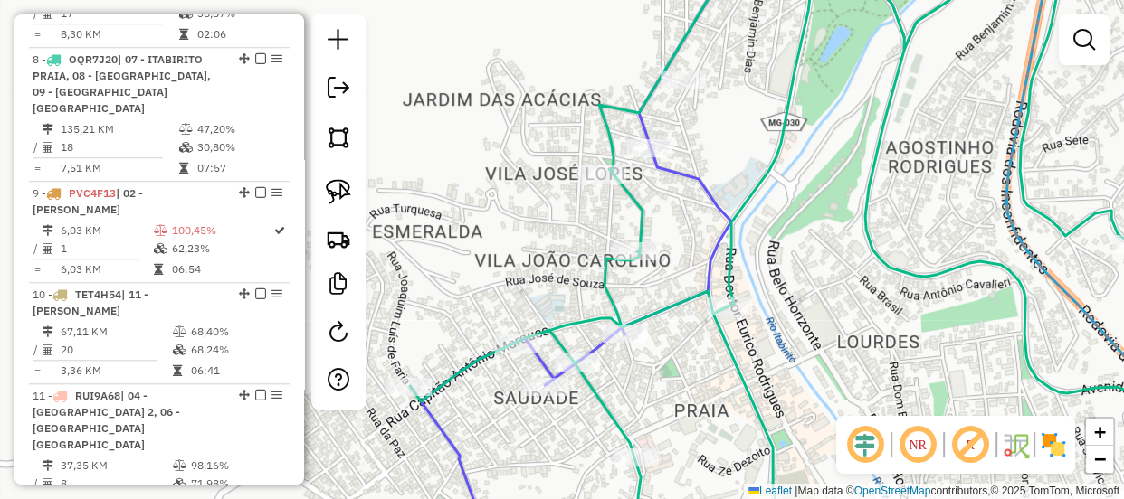
drag, startPoint x: 647, startPoint y: 384, endPoint x: 675, endPoint y: 322, distance: 68.4
click at [675, 322] on div "Rota 8 - Placa OQR7J20 19126 - RESTAURANTE SABOR DA Janela de atendimento Grade…" at bounding box center [562, 249] width 1124 height 499
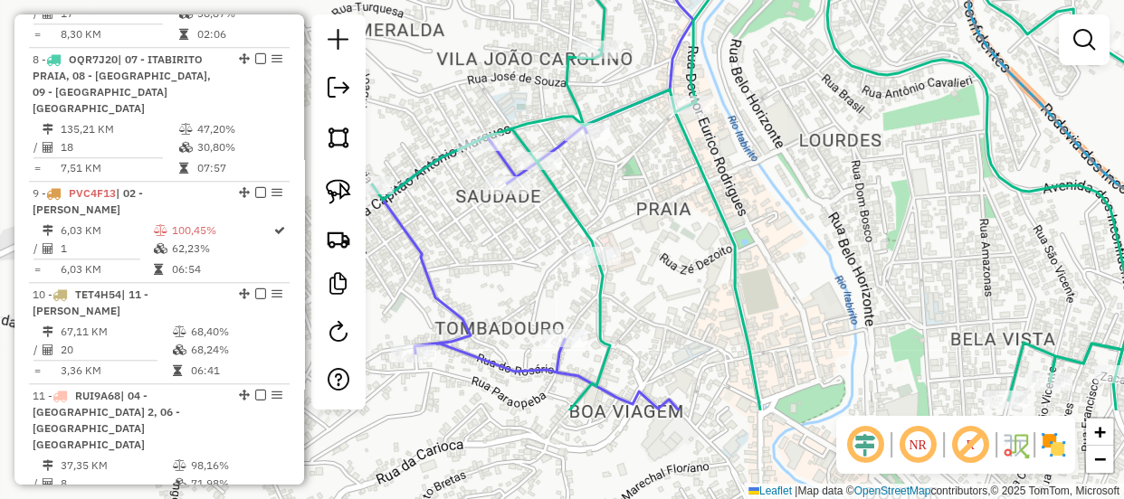
drag, startPoint x: 642, startPoint y: 214, endPoint x: 622, endPoint y: 190, distance: 31.4
click at [622, 184] on div "Janela de atendimento Grade de atendimento Capacidade Transportadoras Veículos …" at bounding box center [562, 249] width 1124 height 499
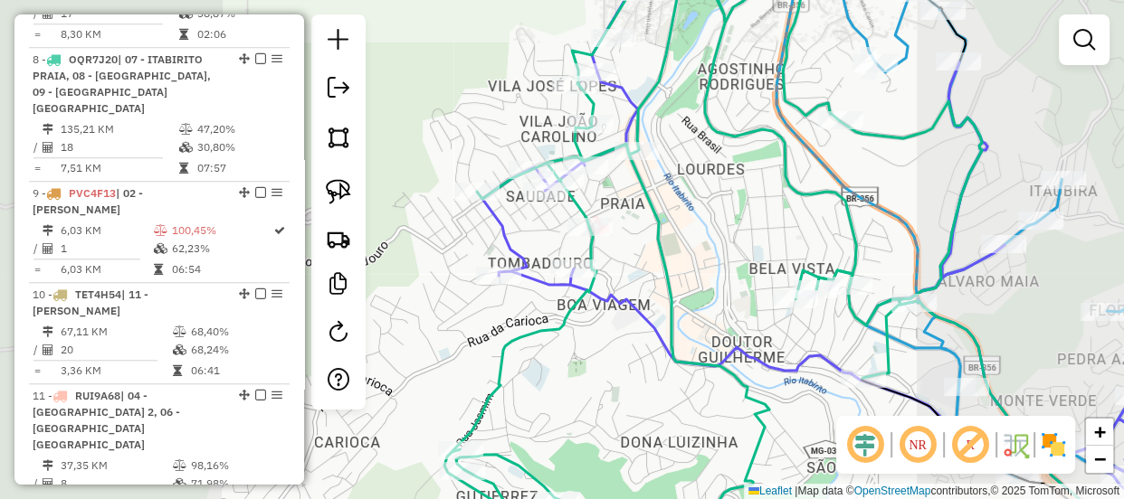
drag, startPoint x: 637, startPoint y: 289, endPoint x: 555, endPoint y: 260, distance: 87.6
click at [555, 260] on div "Janela de atendimento Grade de atendimento Capacidade Transportadoras Veículos …" at bounding box center [562, 249] width 1124 height 499
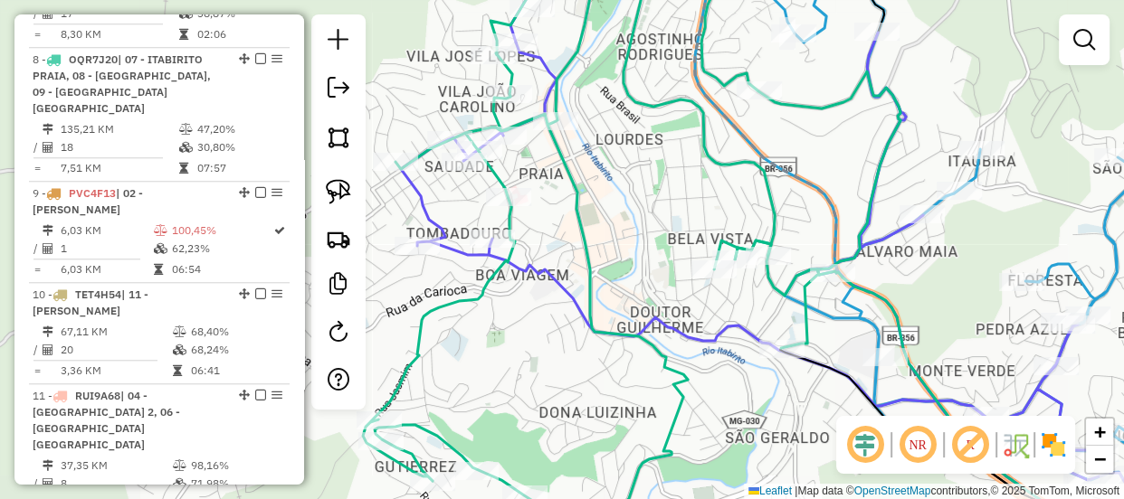
drag, startPoint x: 676, startPoint y: 270, endPoint x: 639, endPoint y: 262, distance: 38.0
click at [639, 262] on div "Janela de atendimento Grade de atendimento Capacidade Transportadoras Veículos …" at bounding box center [562, 249] width 1124 height 499
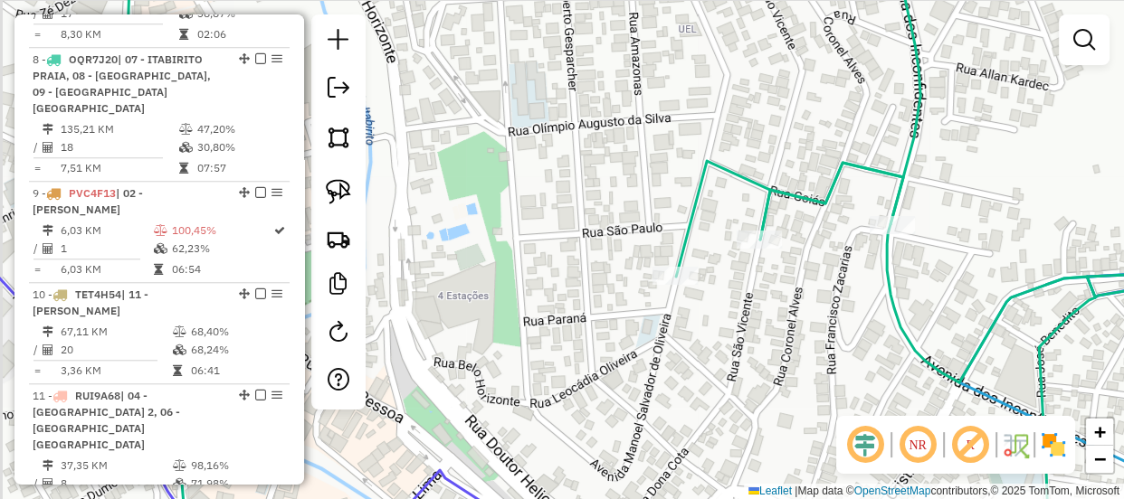
drag, startPoint x: 558, startPoint y: 232, endPoint x: 599, endPoint y: 324, distance: 100.9
click at [605, 346] on div "Rota 8 - Placa OQR7J20 14082 - MARIA TERESINHA VIAN Janela de atendimento Grade…" at bounding box center [562, 249] width 1124 height 499
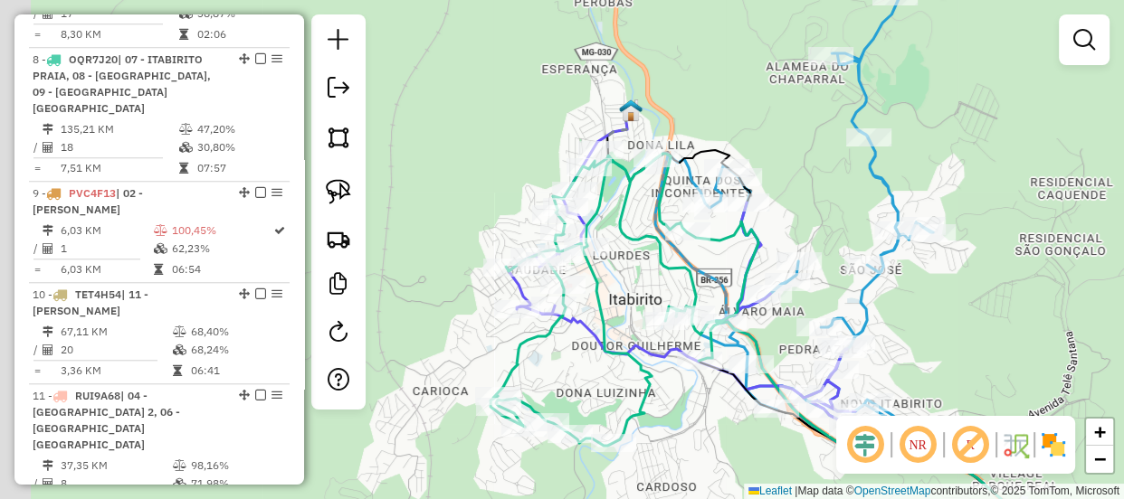
drag, startPoint x: 600, startPoint y: 312, endPoint x: 607, endPoint y: 301, distance: 13.0
click at [610, 312] on icon at bounding box center [624, 300] width 268 height 292
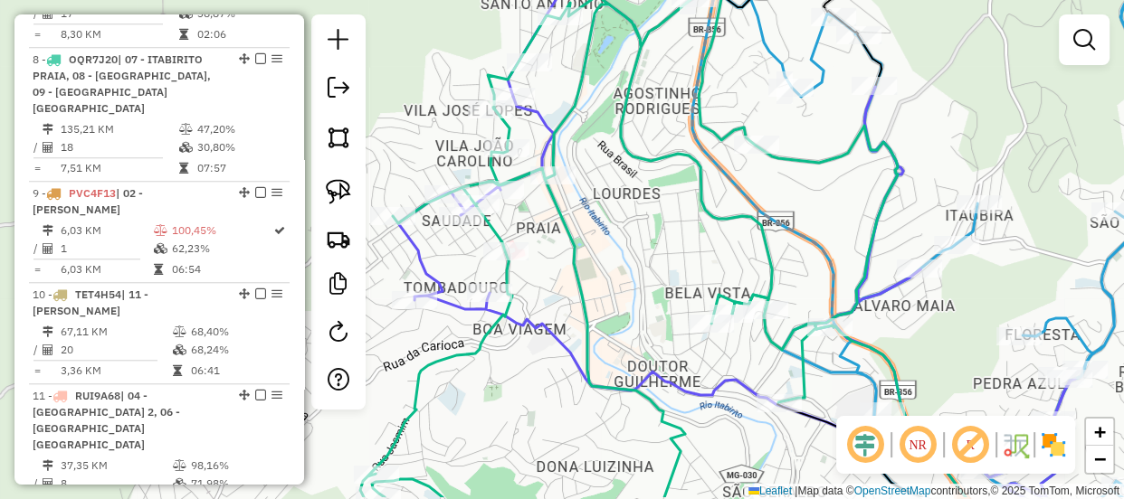
drag, startPoint x: 656, startPoint y: 231, endPoint x: 664, endPoint y: 208, distance: 24.0
click at [660, 204] on div "Janela de atendimento Grade de atendimento Capacidade Transportadoras Veículos …" at bounding box center [562, 249] width 1124 height 499
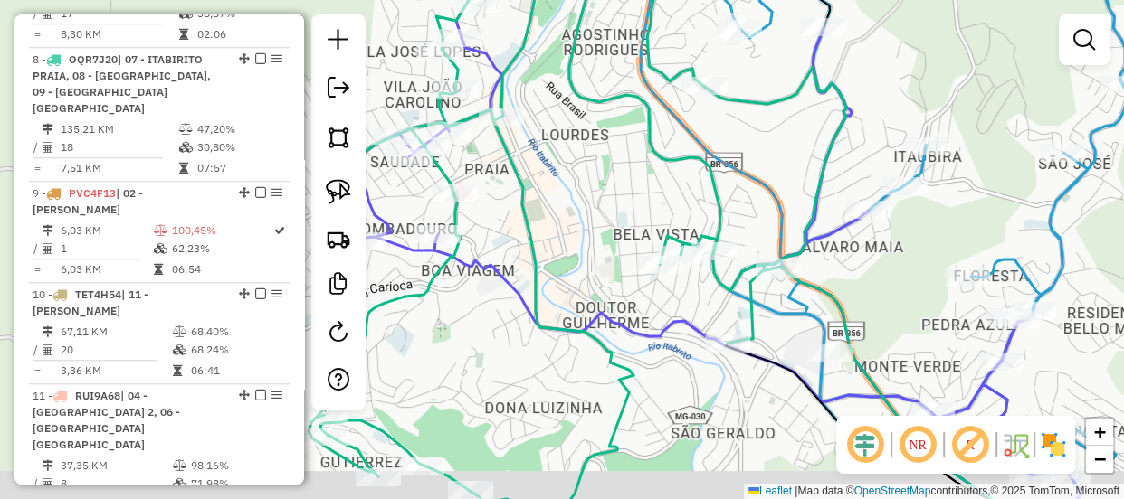
drag, startPoint x: 660, startPoint y: 287, endPoint x: 557, endPoint y: 244, distance: 111.6
click at [557, 244] on div "Rota 8 - Placa OQR7J20 14082 - MARIA TERESINHA VIAN Rota 8 - Placa OQR7J20 1299…" at bounding box center [562, 249] width 1124 height 499
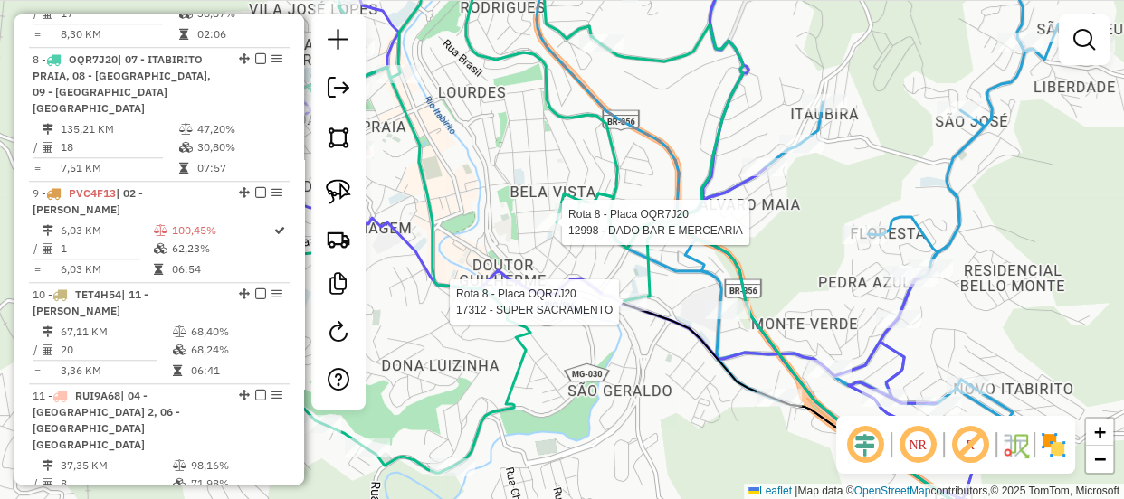
select select "**********"
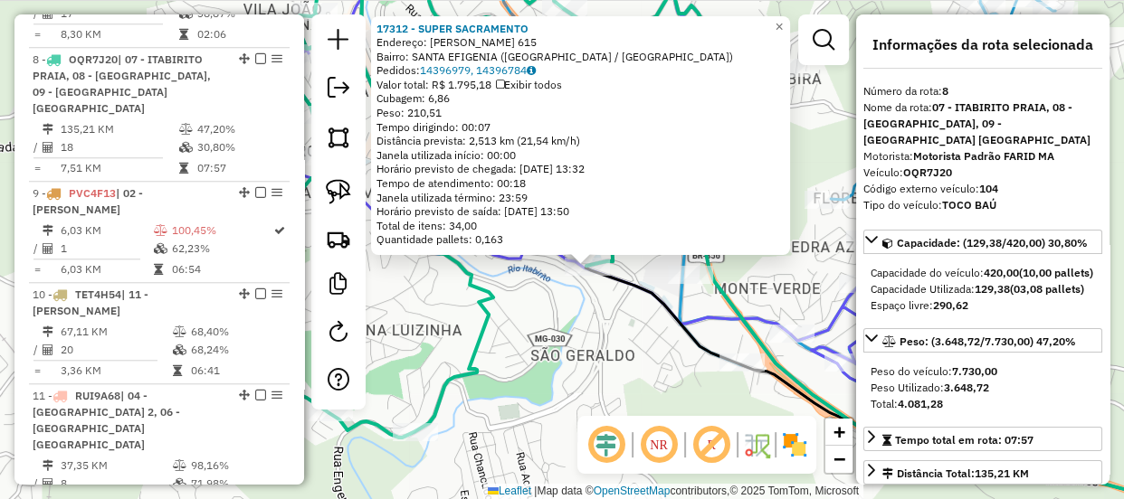
drag, startPoint x: 519, startPoint y: 358, endPoint x: 536, endPoint y: 370, distance: 20.1
click at [532, 366] on div "17312 - SUPER SACRAMENTO Endereço: JOAO PINHEIRO 615 Bairro: SANTA EFIGENIA (IT…" at bounding box center [562, 249] width 1124 height 499
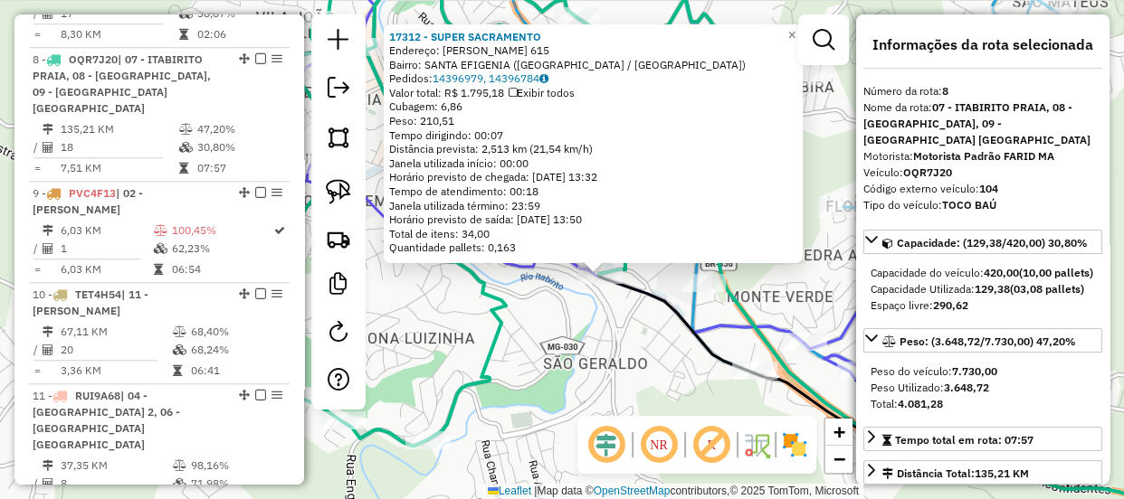
click at [570, 356] on div "17312 - SUPER SACRAMENTO Endereço: JOAO PINHEIRO 615 Bairro: SANTA EFIGENIA (IT…" at bounding box center [562, 249] width 1124 height 499
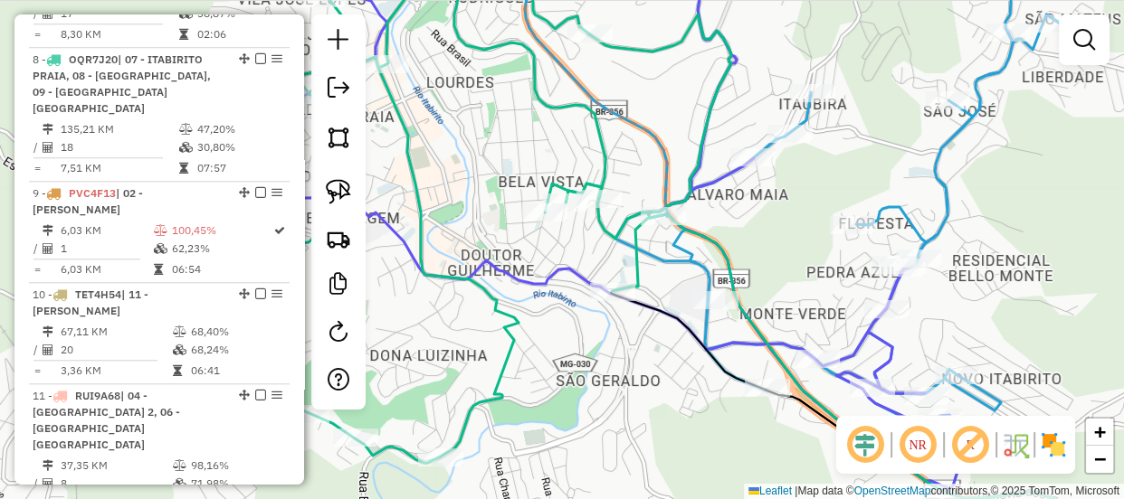
drag, startPoint x: 556, startPoint y: 324, endPoint x: 608, endPoint y: 371, distance: 69.8
click at [605, 371] on div "Janela de atendimento Grade de atendimento Capacidade Transportadoras Veículos …" at bounding box center [562, 249] width 1124 height 499
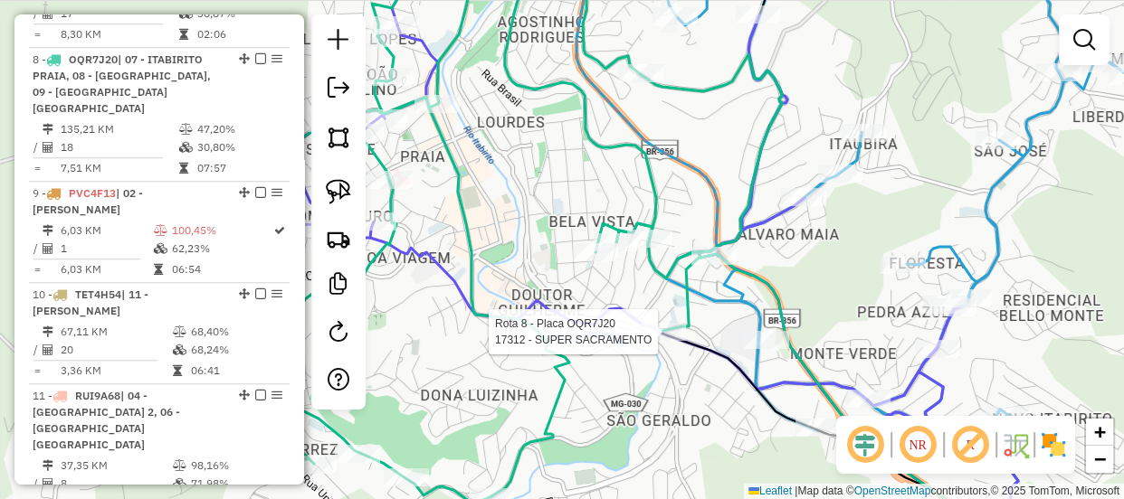
select select "**********"
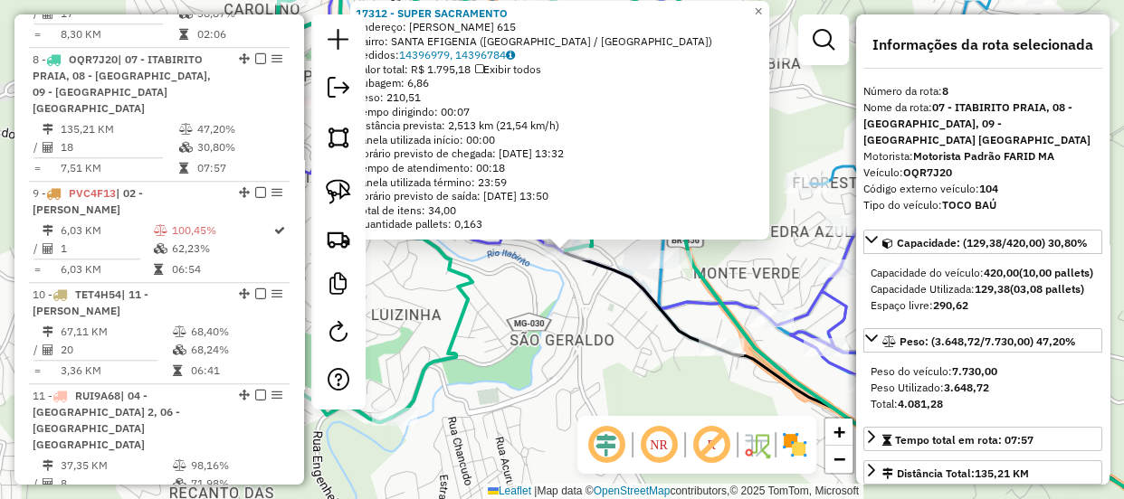
drag, startPoint x: 542, startPoint y: 364, endPoint x: 571, endPoint y: 375, distance: 31.2
click at [570, 375] on div "17312 - SUPER SACRAMENTO Endereço: JOAO PINHEIRO 615 Bairro: SANTA EFIGENIA (IT…" at bounding box center [562, 249] width 1124 height 499
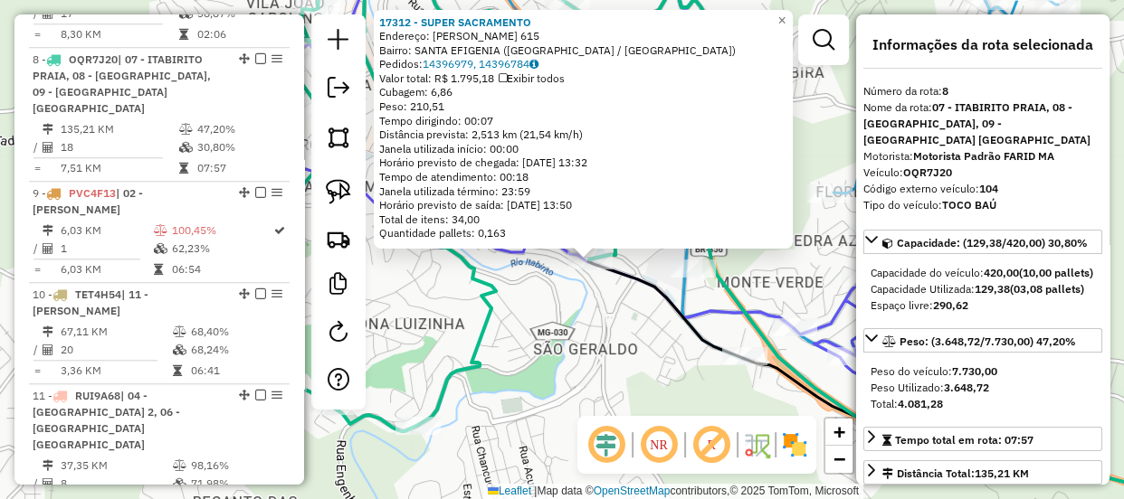
click at [570, 367] on div "17312 - SUPER SACRAMENTO Endereço: JOAO PINHEIRO 615 Bairro: SANTA EFIGENIA (IT…" at bounding box center [562, 249] width 1124 height 499
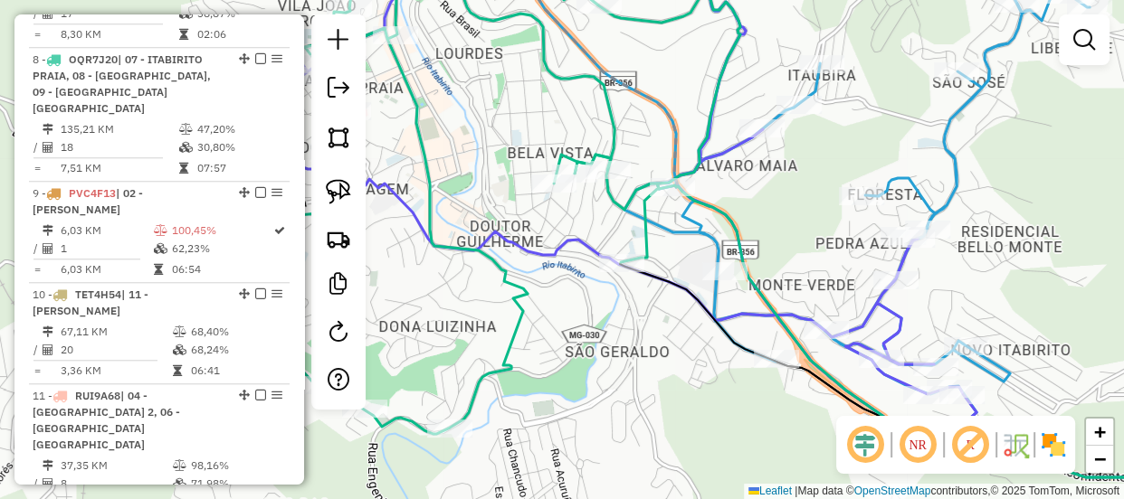
drag, startPoint x: 444, startPoint y: 296, endPoint x: 698, endPoint y: 299, distance: 254.2
click at [698, 299] on div "Janela de atendimento Grade de atendimento Capacidade Transportadoras Veículos …" at bounding box center [562, 249] width 1124 height 499
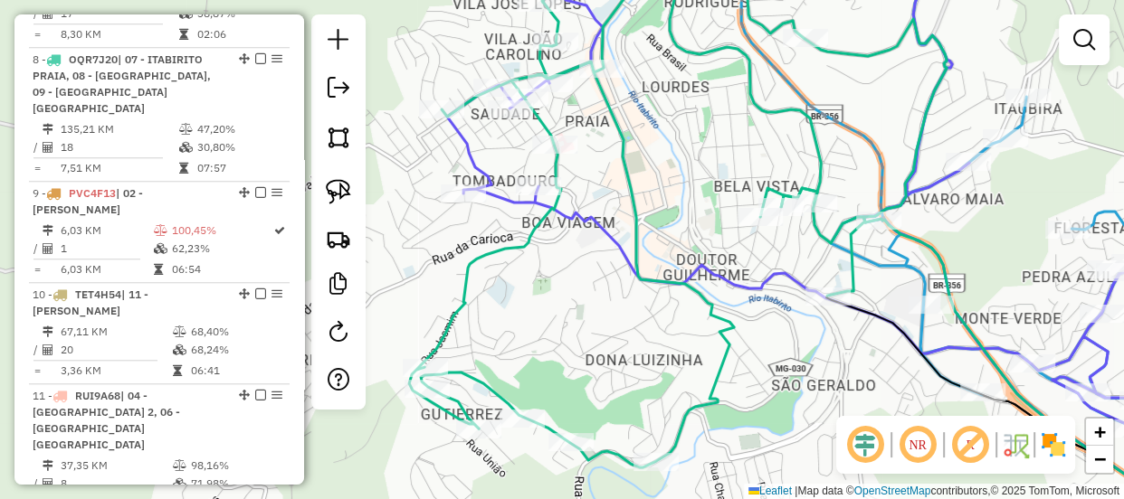
drag, startPoint x: 603, startPoint y: 307, endPoint x: 593, endPoint y: 326, distance: 21.4
click at [593, 326] on div "Janela de atendimento Grade de atendimento Capacidade Transportadoras Veículos …" at bounding box center [562, 249] width 1124 height 499
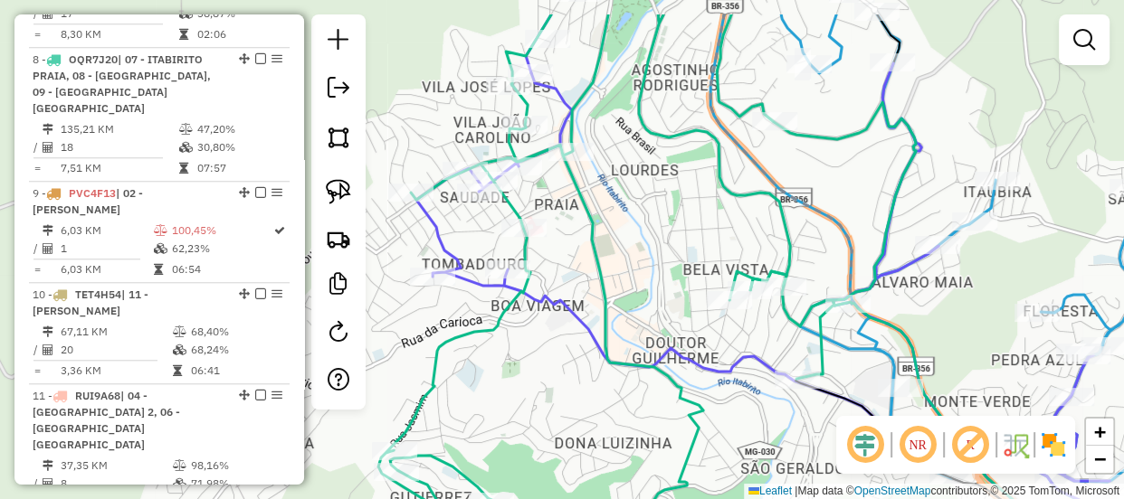
drag, startPoint x: 635, startPoint y: 261, endPoint x: 642, endPoint y: 313, distance: 53.0
click at [610, 344] on icon at bounding box center [646, 282] width 537 height 536
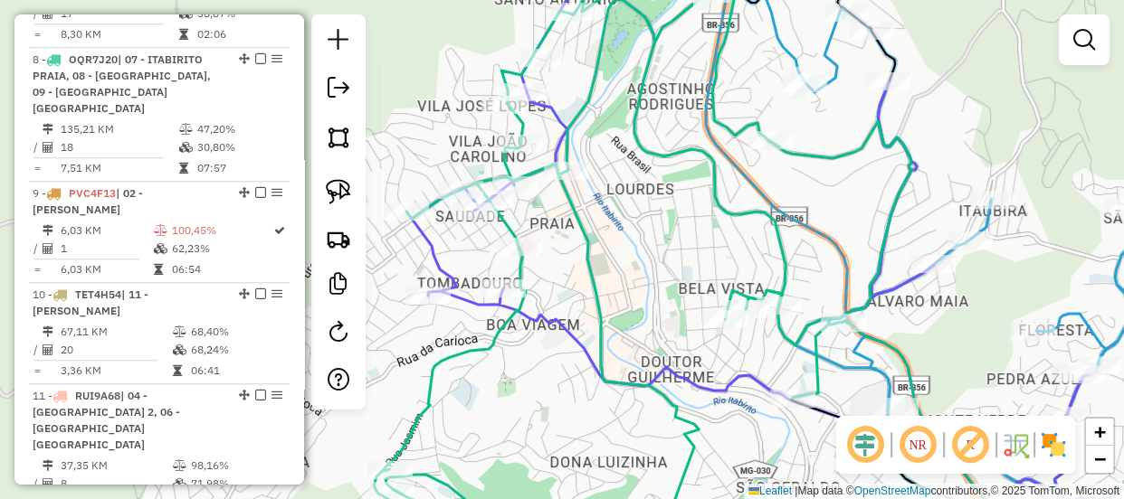
drag, startPoint x: 676, startPoint y: 282, endPoint x: 658, endPoint y: 270, distance: 22.1
click at [658, 270] on div "Janela de atendimento Grade de atendimento Capacidade Transportadoras Veículos …" at bounding box center [562, 249] width 1124 height 499
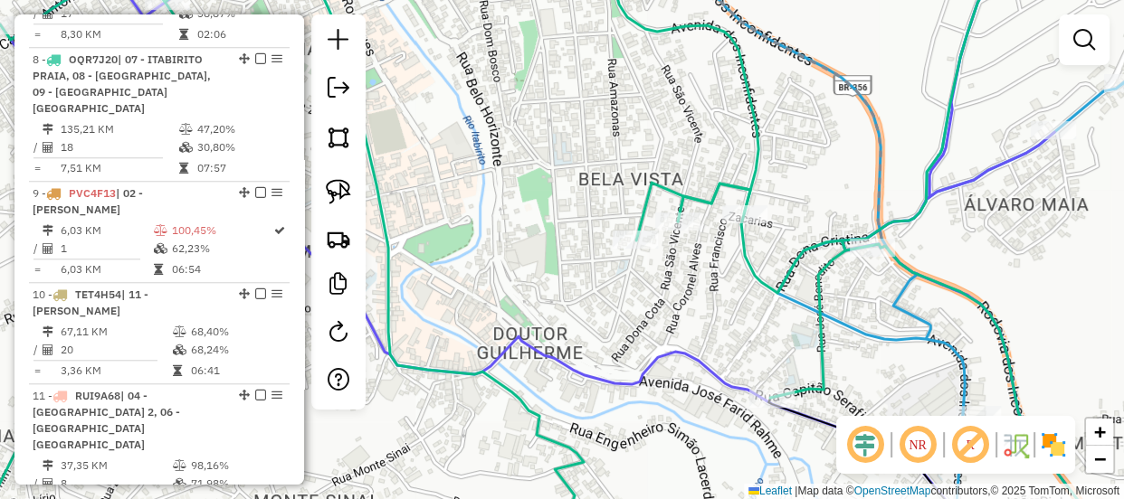
click at [751, 369] on div "Rota 8 - Placa OQR7J20 17312 - SUPER SACRAMENTO Janela de atendimento Grade de …" at bounding box center [562, 249] width 1124 height 499
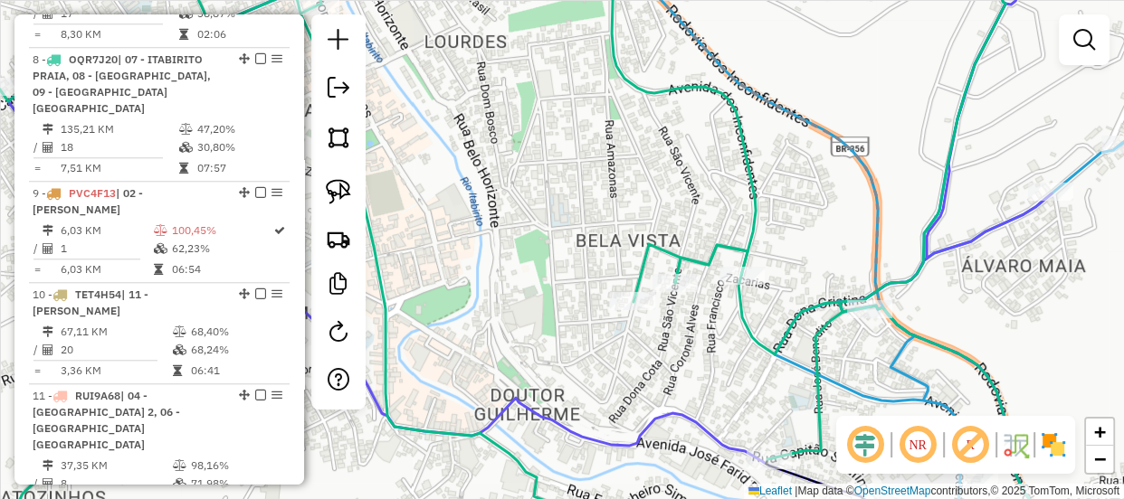
drag
click at [691, 308] on div "Rota 8 - Placa OQR7J20 18837 - BAR DA EDNA Janela de atendimento Grade de atend…" at bounding box center [562, 249] width 1124 height 499
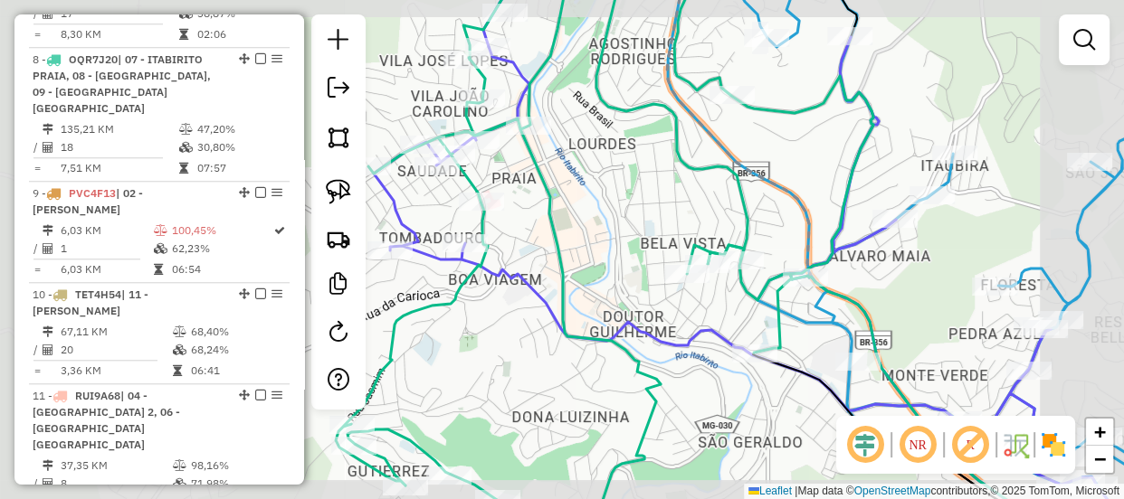
click at [767, 319] on div "Janela de atendimento Grade de atendimento Capacidade Transportadoras Veículos …" at bounding box center [562, 249] width 1124 height 499
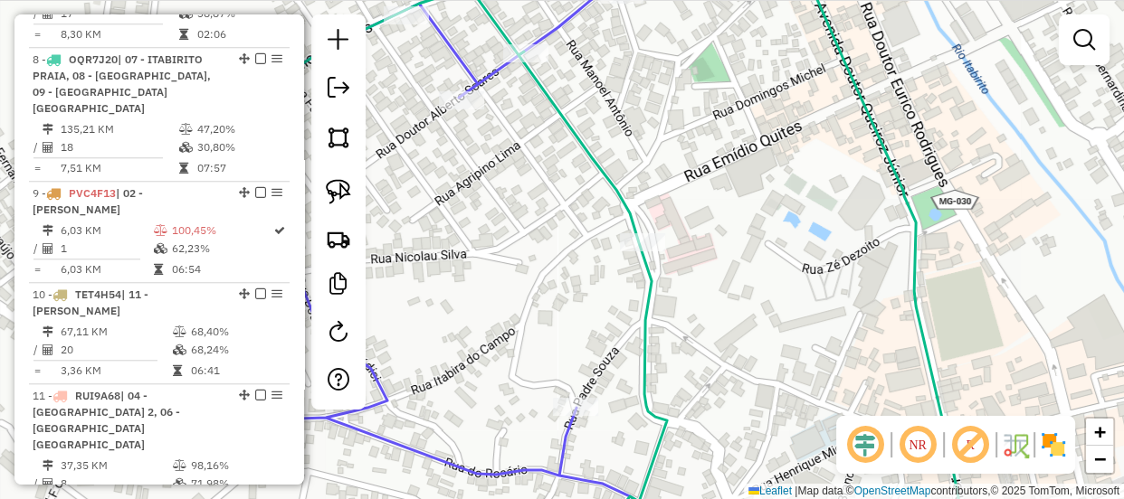
click at [716, 286] on div "Rota 8 - Placa OQR7J20 16318 - LANCH DA HORA Janela de atendimento Grade de ate…" at bounding box center [562, 249] width 1124 height 499
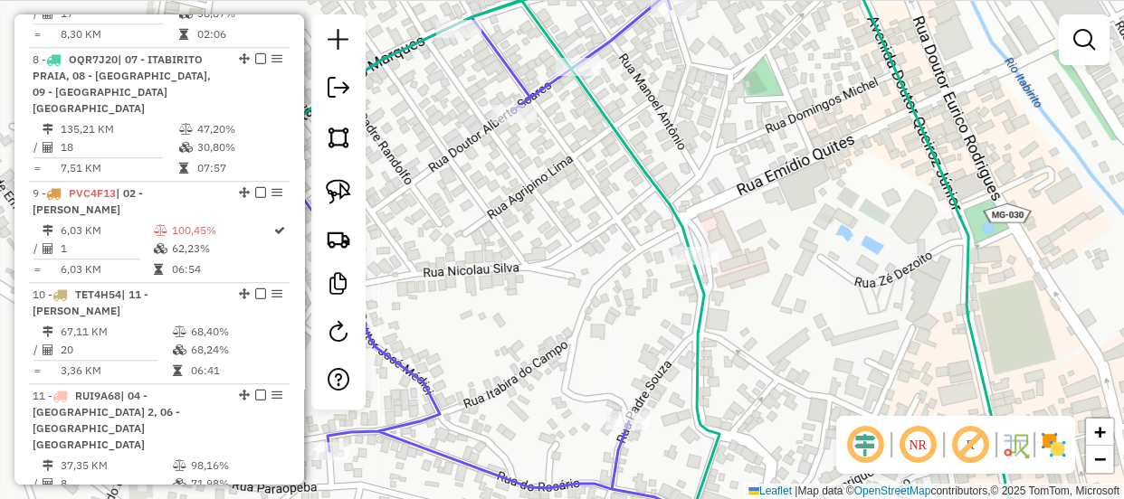
click at [752, 273] on div "Rota 8 - Placa OQR7J20 16318 - LANCH DA HORA Janela de atendimento Grade de ate…" at bounding box center [562, 249] width 1124 height 499
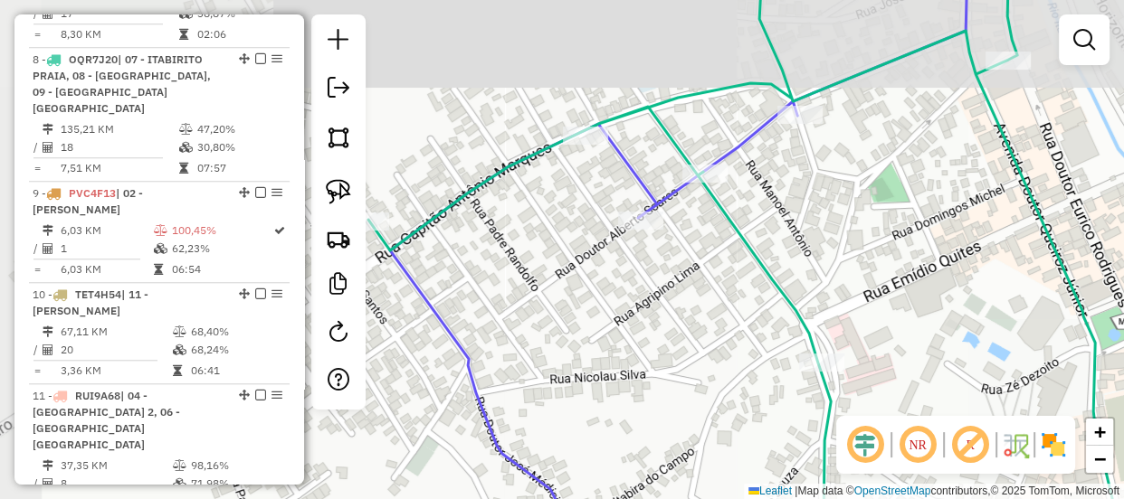
click at [797, 299] on div "Janela de atendimento Grade de atendimento Capacidade Transportadoras Veículos …" at bounding box center [562, 249] width 1124 height 499
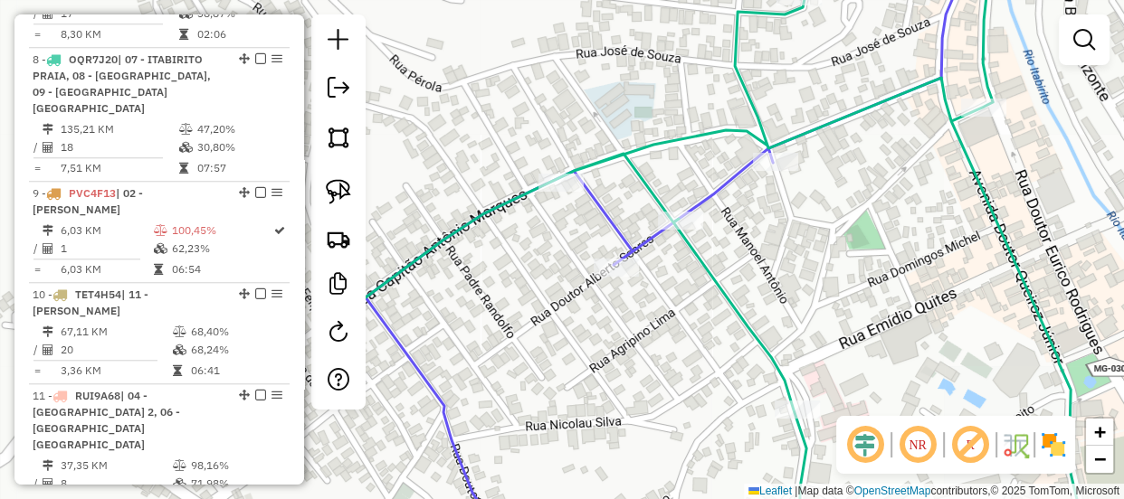
click at [742, 248] on div "Janela de atendimento Grade de atendimento Capacidade Transportadoras Veículos …" at bounding box center [562, 249] width 1124 height 499
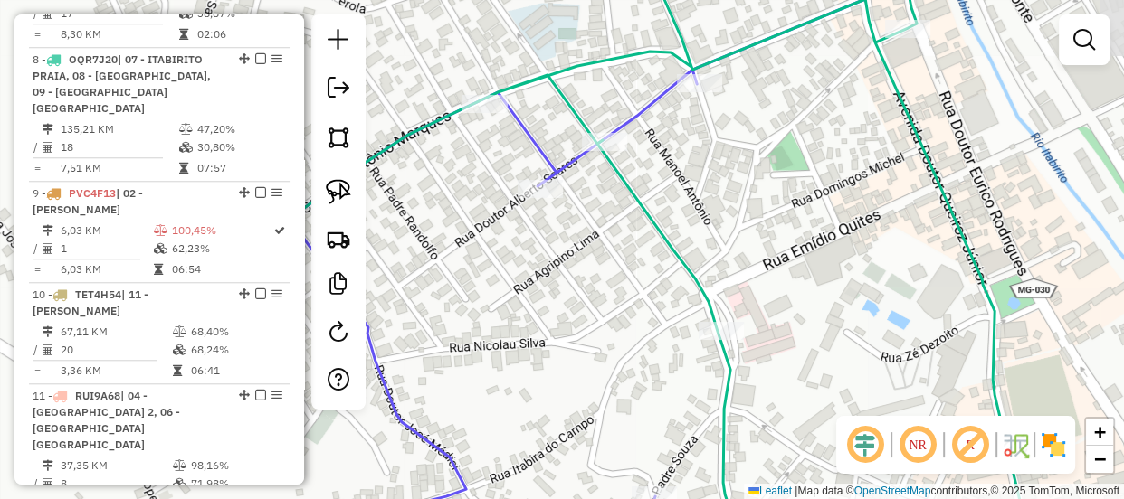
click at [778, 316] on div "Janela de atendimento Grade de atendimento Capacidade Transportadoras Veículos …" at bounding box center [562, 249] width 1124 height 499
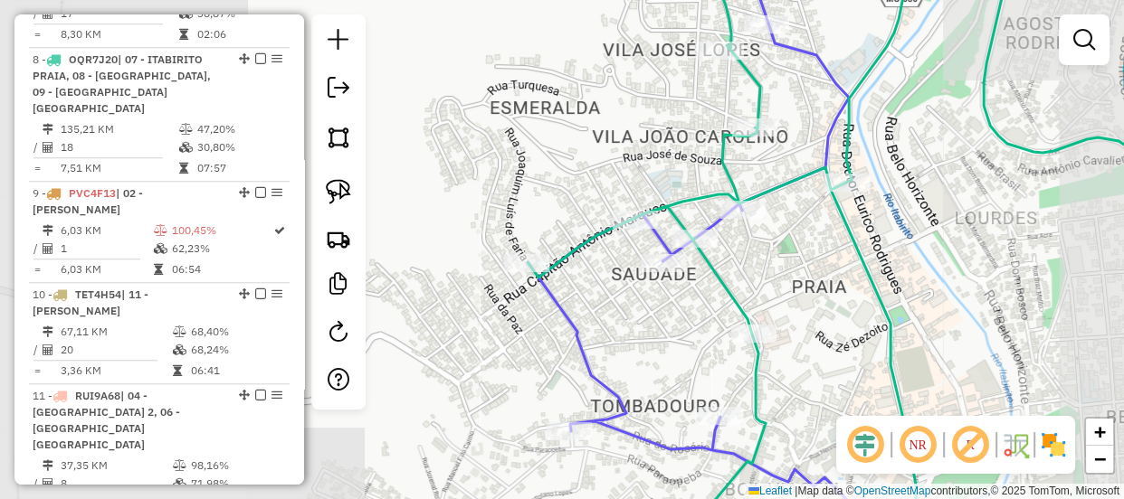
click at [770, 308] on div "Janela de atendimento Grade de atendimento Capacidade Transportadoras Veículos …" at bounding box center [562, 249] width 1124 height 499
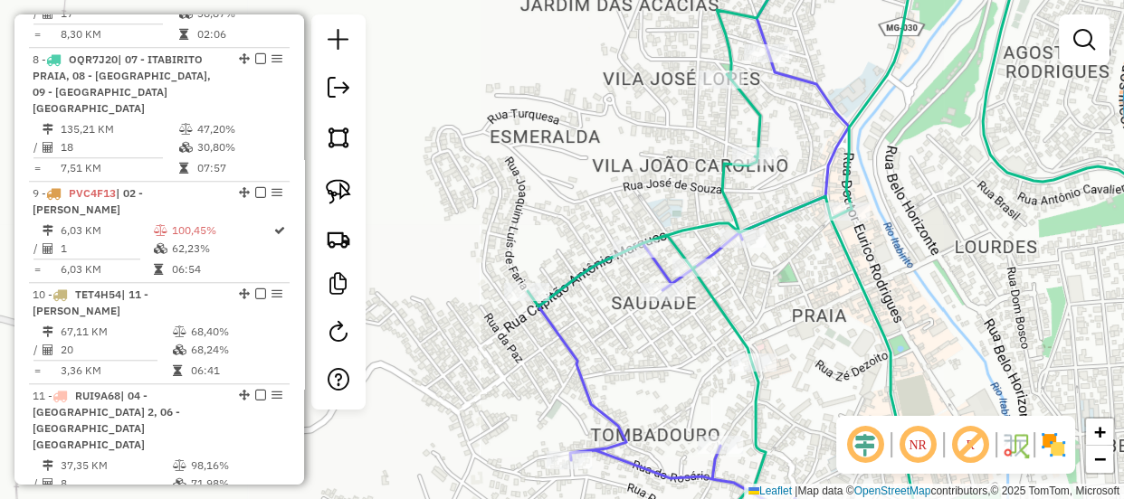
click at [682, 171] on div "Janela de atendimento Grade de atendimento Capacidade Transportadoras Veículos …" at bounding box center [562, 249] width 1124 height 499
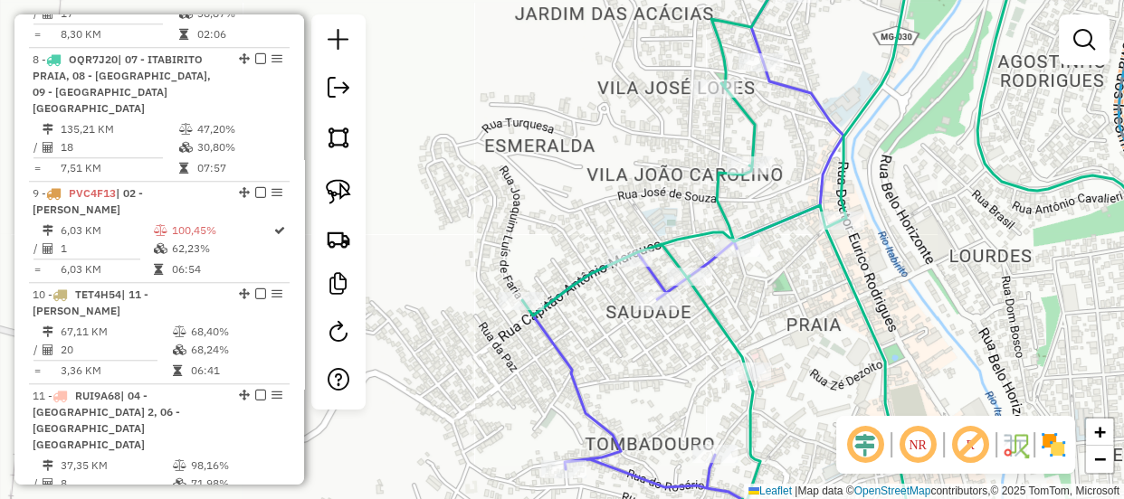
drag, startPoint x: 717, startPoint y: 352, endPoint x: 678, endPoint y: 309, distance: 57.6
click at [679, 311] on div "Rota 8 - Placa OQR7J20 71545 - ARATACA BAR Janela de atendimento Grade de atend…" at bounding box center [562, 249] width 1124 height 499
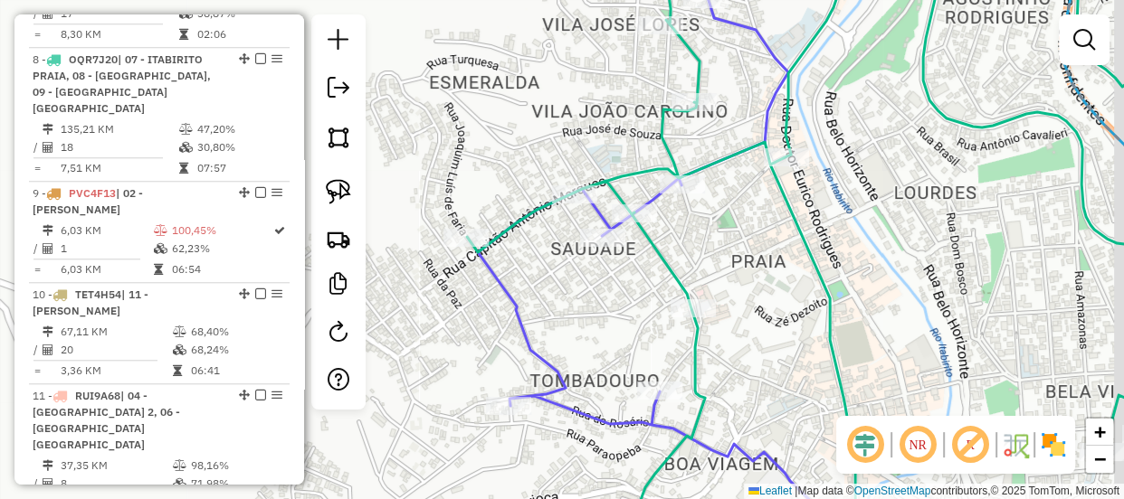
click at [679, 230] on div "Rota 8 - Placa OQR7J20 16318 - LANCH DA HORA Janela de atendimento Grade de ate…" at bounding box center [562, 249] width 1124 height 499
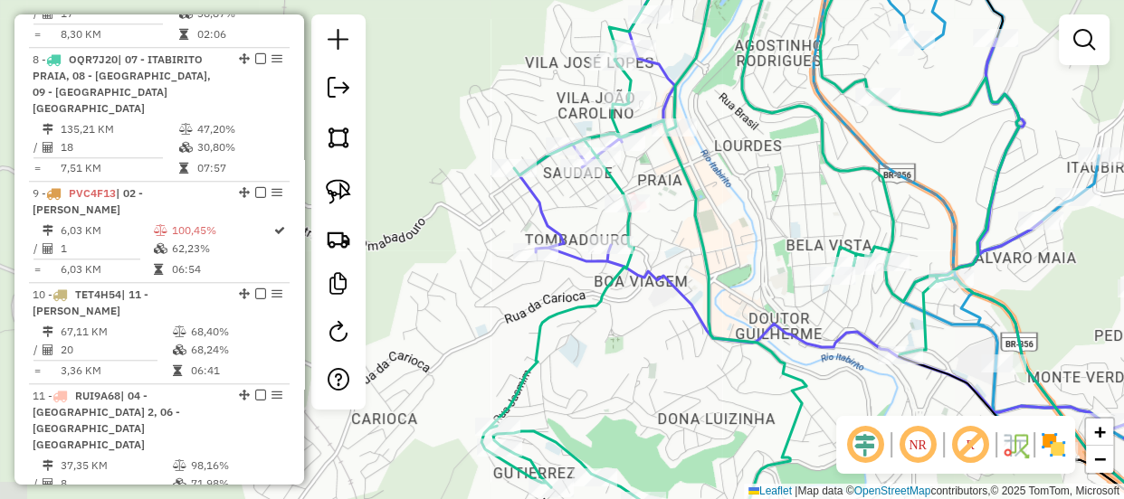
click at [743, 280] on div "Janela de atendimento Grade de atendimento Capacidade Transportadoras Veículos …" at bounding box center [562, 249] width 1124 height 499
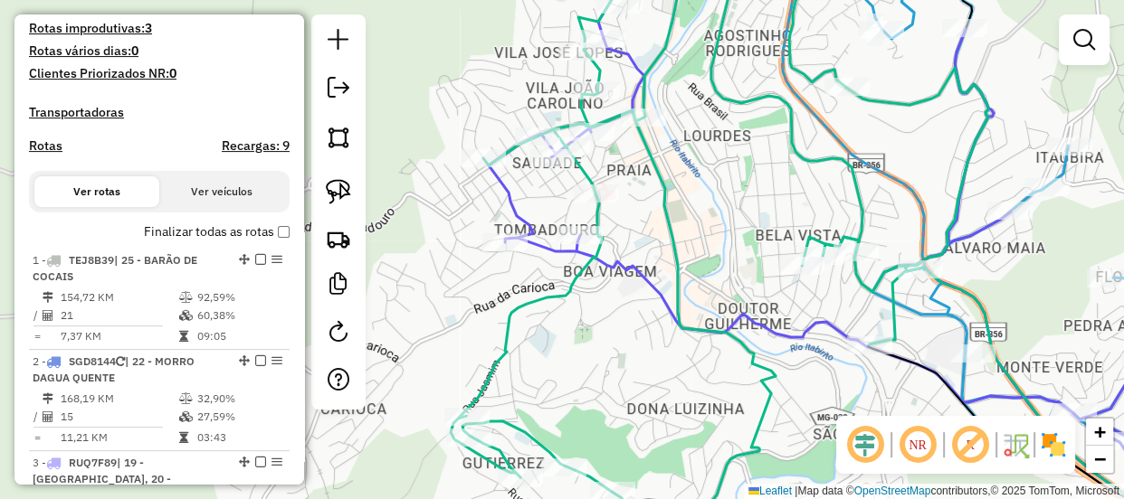
scroll to position [493, 0]
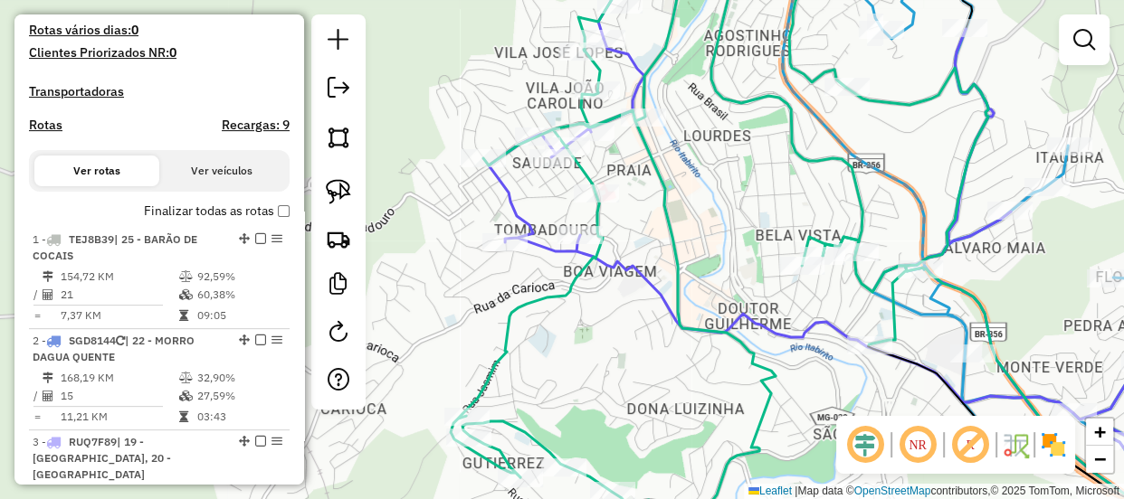
click at [277, 219] on label "Finalizar todas as rotas" at bounding box center [217, 211] width 146 height 19
